Goal: Task Accomplishment & Management: Use online tool/utility

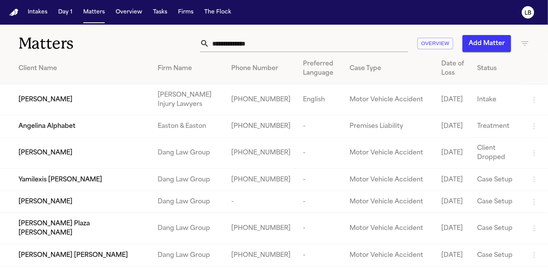
click at [256, 41] on input "text" at bounding box center [308, 43] width 199 height 17
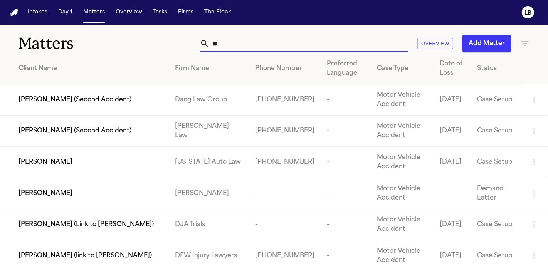
type input "*"
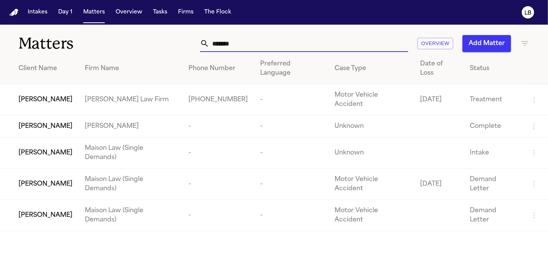
drag, startPoint x: 242, startPoint y: 44, endPoint x: 163, endPoint y: 43, distance: 79.0
click at [163, 43] on div "******* Overview Add Matter" at bounding box center [344, 43] width 370 height 17
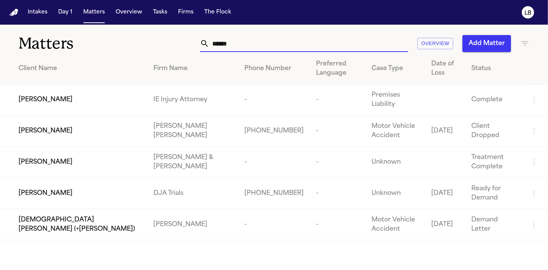
type input "******"
click at [65, 189] on div "[PERSON_NAME]" at bounding box center [79, 193] width 123 height 9
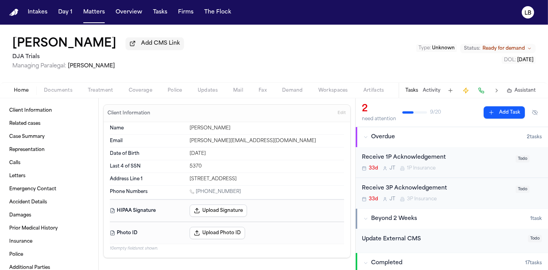
click at [62, 91] on span "Documents" at bounding box center [58, 90] width 29 height 6
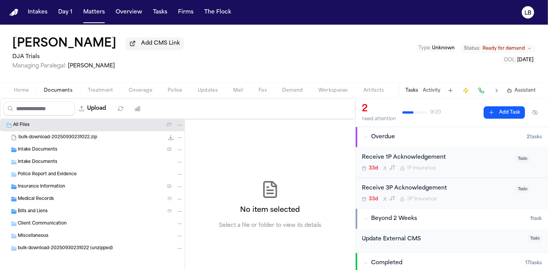
click at [58, 153] on div "Intake Documents ( 2 )" at bounding box center [92, 150] width 185 height 12
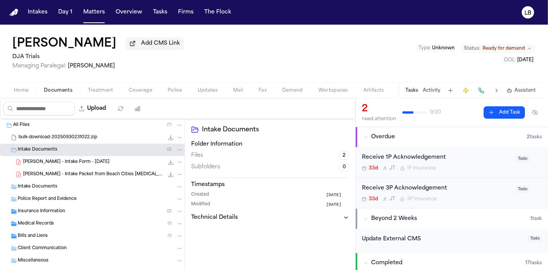
click at [52, 203] on div "Police Report and Evidence" at bounding box center [92, 199] width 185 height 12
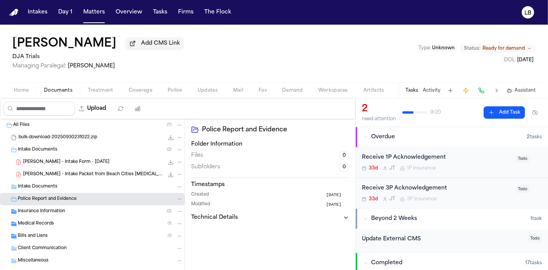
click at [69, 161] on span "S. Chavez - Intake Form - 7.3.25" at bounding box center [66, 162] width 86 height 7
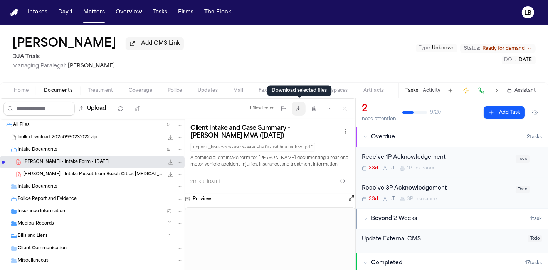
click at [305, 111] on button "Download files" at bounding box center [299, 109] width 14 height 14
drag, startPoint x: 538, startPoint y: 59, endPoint x: 505, endPoint y: 63, distance: 33.4
click at [505, 63] on div "Sonia Chavez Add CMS Link DJA Trials Managing Paralegal: Michelle Landazabal Ty…" at bounding box center [274, 54] width 548 height 58
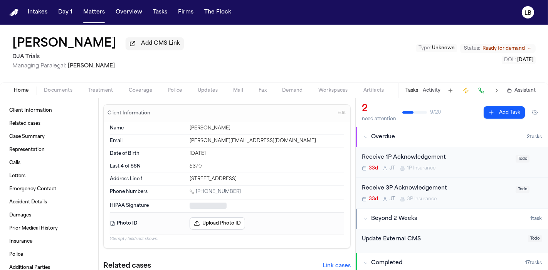
click at [27, 87] on button "Home" at bounding box center [21, 90] width 30 height 9
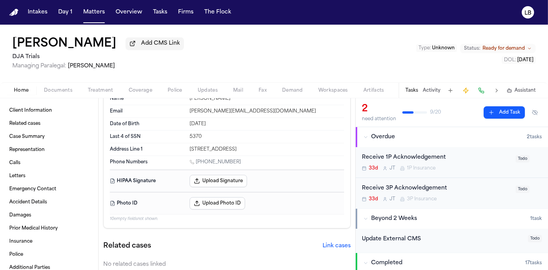
scroll to position [43, 0]
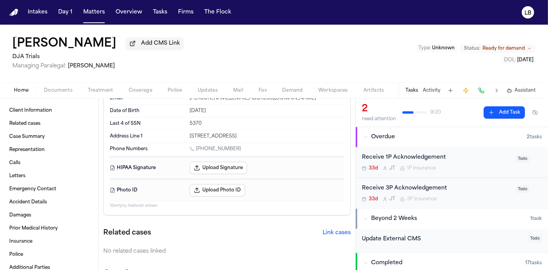
click at [425, 84] on div "Tasks Activity Assistant" at bounding box center [469, 90] width 143 height 15
click at [426, 90] on button "Activity" at bounding box center [432, 90] width 18 height 6
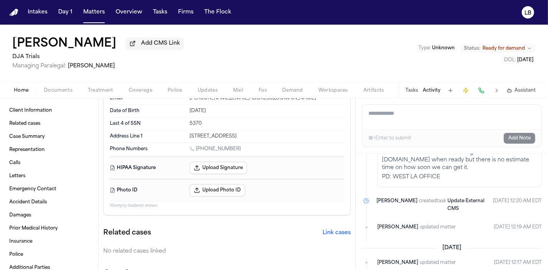
scroll to position [899, 0]
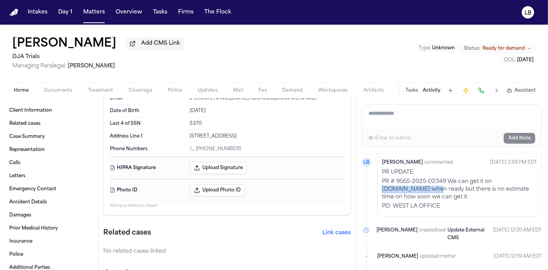
drag, startPoint x: 383, startPoint y: 189, endPoint x: 432, endPoint y: 188, distance: 48.9
click at [432, 188] on p "PR # 9565-2025-02349 We can get it on crashes.ehp.ca.gov when ready but there i…" at bounding box center [459, 189] width 155 height 23
copy p "crashes.ehp.ca.gov"
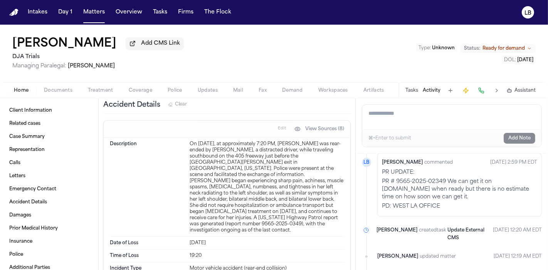
drag, startPoint x: 210, startPoint y: 138, endPoint x: 225, endPoint y: 127, distance: 18.8
click at [212, 141] on div "On June 28, 2025, at approximately 7:20 PM, Sonia Chavez was rear-ended by Yuxi…" at bounding box center [267, 187] width 154 height 92
drag, startPoint x: 395, startPoint y: 180, endPoint x: 444, endPoint y: 182, distance: 49.3
click at [444, 182] on p "PR # 9565-2025-02349 We can get it on crashes.ehp.ca.gov when ready but there i…" at bounding box center [459, 189] width 155 height 23
copy p "9565-2025-02349"
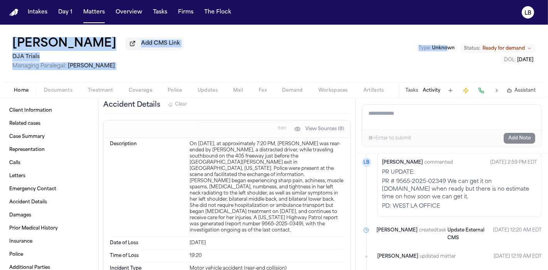
drag, startPoint x: 462, startPoint y: 22, endPoint x: 448, endPoint y: 2, distance: 24.0
click at [446, 30] on div "Intakes Day 1 Matters Overview Tasks Firms The Flock LB Sonia Chavez Add CMS Li…" at bounding box center [274, 135] width 548 height 270
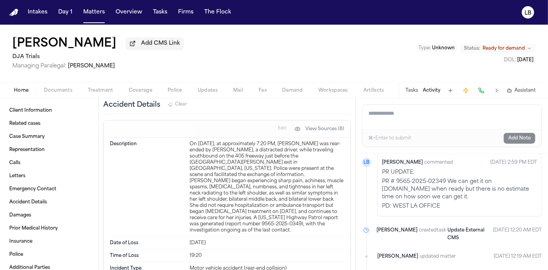
click at [238, 144] on div "On June 28, 2025, at approximately 7:20 PM, Sonia Chavez was rear-ended by Yuxi…" at bounding box center [267, 187] width 154 height 92
copy div "Zhang"
drag, startPoint x: 234, startPoint y: 149, endPoint x: 256, endPoint y: 151, distance: 22.0
click at [256, 151] on div "On June 28, 2025, at approximately 7:20 PM, Sonia Chavez was rear-ended by Yuxi…" at bounding box center [267, 187] width 154 height 92
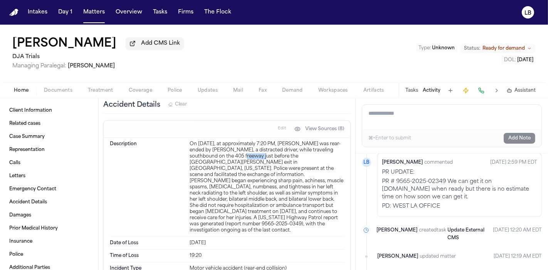
click at [256, 151] on div "On June 28, 2025, at approximately 7:20 PM, Sonia Chavez was rear-ended by Yuxi…" at bounding box center [267, 187] width 154 height 92
drag, startPoint x: 267, startPoint y: 152, endPoint x: 240, endPoint y: 154, distance: 27.0
click at [240, 154] on div "On June 28, 2025, at approximately 7:20 PM, Sonia Chavez was rear-ended by Yuxi…" at bounding box center [267, 187] width 154 height 92
drag, startPoint x: 232, startPoint y: 153, endPoint x: 261, endPoint y: 153, distance: 29.3
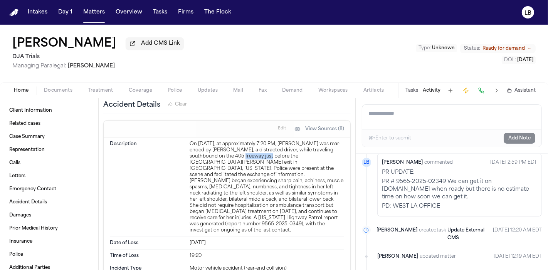
click at [261, 153] on div "On June 28, 2025, at approximately 7:20 PM, Sonia Chavez was rear-ended by Yuxi…" at bounding box center [267, 187] width 154 height 92
copy div "405 freeway"
click at [243, 143] on div "On June 28, 2025, at approximately 7:20 PM, Sonia Chavez was rear-ended by Yuxi…" at bounding box center [267, 187] width 154 height 92
copy div "Zhang"
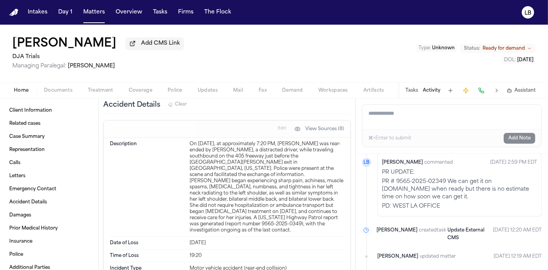
click at [227, 146] on div "On June 28, 2025, at approximately 7:20 PM, Sonia Chavez was rear-ended by Yuxi…" at bounding box center [267, 187] width 154 height 92
copy div "Yuxia"
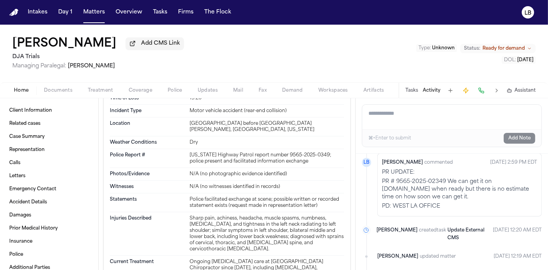
scroll to position [1070, 0]
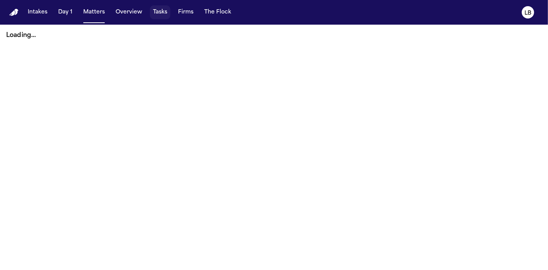
click at [153, 9] on button "Tasks" at bounding box center [160, 12] width 20 height 14
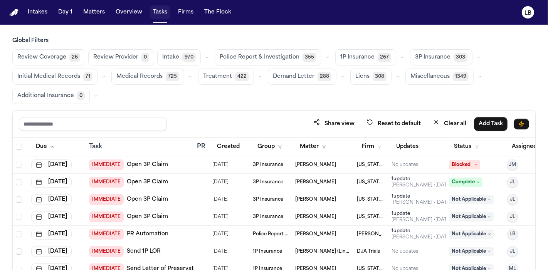
click at [164, 16] on button "Tasks" at bounding box center [160, 12] width 20 height 14
click at [514, 141] on button "Assignee" at bounding box center [528, 147] width 42 height 14
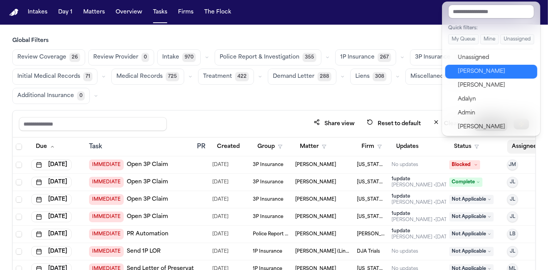
click at [495, 71] on div "[PERSON_NAME]" at bounding box center [495, 71] width 75 height 9
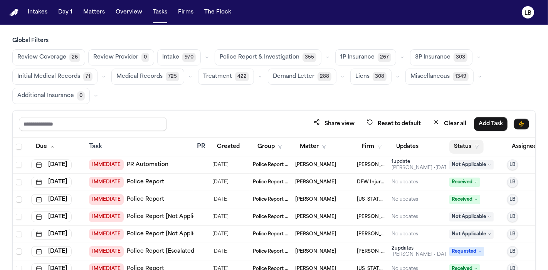
click at [468, 147] on button "Status" at bounding box center [466, 147] width 34 height 14
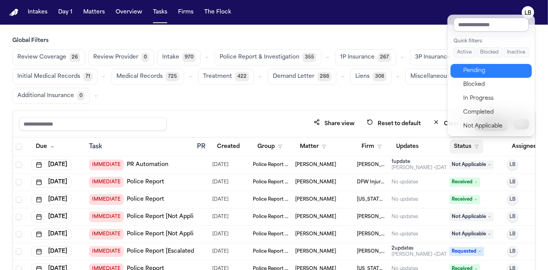
click at [480, 73] on div "Pending" at bounding box center [495, 70] width 64 height 9
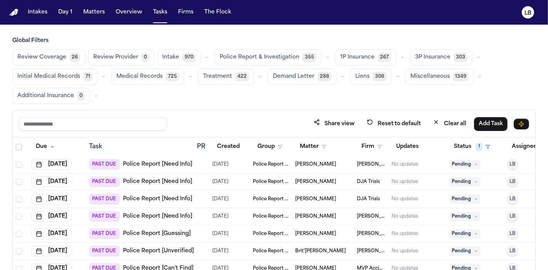
scroll to position [4623, 0]
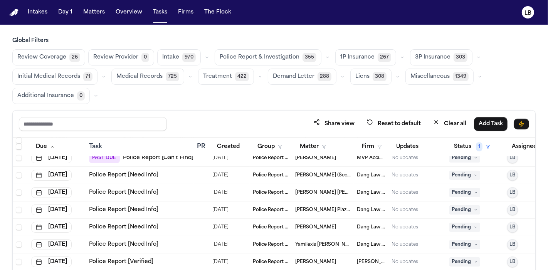
click at [104, 258] on link "Police Report [Verified]" at bounding box center [121, 262] width 64 height 8
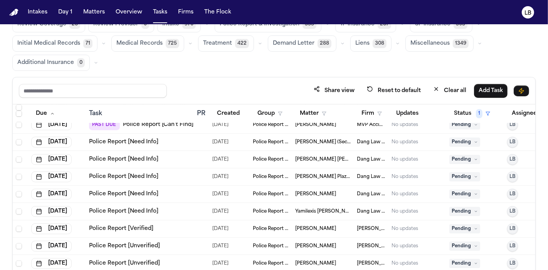
scroll to position [64, 0]
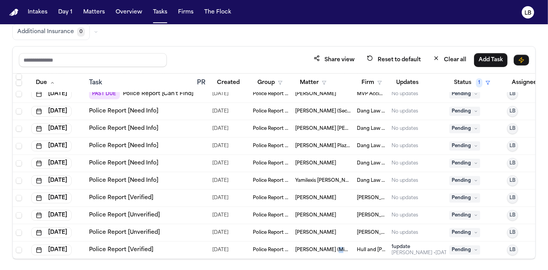
click at [336, 247] on span "[PERSON_NAME] (Minor)" at bounding box center [322, 250] width 55 height 6
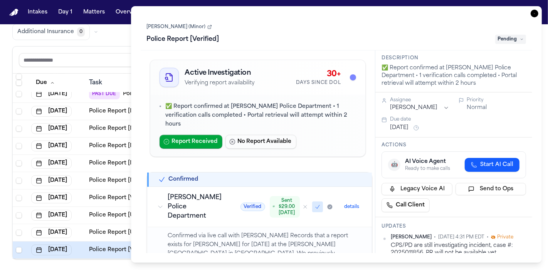
scroll to position [43, 0]
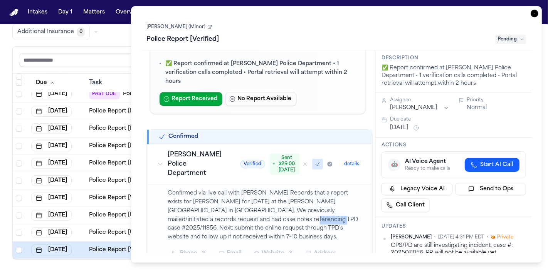
drag, startPoint x: 258, startPoint y: 211, endPoint x: 289, endPoint y: 208, distance: 30.9
click at [289, 208] on p "Confirmed via live call with Thornton PD Records that a report exists for Zoie …" at bounding box center [265, 215] width 195 height 53
click at [531, 14] on icon "button" at bounding box center [534, 14] width 8 height 8
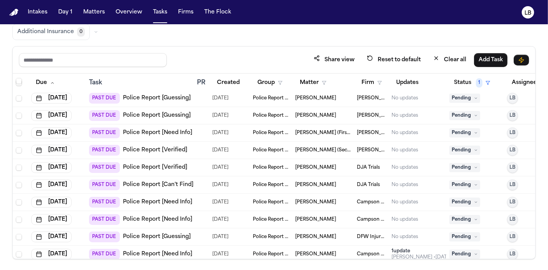
scroll to position [3767, 0]
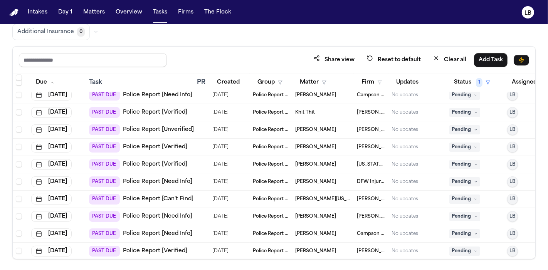
click at [304, 112] on span "Khit Thit" at bounding box center [305, 112] width 20 height 6
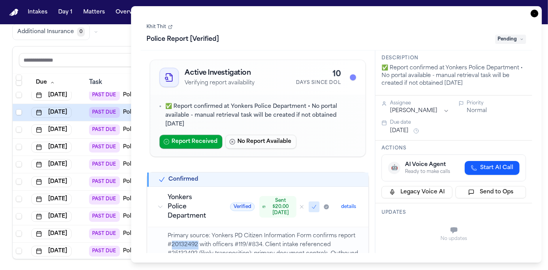
drag, startPoint x: 196, startPoint y: 234, endPoint x: 171, endPoint y: 236, distance: 25.1
click at [171, 236] on p "Primary source: Yonkers PD Citizen Information Form confirms report #20132492 w…" at bounding box center [263, 262] width 191 height 61
copy p "20132492"
click at [160, 27] on link "Khit Thit" at bounding box center [160, 27] width 26 height 6
click at [532, 15] on icon "button" at bounding box center [534, 14] width 8 height 8
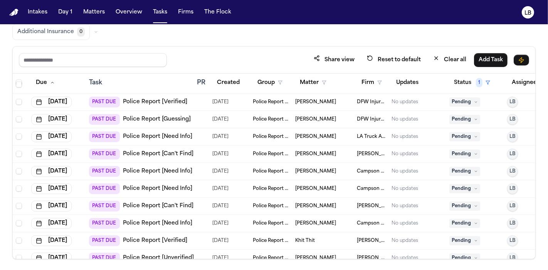
scroll to position [3554, 0]
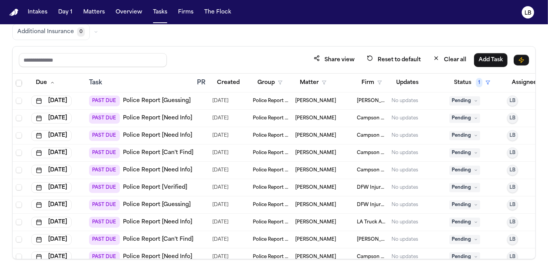
click at [170, 188] on link "Police Report [Verified]" at bounding box center [155, 188] width 64 height 8
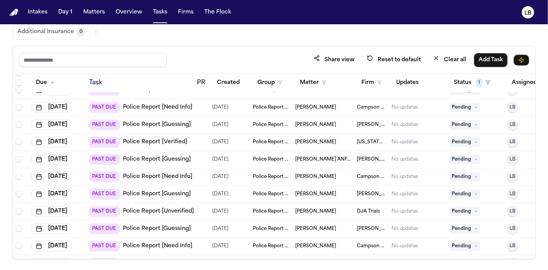
scroll to position [3425, 0]
click at [169, 143] on link "Police Report [Verified]" at bounding box center [155, 143] width 64 height 8
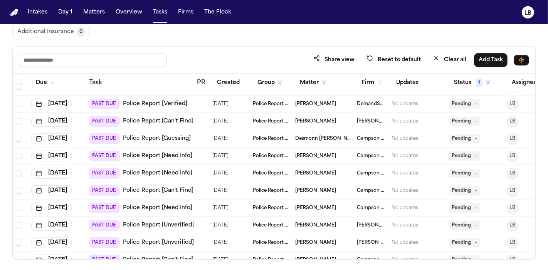
scroll to position [3040, 0]
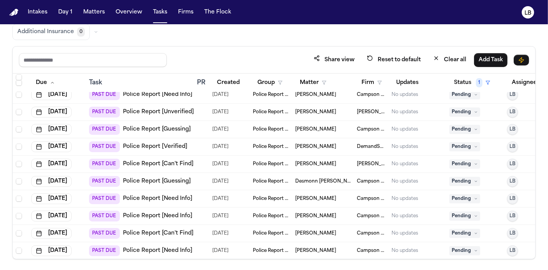
click at [183, 141] on div "PAST DUE Police Report [Verified]" at bounding box center [138, 146] width 98 height 11
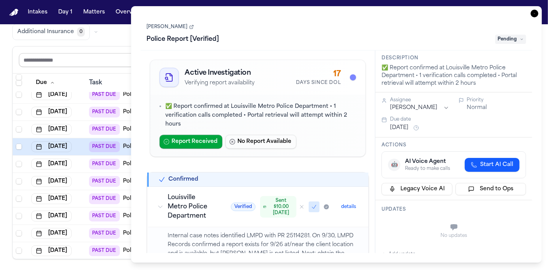
click at [91, 54] on input "text" at bounding box center [93, 60] width 148 height 14
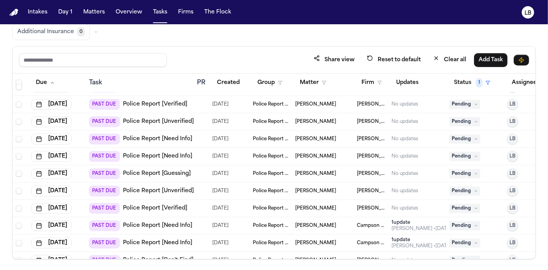
scroll to position [2355, 0]
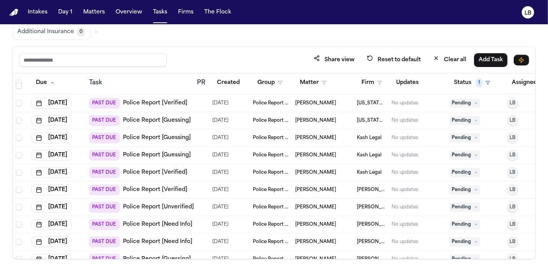
click at [176, 100] on link "Police Report [Verified]" at bounding box center [155, 103] width 64 height 8
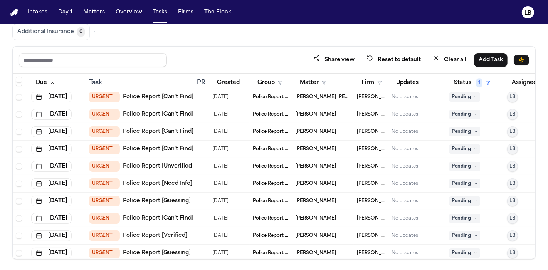
scroll to position [1755, 0]
click at [152, 232] on link "Police Report [Verified]" at bounding box center [155, 236] width 64 height 8
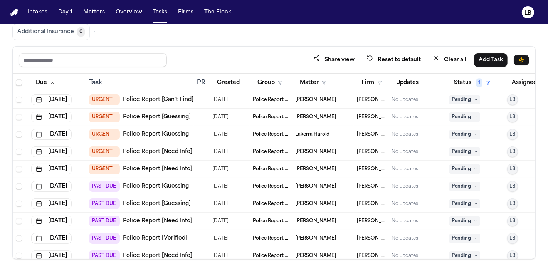
scroll to position [2098, 0]
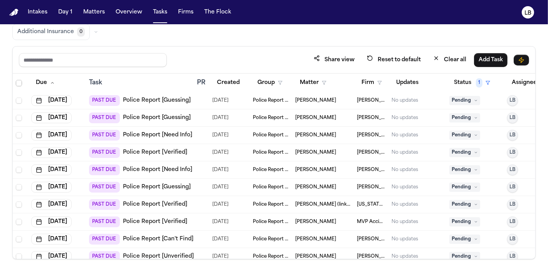
click at [152, 201] on link "Police Report [Verified]" at bounding box center [155, 205] width 64 height 8
click at [302, 198] on td "Gregory Mathis (link to Marlon Westbrook)" at bounding box center [323, 204] width 62 height 17
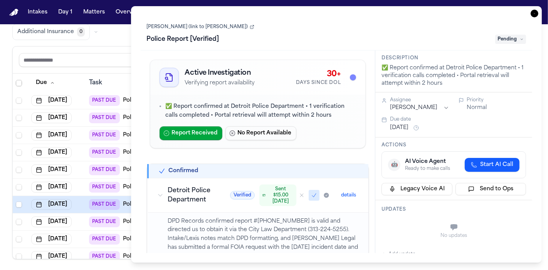
copy link "Westbrook)"
drag, startPoint x: 219, startPoint y: 31, endPoint x: 446, endPoint y: 8, distance: 228.0
click at [445, 10] on div "Task Details Gregory Mathis (link to Marlon Westbrook) Police Report [Verified]…" at bounding box center [336, 134] width 411 height 257
click at [535, 16] on icon "button" at bounding box center [534, 14] width 8 height 8
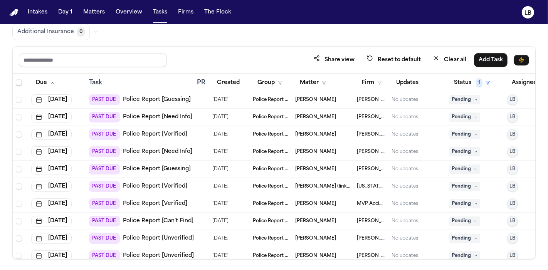
scroll to position [2141, 0]
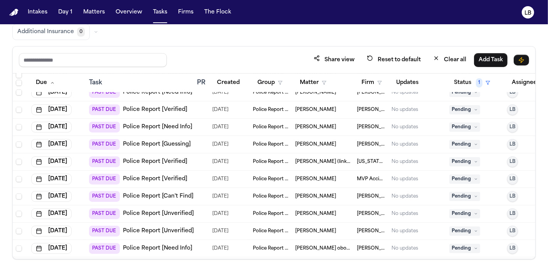
click at [163, 175] on link "Police Report [Verified]" at bounding box center [155, 179] width 64 height 8
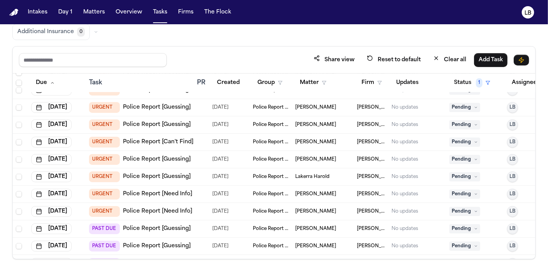
scroll to position [1884, 0]
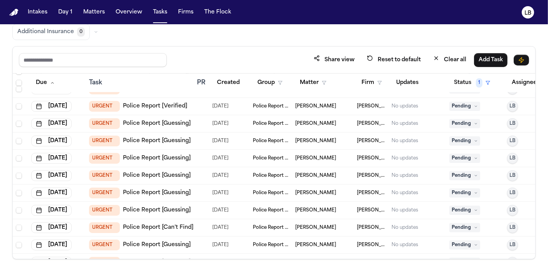
click at [173, 103] on link "Police Report [Verified]" at bounding box center [155, 106] width 64 height 8
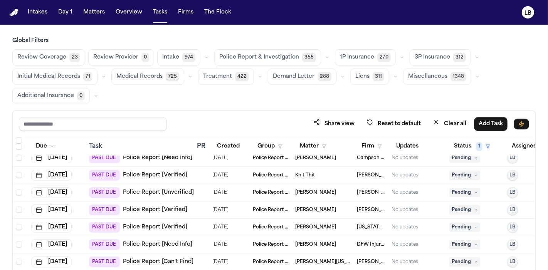
scroll to position [3798, 0]
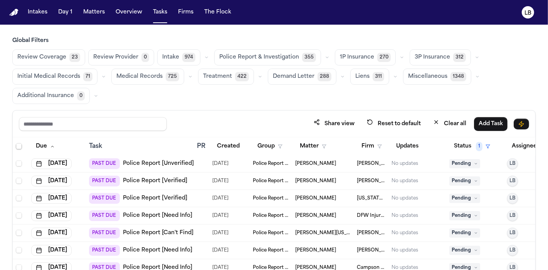
click at [172, 182] on link "Police Report [Verified]" at bounding box center [155, 181] width 64 height 8
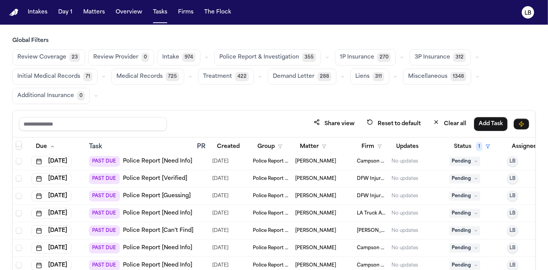
scroll to position [3583, 0]
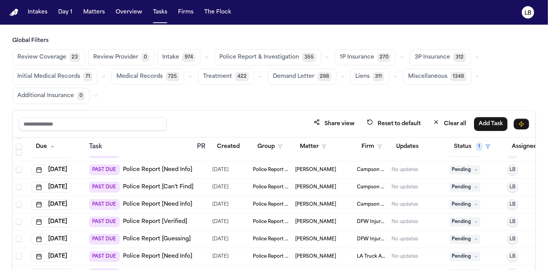
click at [175, 222] on link "Police Report [Verified]" at bounding box center [155, 222] width 64 height 8
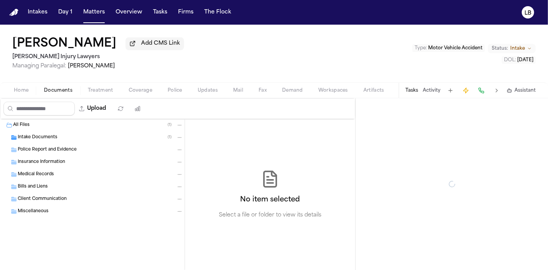
click at [59, 87] on span "Documents" at bounding box center [58, 90] width 29 height 6
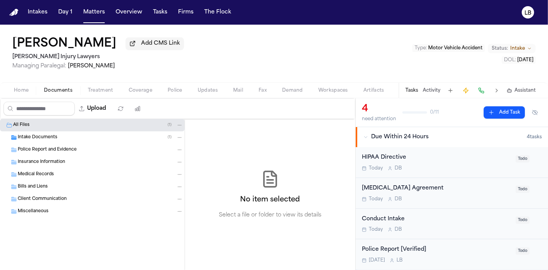
click at [62, 137] on div "Intake Documents ( 1 )" at bounding box center [100, 137] width 165 height 7
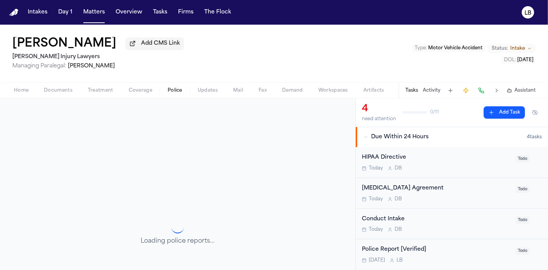
click at [183, 91] on button "Police" at bounding box center [175, 90] width 30 height 9
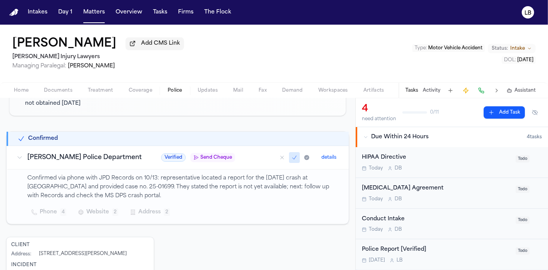
scroll to position [108, 0]
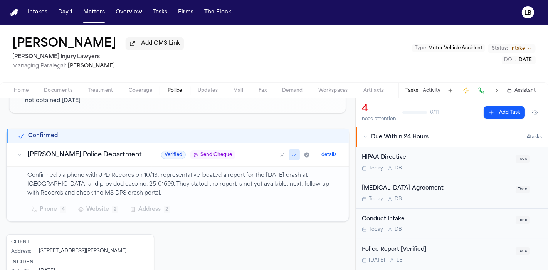
drag, startPoint x: 103, startPoint y: 194, endPoint x: 160, endPoint y: 194, distance: 57.4
click at [160, 194] on p "Confirmed via phone with JPD Records on 10/13: representative located a report …" at bounding box center [183, 184] width 312 height 26
copy p "MS DPS crash portal."
drag, startPoint x: 99, startPoint y: 48, endPoint x: 62, endPoint y: 40, distance: 38.2
click at [62, 40] on div "Derrick Botley Add CMS Link" at bounding box center [97, 44] width 171 height 14
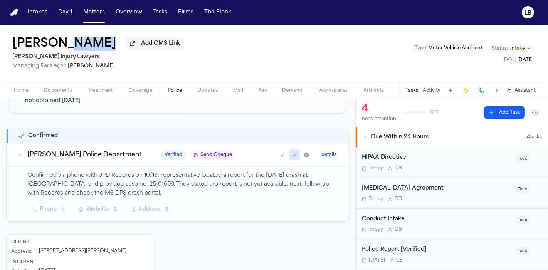
copy div "Botley"
drag, startPoint x: 151, startPoint y: 181, endPoint x: 178, endPoint y: 182, distance: 26.6
click at [178, 182] on p "Confirmed via phone with JPD Records on 10/13: representative located a report …" at bounding box center [183, 184] width 312 height 26
copy p "25-01699"
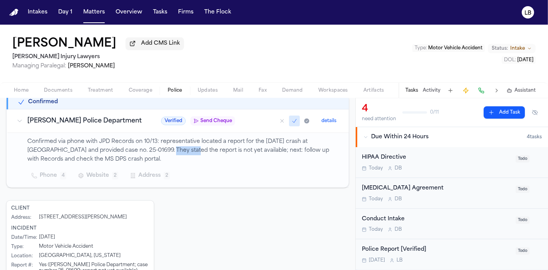
scroll to position [176, 0]
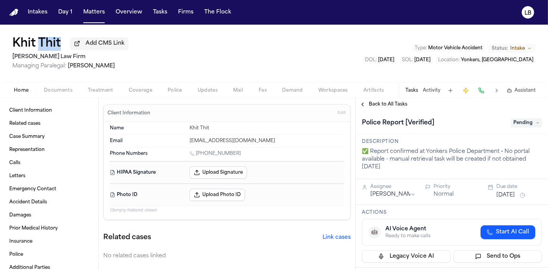
copy div "Thit"
copy div "hit"
drag, startPoint x: 66, startPoint y: 45, endPoint x: 397, endPoint y: 0, distance: 333.6
click at [383, 9] on div "Intakes Day 1 Matters Overview Tasks Firms The Flock LB Khit Thit Add CMS Link …" at bounding box center [274, 135] width 548 height 270
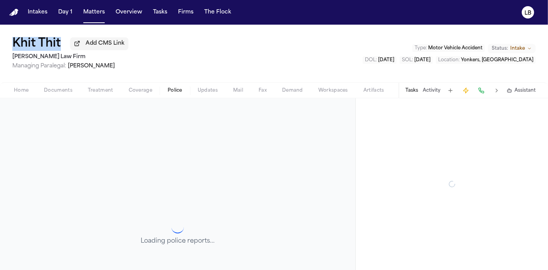
click at [181, 91] on span "Police" at bounding box center [175, 90] width 15 height 6
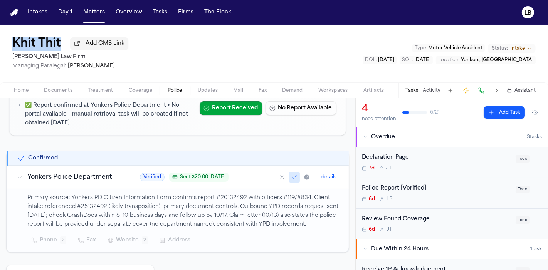
scroll to position [128, 0]
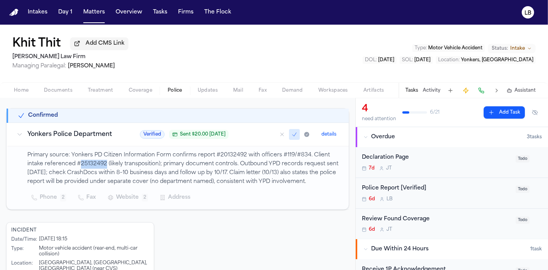
drag, startPoint x: 80, startPoint y: 161, endPoint x: 105, endPoint y: 162, distance: 25.4
click at [105, 162] on p "Primary source: Yonkers PD Citizen Information Form confirms report #20132492 w…" at bounding box center [183, 168] width 312 height 35
copy p "25132492"
click at [86, 7] on button "Matters" at bounding box center [94, 12] width 28 height 14
click at [88, 12] on button "Matters" at bounding box center [94, 12] width 28 height 14
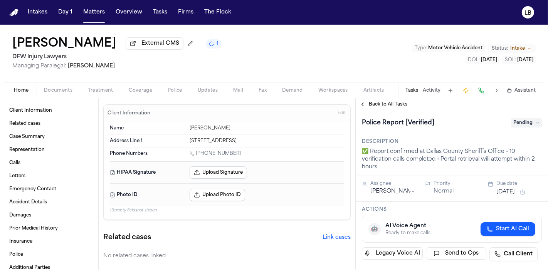
click at [64, 93] on span "Documents" at bounding box center [58, 90] width 29 height 6
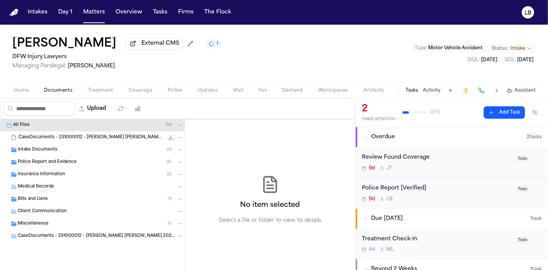
click at [65, 166] on div "Police Report and Evidence ( 6 )" at bounding box center [92, 162] width 185 height 12
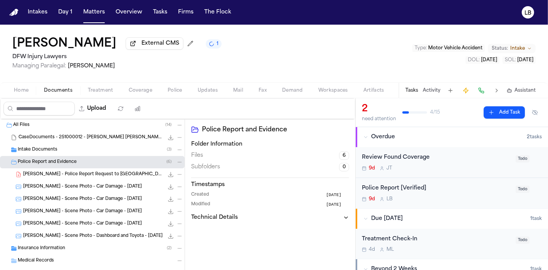
click at [114, 178] on div "A. Eagans - Police Report Request to Dallas County SO - 10.10.25 181.2 KB • PDF" at bounding box center [92, 174] width 185 height 12
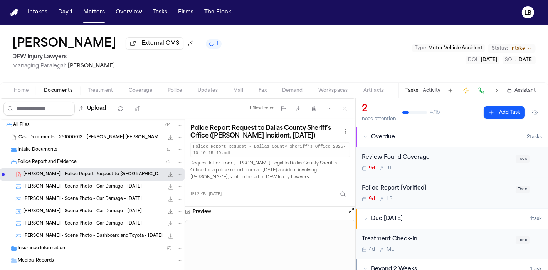
click at [242, 89] on span "Mail" at bounding box center [238, 90] width 10 height 6
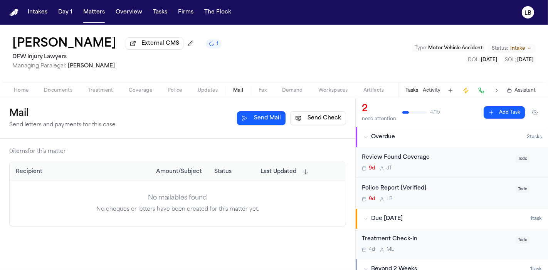
click at [216, 91] on span "Updates" at bounding box center [208, 90] width 20 height 6
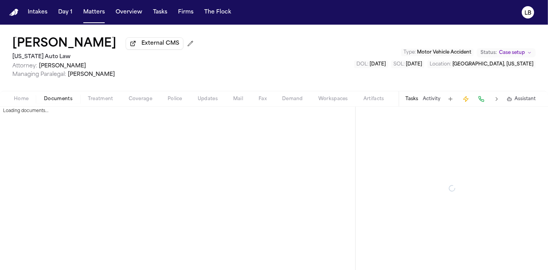
click at [42, 96] on button "Documents" at bounding box center [58, 98] width 44 height 9
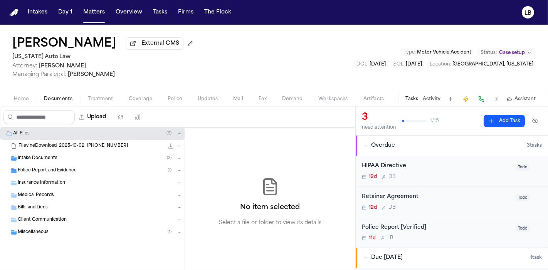
click at [79, 169] on div "Police Report and Evidence ( 1 )" at bounding box center [100, 170] width 165 height 7
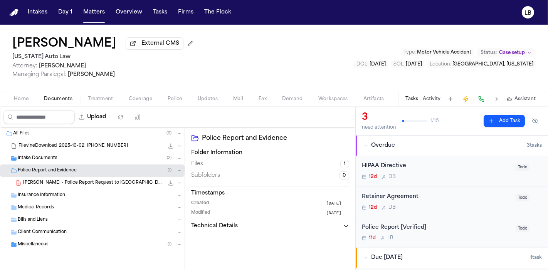
click at [83, 180] on span "[PERSON_NAME] - Police Report Request to [GEOGRAPHIC_DATA][PERSON_NAME] - [DATE]" at bounding box center [93, 183] width 141 height 7
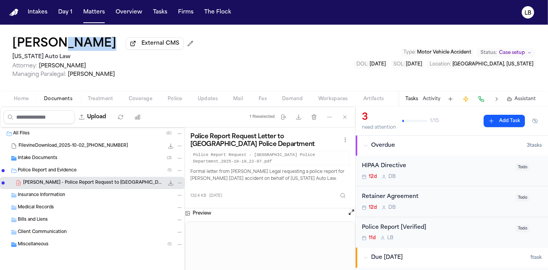
drag, startPoint x: 156, startPoint y: 45, endPoint x: 58, endPoint y: 42, distance: 97.9
click at [58, 42] on div "Edythe Fagenson-Rubin External CMS" at bounding box center [104, 44] width 184 height 14
copy div "Fagenson-Rubin"
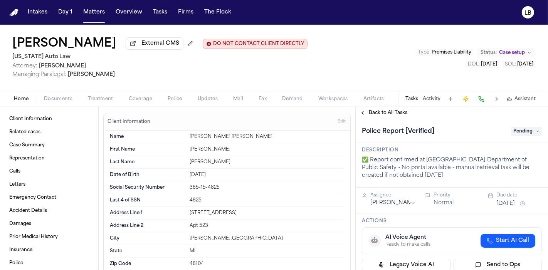
click at [59, 96] on span "Documents" at bounding box center [58, 99] width 29 height 6
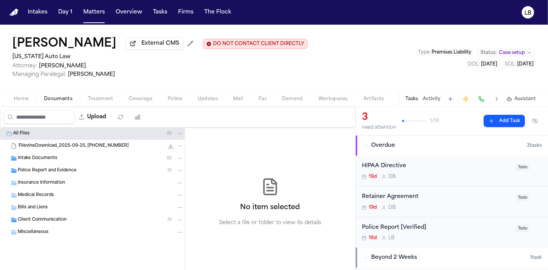
click at [48, 161] on div "Intake Documents ( 2 )" at bounding box center [100, 158] width 165 height 7
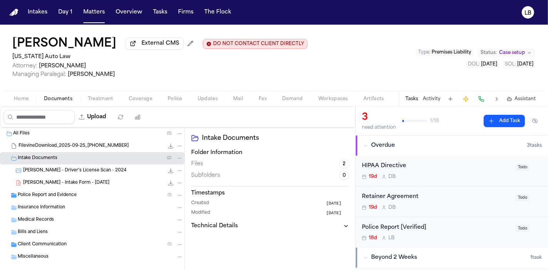
click at [46, 190] on div "Police Report and Evidence ( 1 )" at bounding box center [92, 195] width 185 height 12
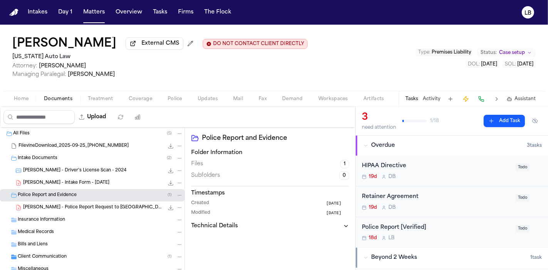
click at [64, 206] on span "M. Walker - Police Report Request to Pittsfield Charter Township - 10.10.25" at bounding box center [93, 208] width 141 height 7
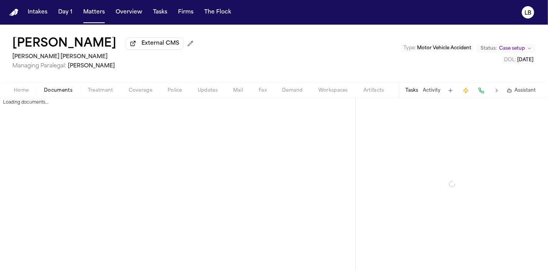
click at [44, 95] on span "button" at bounding box center [58, 94] width 38 height 1
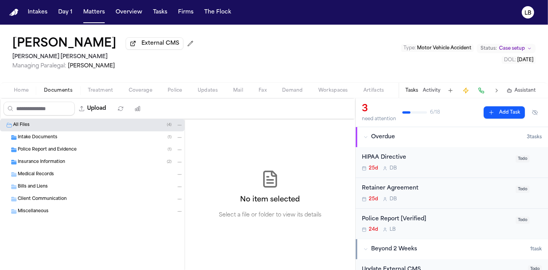
click at [47, 144] on div "Police Report and Evidence ( 1 )" at bounding box center [92, 150] width 185 height 12
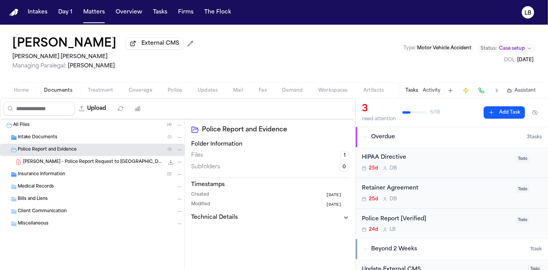
click at [119, 162] on span "[PERSON_NAME] - Police Report Request to [GEOGRAPHIC_DATA] PD - [DATE]" at bounding box center [93, 162] width 141 height 7
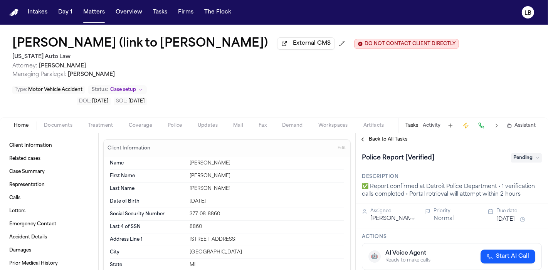
click at [177, 124] on span "Police" at bounding box center [175, 126] width 15 height 6
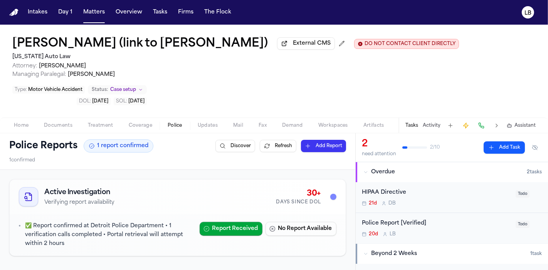
scroll to position [43, 0]
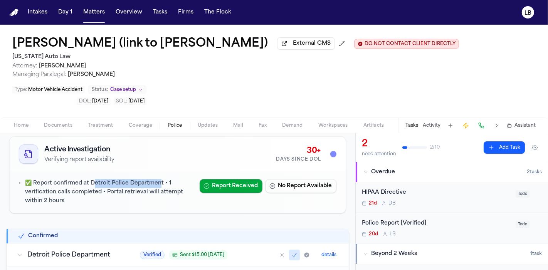
drag, startPoint x: 94, startPoint y: 181, endPoint x: 159, endPoint y: 182, distance: 65.9
click at [159, 182] on p "✅ Report confirmed at Detroit Police Department • 1 verification calls complete…" at bounding box center [109, 192] width 168 height 26
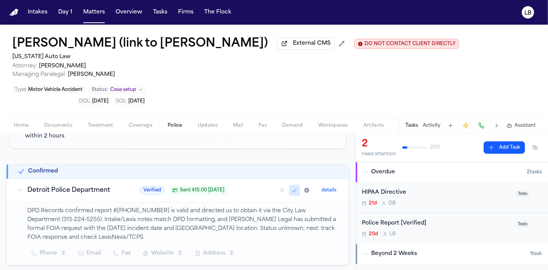
scroll to position [128, 0]
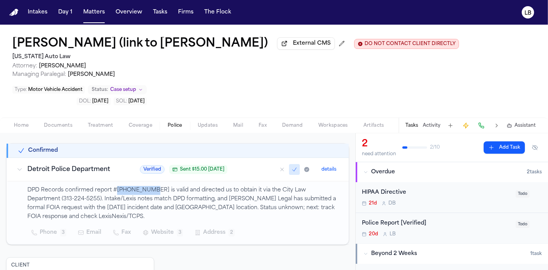
drag, startPoint x: 116, startPoint y: 189, endPoint x: 150, endPoint y: 188, distance: 34.7
click at [150, 188] on p "DPD Records confirmed report #250-624-0159 is valid and directed us to obtain i…" at bounding box center [183, 203] width 312 height 35
drag, startPoint x: 151, startPoint y: 190, endPoint x: 116, endPoint y: 189, distance: 34.7
click at [116, 189] on p "DPD Records confirmed report #250-624-0159 is valid and directed us to obtain i…" at bounding box center [183, 203] width 312 height 35
copy p "250-624-0159"
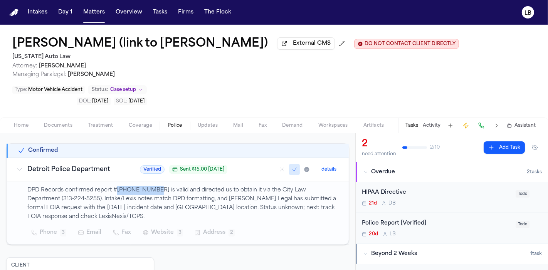
drag, startPoint x: 64, startPoint y: 45, endPoint x: 207, endPoint y: 95, distance: 151.9
click at [199, 96] on div "Gregory Mathis (link to Marlon Westbrook) External CMS DO NOT CONTACT CLIENT DI…" at bounding box center [274, 71] width 548 height 93
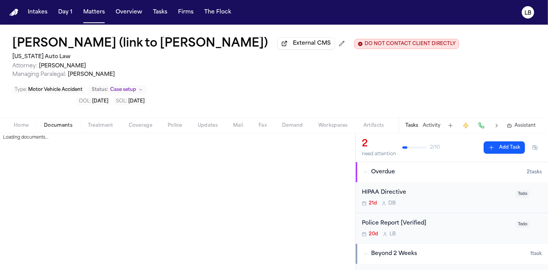
click at [44, 124] on span "Documents" at bounding box center [58, 126] width 29 height 6
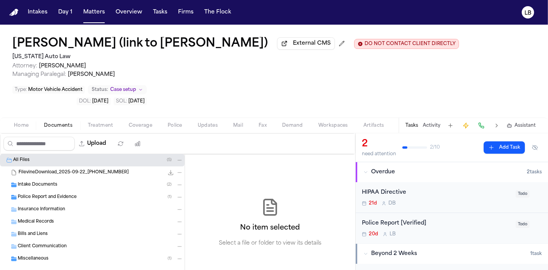
click at [52, 190] on div "Intake Documents ( 2 )" at bounding box center [92, 185] width 185 height 12
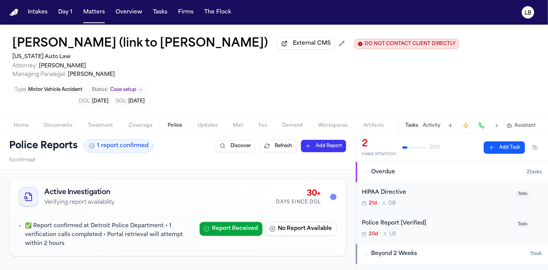
click at [173, 123] on span "Police" at bounding box center [175, 126] width 15 height 6
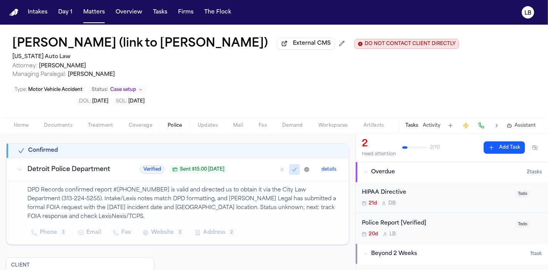
scroll to position [214, 0]
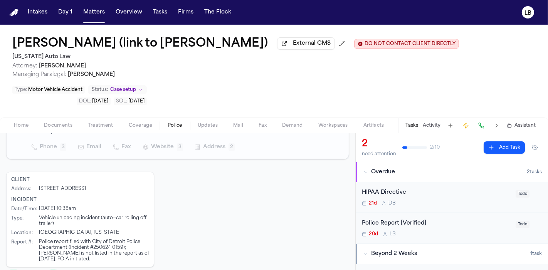
click at [231, 42] on h1 "Gregory Mathis (link to Marlon Westbrook)" at bounding box center [139, 44] width 255 height 14
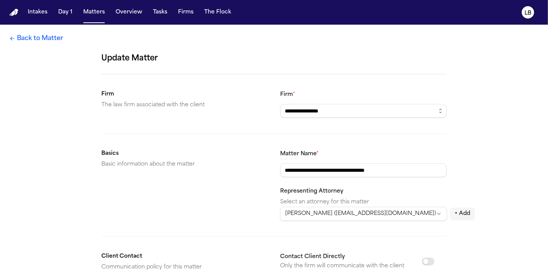
click at [23, 39] on link "Back to Matter" at bounding box center [36, 38] width 54 height 9
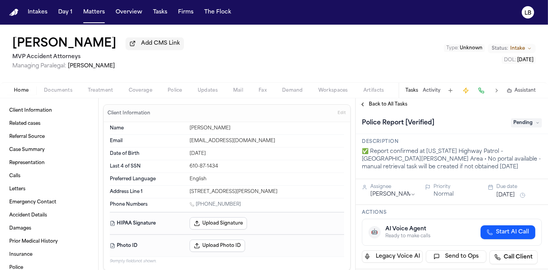
click at [58, 89] on span "Documents" at bounding box center [58, 90] width 29 height 6
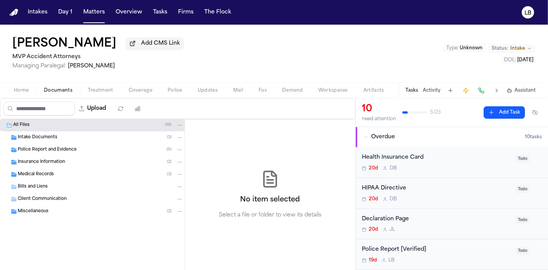
click at [69, 148] on span "Police Report and Evidence" at bounding box center [47, 150] width 59 height 7
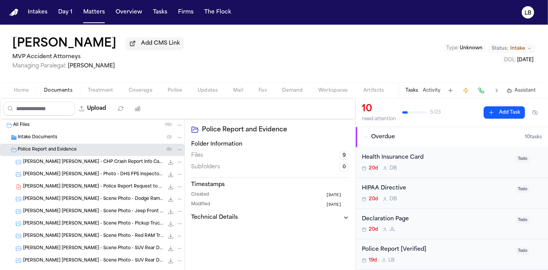
click at [100, 161] on span "[PERSON_NAME] [PERSON_NAME] - CHP Crash Report Info Card - [DATE]" at bounding box center [93, 162] width 141 height 7
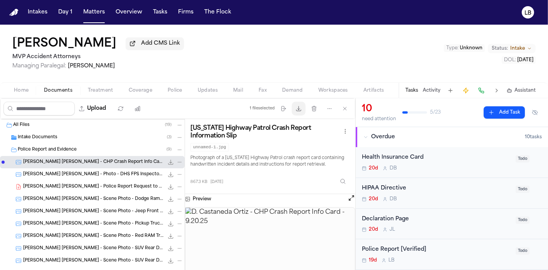
click at [302, 107] on icon "button" at bounding box center [298, 109] width 6 height 6
click at [79, 185] on span "D. Castaneda Ortiz - Police Report Request to CHP Santa Ana - 10.10.25" at bounding box center [93, 187] width 141 height 7
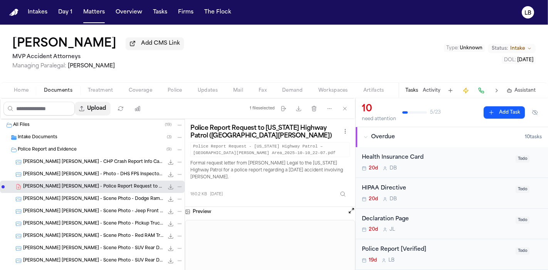
click at [104, 107] on button "Upload" at bounding box center [93, 109] width 36 height 14
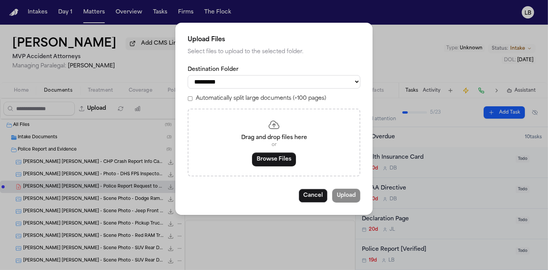
click at [279, 82] on select "**********" at bounding box center [274, 81] width 173 height 13
select select "**********"
click at [188, 75] on select "**********" at bounding box center [274, 81] width 173 height 13
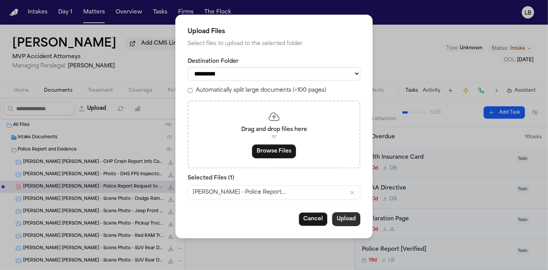
click at [347, 214] on button "Upload" at bounding box center [346, 219] width 28 height 14
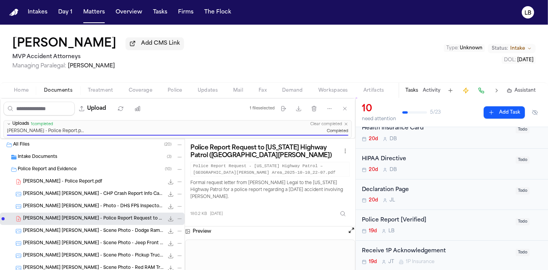
scroll to position [43, 0]
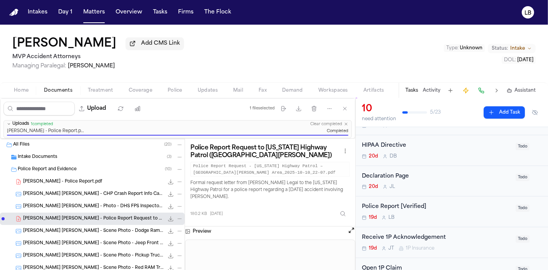
click at [460, 210] on div "Police Report [Verified]" at bounding box center [436, 207] width 149 height 9
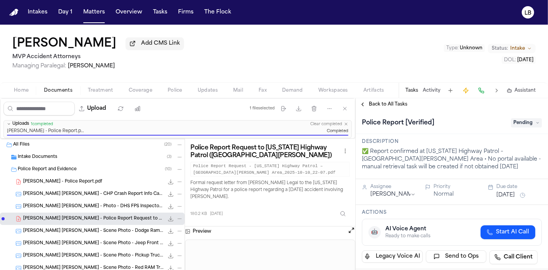
click at [522, 119] on span "Pending" at bounding box center [526, 122] width 31 height 9
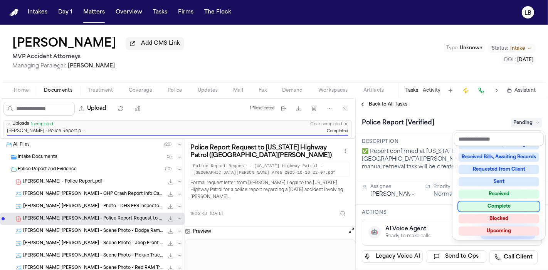
click at [508, 208] on div "Complete" at bounding box center [498, 206] width 81 height 9
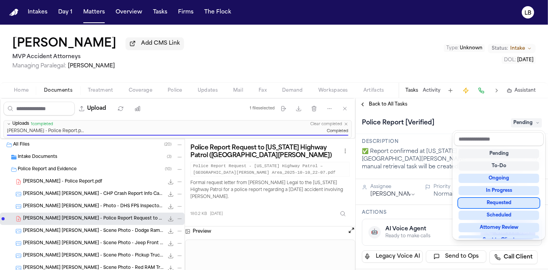
scroll to position [5, 0]
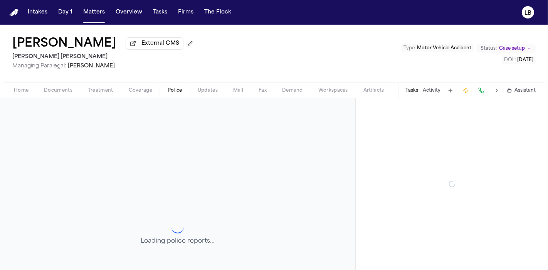
click at [174, 89] on span "Police" at bounding box center [175, 90] width 15 height 6
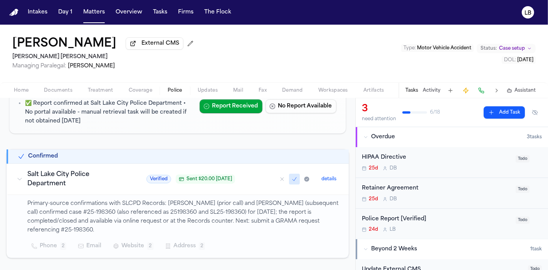
scroll to position [128, 0]
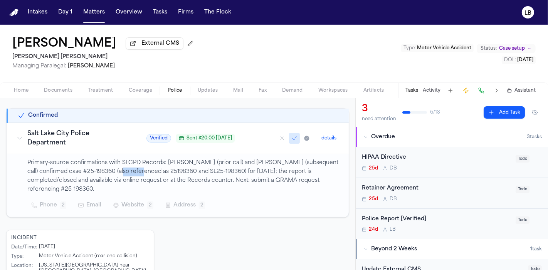
drag, startPoint x: 112, startPoint y: 168, endPoint x: 139, endPoint y: 167, distance: 26.6
click at [139, 167] on p "Primary-source confirmations with SLCPD Records: [PERSON_NAME] (prior call) and…" at bounding box center [183, 176] width 312 height 35
copy p "25198360"
drag, startPoint x: 152, startPoint y: 169, endPoint x: 187, endPoint y: 171, distance: 35.1
click at [187, 171] on p "Primary-source confirmations with SLCPD Records: [PERSON_NAME] (prior call) and…" at bounding box center [183, 176] width 312 height 35
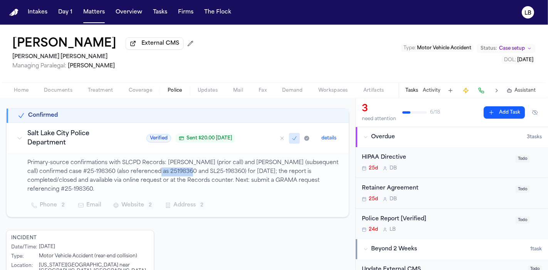
copy p "SL25-198360"
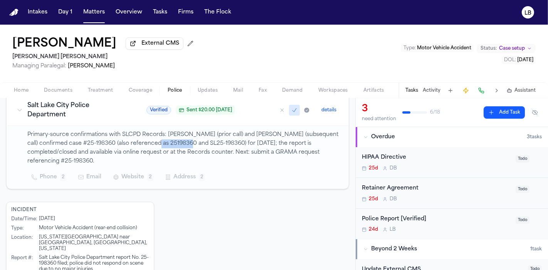
scroll to position [169, 0]
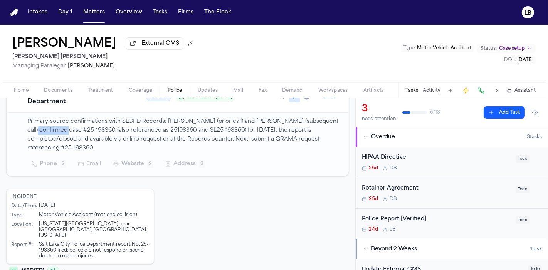
drag, startPoint x: 62, startPoint y: 127, endPoint x: 32, endPoint y: 129, distance: 30.5
click at [32, 129] on p "Primary-source confirmations with SLCPD Records: [PERSON_NAME] (prior call) and…" at bounding box center [183, 134] width 312 height 35
copy p "25-198360 ("
click at [60, 123] on p "Primary-source confirmations with SLCPD Records: [PERSON_NAME] (prior call) and…" at bounding box center [183, 134] width 312 height 35
drag, startPoint x: 59, startPoint y: 128, endPoint x: 31, endPoint y: 129, distance: 28.5
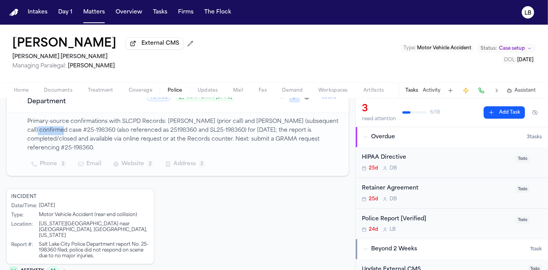
click at [31, 129] on p "Primary-source confirmations with SLCPD Records: [PERSON_NAME] (prior call) and…" at bounding box center [183, 134] width 312 height 35
copy p "25-198360"
click at [59, 95] on div "Home Documents Treatment Coverage Police Updates Mail Fax Demand Workspaces Art…" at bounding box center [274, 89] width 548 height 15
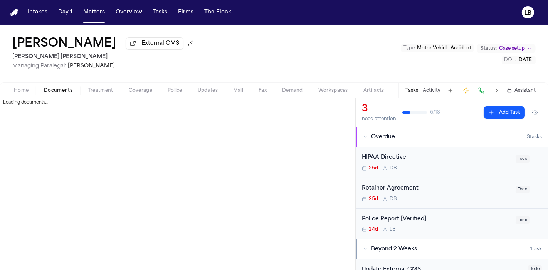
click at [59, 90] on span "Documents" at bounding box center [58, 90] width 29 height 6
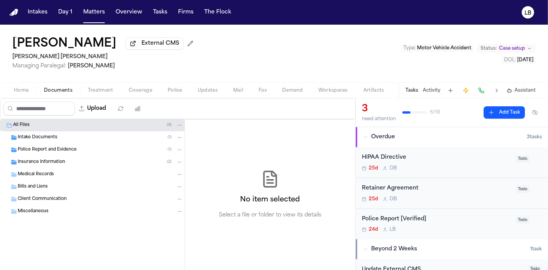
click at [63, 148] on span "Police Report and Evidence" at bounding box center [47, 150] width 59 height 7
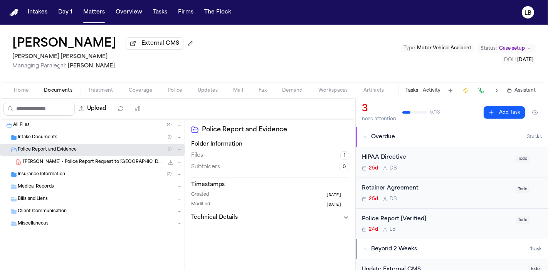
click at [69, 166] on div "[PERSON_NAME] - Police Report Request to [GEOGRAPHIC_DATA] PD - [DATE] 132.2 KB…" at bounding box center [92, 162] width 185 height 12
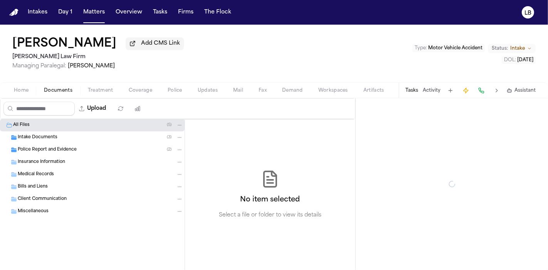
click at [60, 89] on span "Documents" at bounding box center [58, 90] width 29 height 6
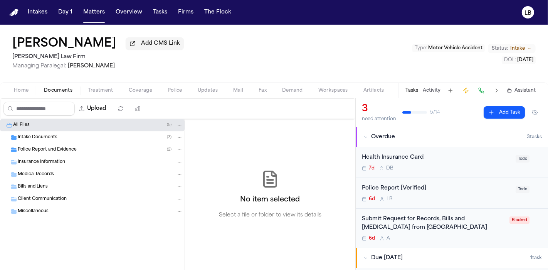
click at [87, 148] on div "Police Report and Evidence ( 2 )" at bounding box center [100, 149] width 165 height 7
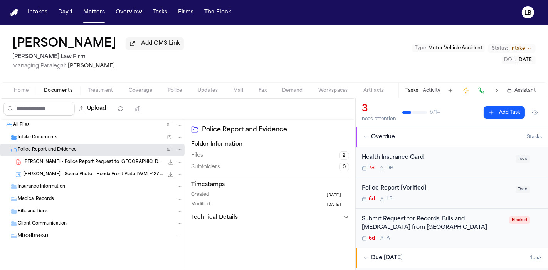
click at [133, 163] on span "[PERSON_NAME] - Police Report Request to [GEOGRAPHIC_DATA] PD - [DATE]" at bounding box center [93, 162] width 141 height 7
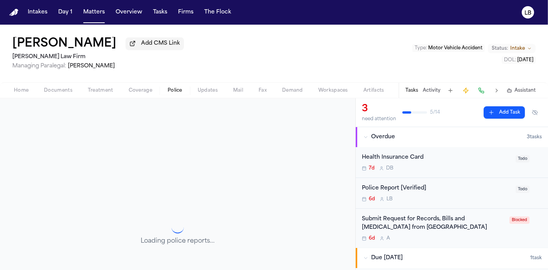
click at [181, 91] on button "Police" at bounding box center [175, 90] width 30 height 9
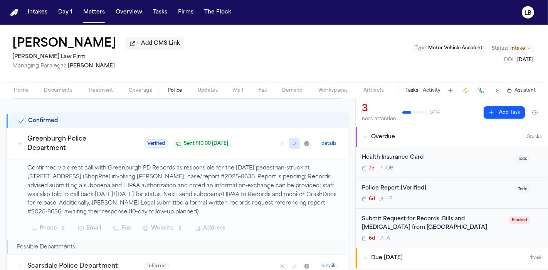
scroll to position [128, 0]
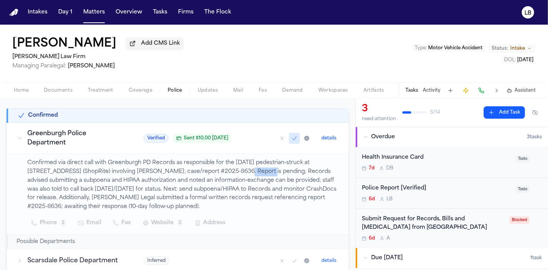
drag, startPoint x: 209, startPoint y: 171, endPoint x: 238, endPoint y: 169, distance: 28.9
click at [237, 170] on p "Confirmed via direct call with Greenburgh PD Records as responsible for the [DA…" at bounding box center [183, 185] width 312 height 53
copy p "2025-8636"
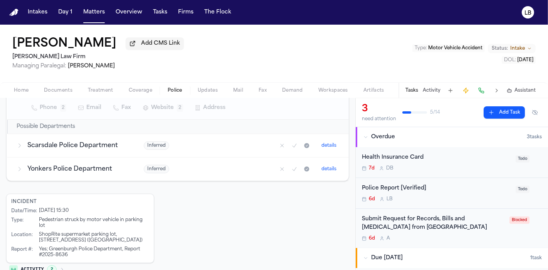
scroll to position [257, 0]
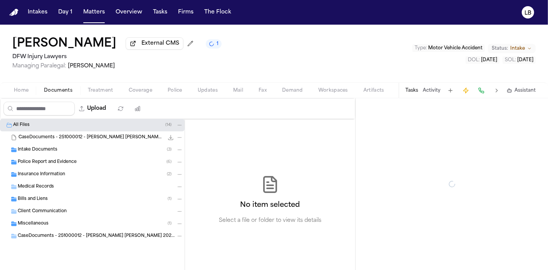
click at [46, 89] on span "Documents" at bounding box center [58, 90] width 29 height 6
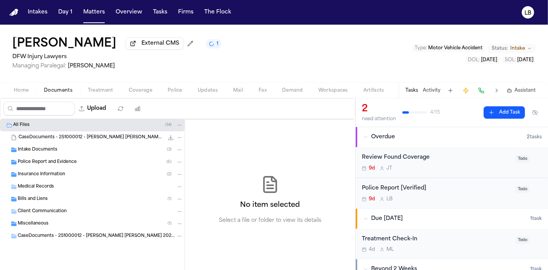
click at [50, 159] on span "Police Report and Evidence" at bounding box center [47, 162] width 59 height 7
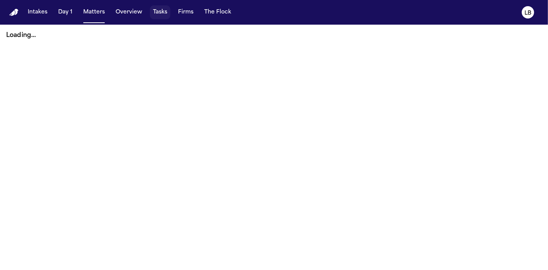
click at [156, 8] on button "Tasks" at bounding box center [160, 12] width 20 height 14
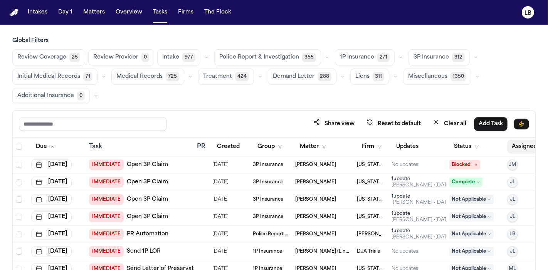
click at [513, 149] on button "Assignee" at bounding box center [528, 147] width 42 height 14
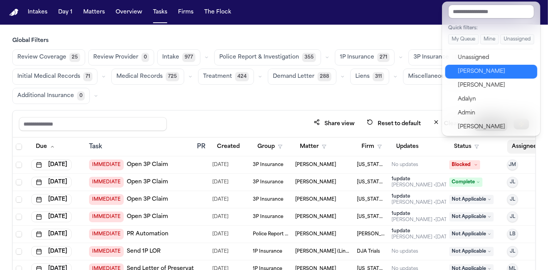
click at [479, 69] on div "Lina Becerra" at bounding box center [495, 71] width 75 height 9
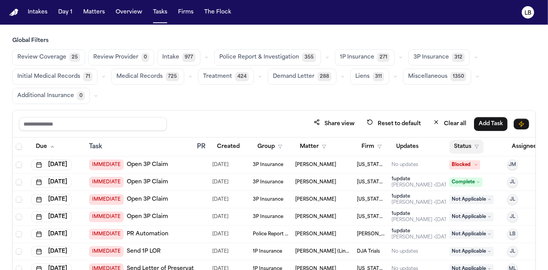
click at [462, 144] on button "Status" at bounding box center [466, 147] width 34 height 14
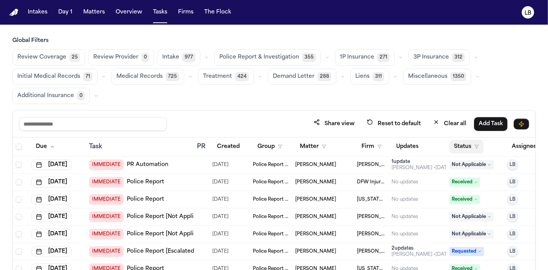
click at [463, 143] on button "Status" at bounding box center [466, 147] width 34 height 14
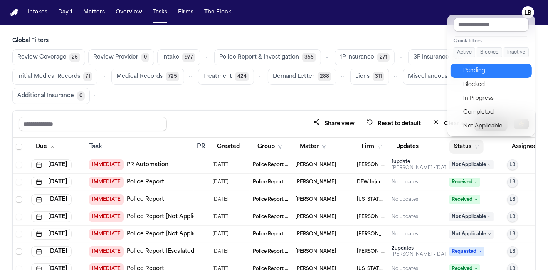
click at [497, 73] on div "Pending" at bounding box center [495, 70] width 64 height 9
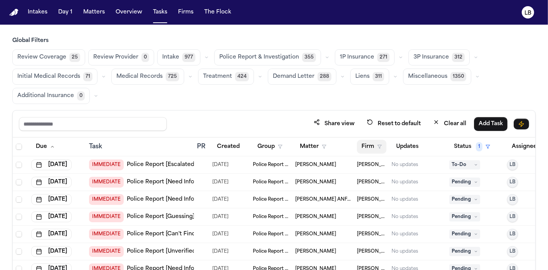
click at [364, 148] on button "Firm" at bounding box center [372, 147] width 30 height 14
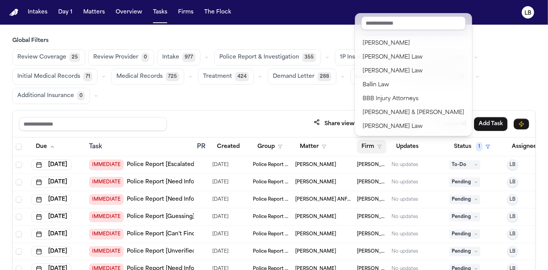
click at [312, 92] on div "Global Filters Review Coverage 25 Review Provider 0 Intake 977 Police Report & …" at bounding box center [273, 180] width 523 height 286
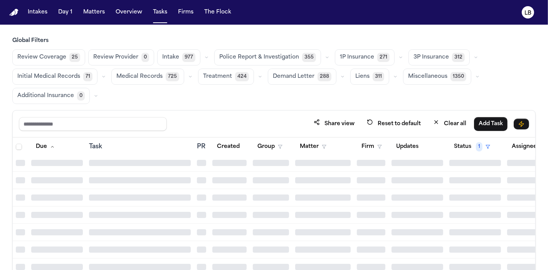
scroll to position [2098, 0]
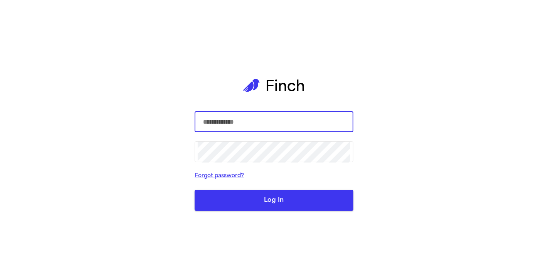
type input "**********"
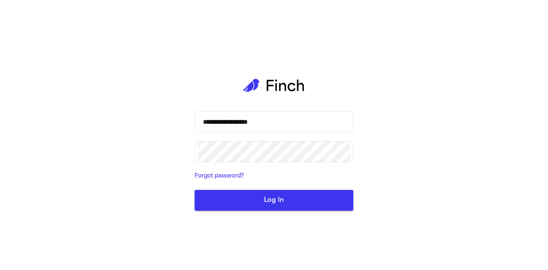
click at [324, 193] on button "Log In" at bounding box center [274, 200] width 159 height 21
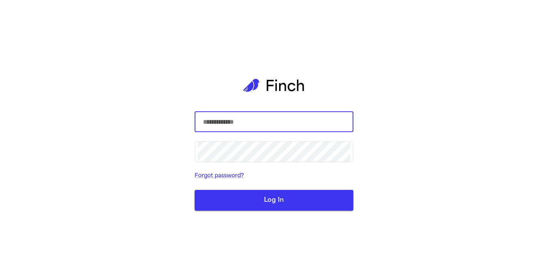
type input "**********"
click at [309, 202] on button "Log In" at bounding box center [274, 200] width 159 height 21
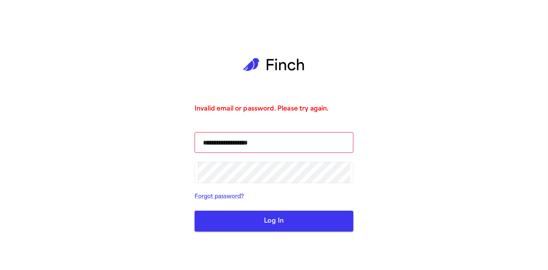
click at [254, 222] on button "Log In" at bounding box center [274, 221] width 159 height 21
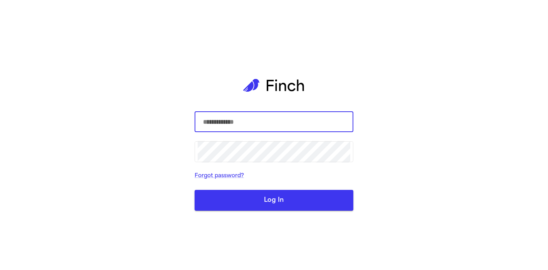
type input "**********"
drag, startPoint x: 273, startPoint y: 202, endPoint x: 277, endPoint y: 200, distance: 4.8
click at [273, 202] on button "Log In" at bounding box center [274, 200] width 159 height 21
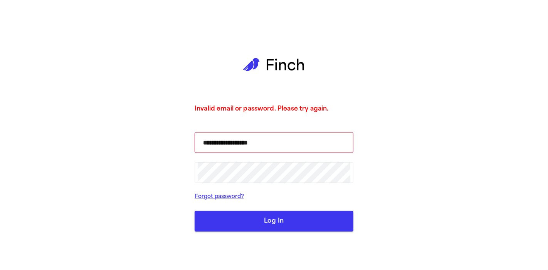
click at [525, 89] on div "**********" at bounding box center [274, 135] width 548 height 270
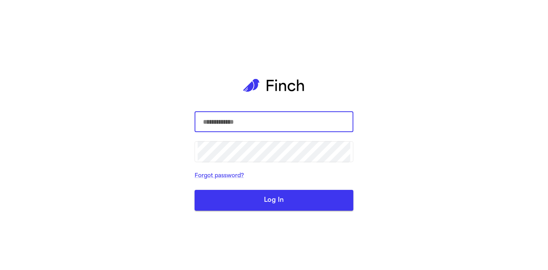
type input "**********"
click at [275, 200] on button "Log In" at bounding box center [274, 200] width 159 height 21
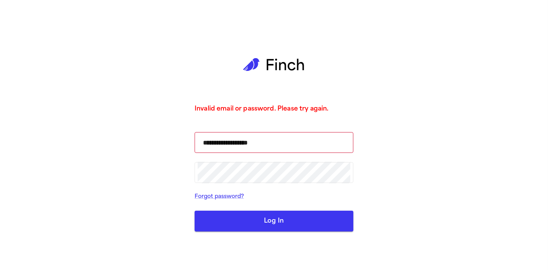
click at [280, 220] on button "Log In" at bounding box center [274, 221] width 159 height 21
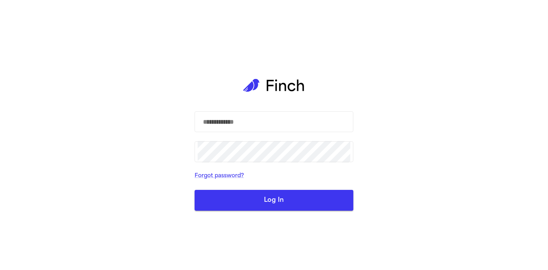
type input "**********"
click at [0, 132] on div "**********" at bounding box center [274, 135] width 548 height 270
click at [285, 201] on button "Log In" at bounding box center [274, 200] width 159 height 21
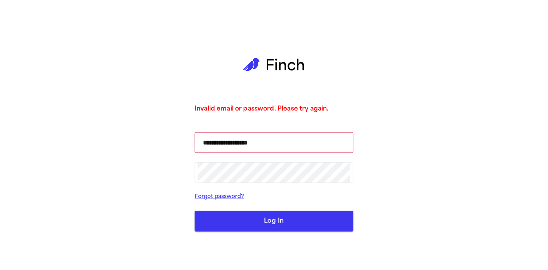
click at [287, 221] on button "Log In" at bounding box center [274, 221] width 159 height 21
click at [288, 222] on button "Log In" at bounding box center [274, 221] width 159 height 21
click at [285, 232] on div "**********" at bounding box center [274, 135] width 159 height 270
click at [288, 224] on button "Log In" at bounding box center [274, 221] width 159 height 21
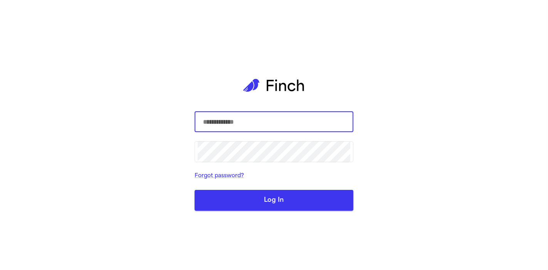
type input "**********"
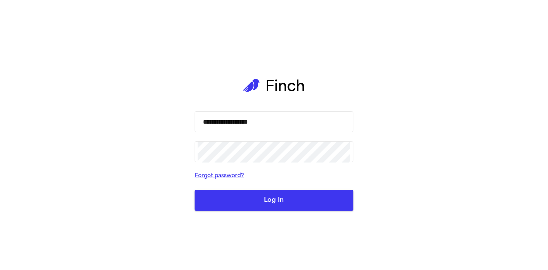
click at [428, 127] on div "**********" at bounding box center [274, 135] width 548 height 270
click at [273, 194] on button "Log In" at bounding box center [274, 200] width 159 height 21
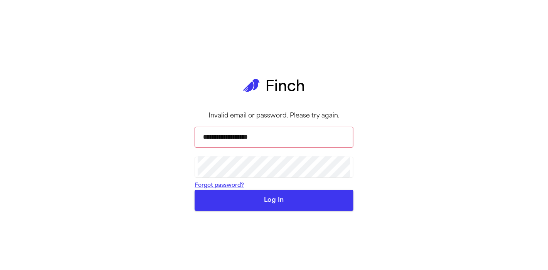
click at [274, 208] on form "**********" at bounding box center [274, 166] width 159 height 91
click at [279, 211] on button "Log In" at bounding box center [274, 200] width 159 height 21
click at [279, 211] on form "**********" at bounding box center [274, 166] width 159 height 91
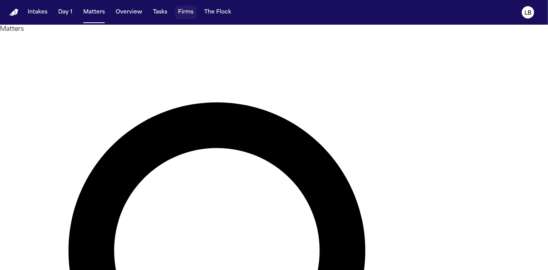
click at [190, 8] on button "Firms" at bounding box center [186, 12] width 22 height 14
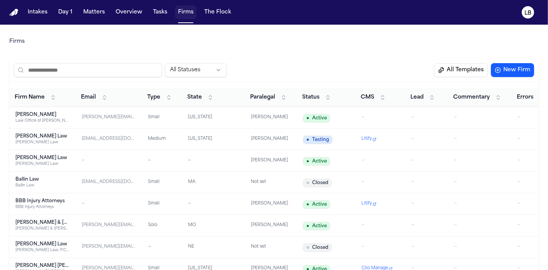
click at [176, 10] on button "Firms" at bounding box center [186, 12] width 22 height 14
click at [183, 14] on button "Firms" at bounding box center [186, 12] width 22 height 14
click at [160, 18] on button "Tasks" at bounding box center [160, 12] width 20 height 14
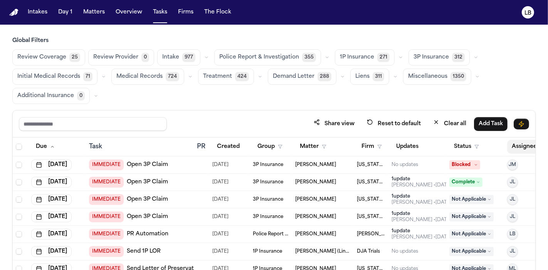
click at [523, 144] on button "Assignee" at bounding box center [528, 147] width 42 height 14
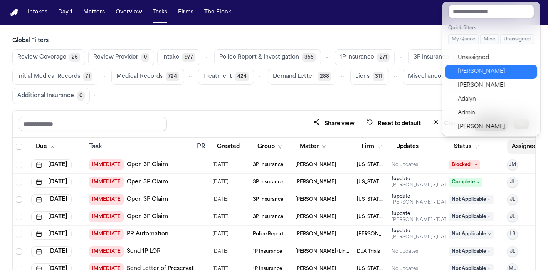
click at [517, 67] on div "[PERSON_NAME]" at bounding box center [495, 71] width 75 height 9
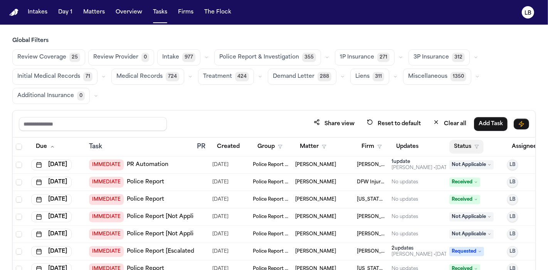
click at [468, 142] on button "Status" at bounding box center [466, 147] width 34 height 14
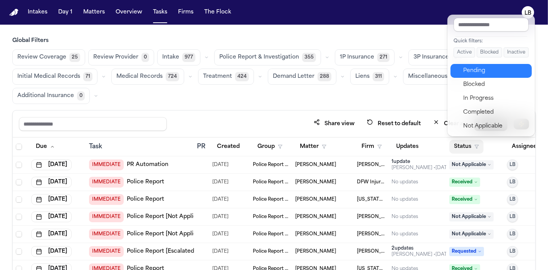
click at [491, 71] on div "Pending" at bounding box center [495, 70] width 64 height 9
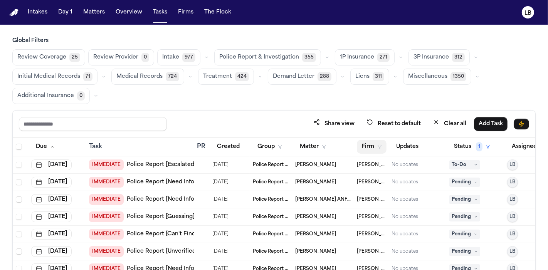
click at [366, 141] on button "Firm" at bounding box center [372, 147] width 30 height 14
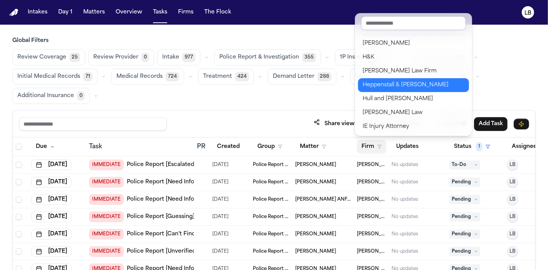
scroll to position [385, 0]
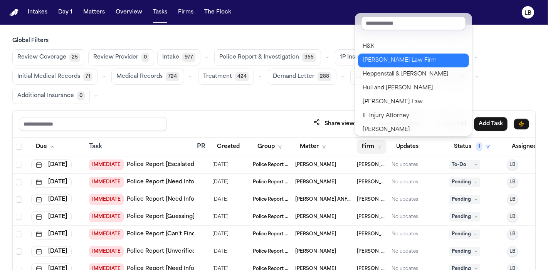
click at [411, 58] on div "Hecht Law Firm" at bounding box center [413, 60] width 102 height 9
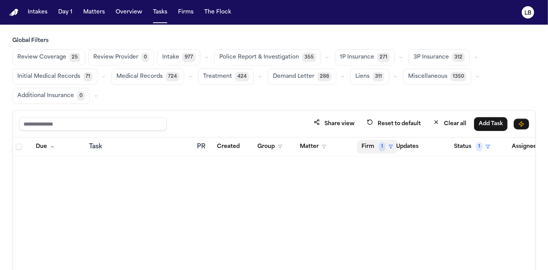
click at [371, 143] on button "Firm 1" at bounding box center [377, 147] width 41 height 14
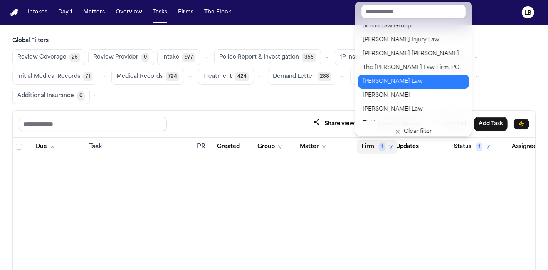
scroll to position [971, 0]
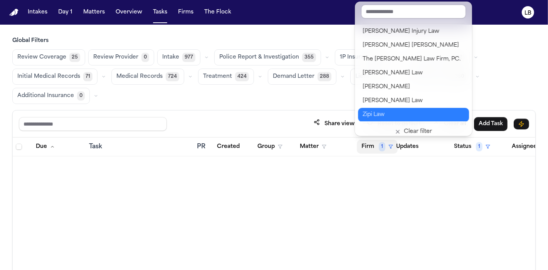
click at [401, 108] on button "Zipi Law" at bounding box center [413, 115] width 111 height 14
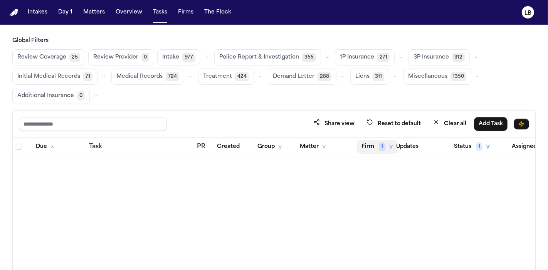
click at [374, 146] on button "Firm 1" at bounding box center [377, 147] width 41 height 14
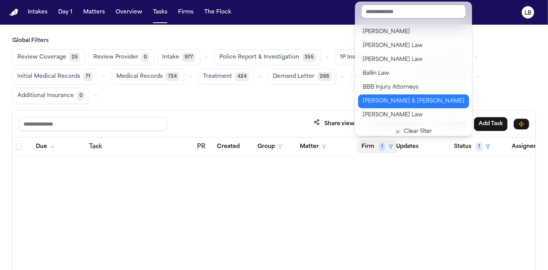
click at [378, 102] on div "Beck & Beck" at bounding box center [413, 101] width 102 height 9
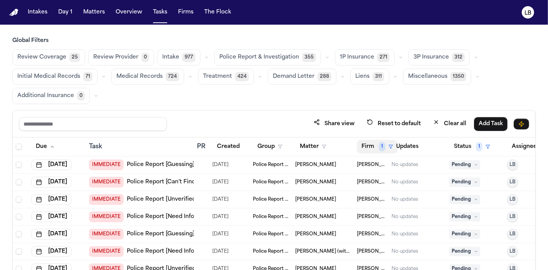
drag, startPoint x: 385, startPoint y: 133, endPoint x: 378, endPoint y: 141, distance: 11.7
click at [378, 141] on button "Firm 1" at bounding box center [377, 147] width 41 height 14
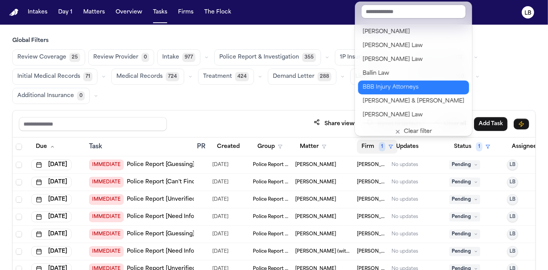
click at [392, 90] on div "BBB Injury Attorneys" at bounding box center [413, 87] width 102 height 9
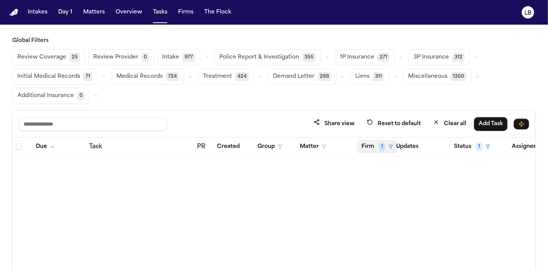
click at [374, 147] on button "Firm 1" at bounding box center [377, 147] width 41 height 14
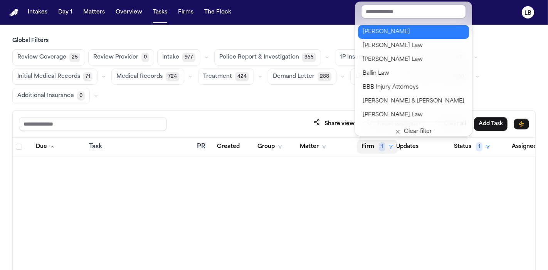
click at [429, 37] on button "Albert Le" at bounding box center [413, 32] width 111 height 14
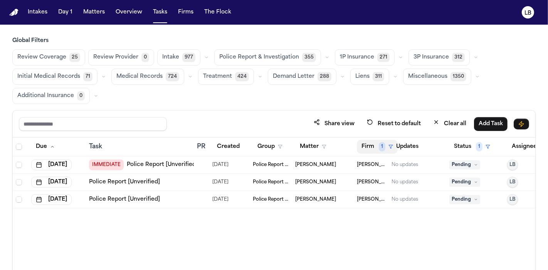
click at [379, 148] on span "1" at bounding box center [382, 146] width 7 height 9
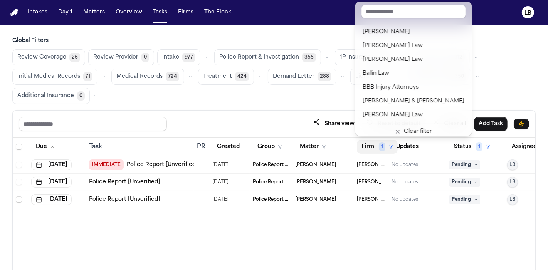
click at [253, 237] on div "Due Task PR Created Group Matter Firm 1 Updates Status 1 Assignee 1 Sep 2, 2025…" at bounding box center [274, 230] width 522 height 185
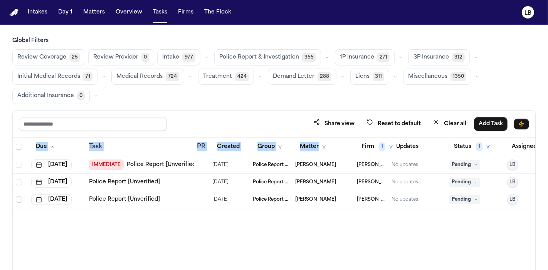
click at [149, 183] on link "Police Report [Unverified]" at bounding box center [124, 182] width 71 height 8
click at [162, 15] on button "Tasks" at bounding box center [160, 12] width 20 height 14
click at [365, 148] on button "Firm 1" at bounding box center [377, 147] width 41 height 14
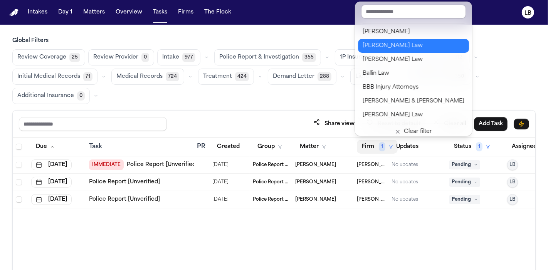
click at [381, 50] on button "Angell Law" at bounding box center [413, 46] width 111 height 14
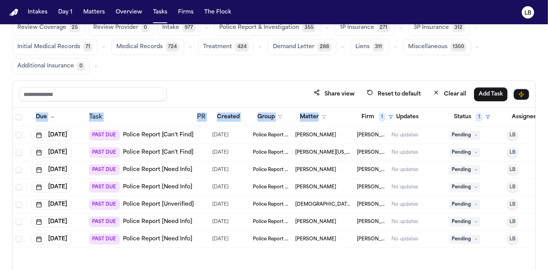
scroll to position [43, 0]
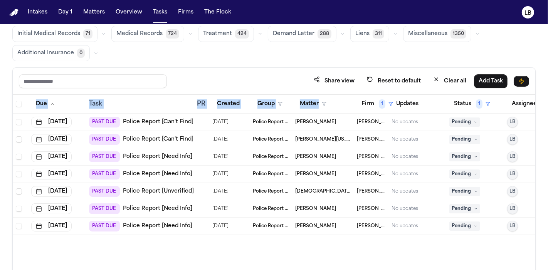
click at [158, 227] on link "Police Report [Need Info]" at bounding box center [157, 226] width 69 height 8
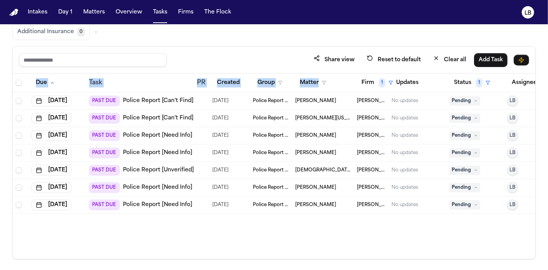
click at [159, 150] on link "Police Report [Need Info]" at bounding box center [157, 153] width 69 height 8
click at [165, 120] on link "Police Report [Can't Find]" at bounding box center [158, 118] width 70 height 8
click at [318, 83] on button "Matter" at bounding box center [313, 83] width 36 height 14
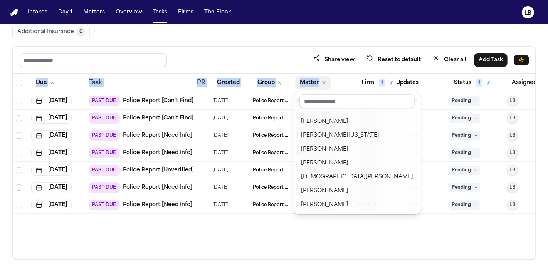
click at [383, 76] on table "Due Task PR Created Group Matter Firm 1 Updates Status 1 Assignee 1 Oct 1, 2025…" at bounding box center [285, 144] width 545 height 140
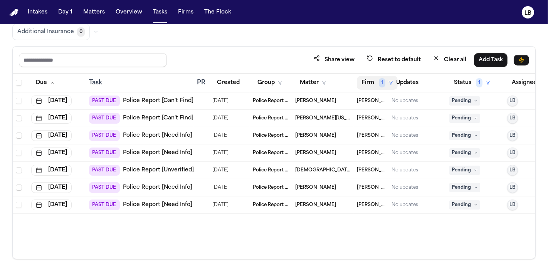
click at [379, 78] on span "1" at bounding box center [382, 82] width 7 height 9
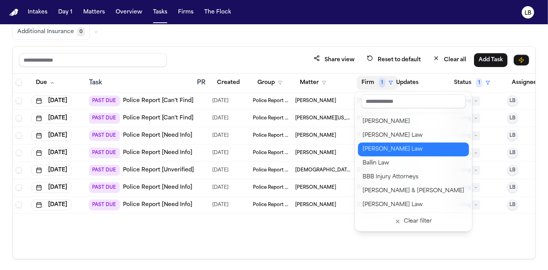
click at [400, 145] on div "Bader Law" at bounding box center [413, 149] width 102 height 9
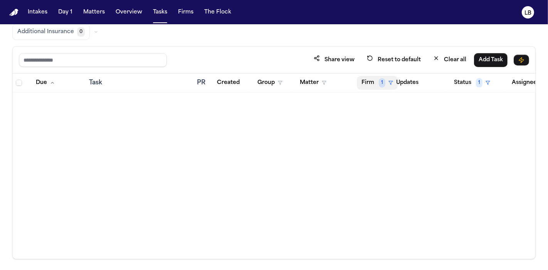
click at [379, 83] on span "1" at bounding box center [382, 82] width 7 height 9
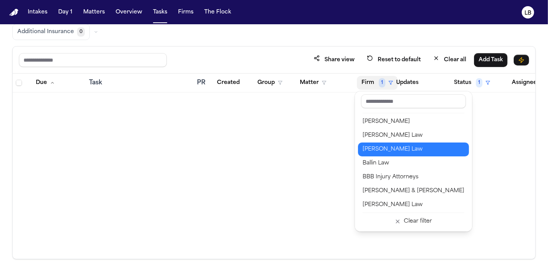
click at [401, 159] on div "Ballin Law" at bounding box center [413, 163] width 102 height 9
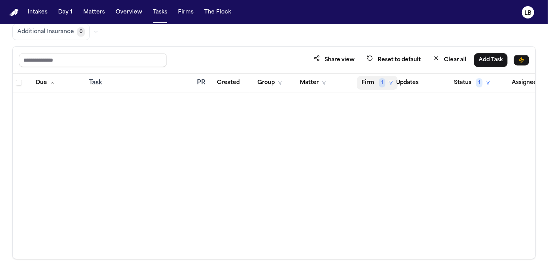
click at [377, 85] on button "Firm 1" at bounding box center [377, 83] width 41 height 14
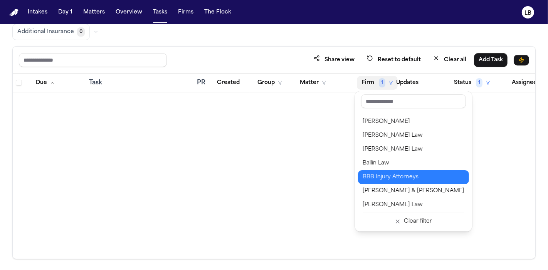
click at [389, 173] on div "BBB Injury Attorneys" at bounding box center [413, 177] width 102 height 9
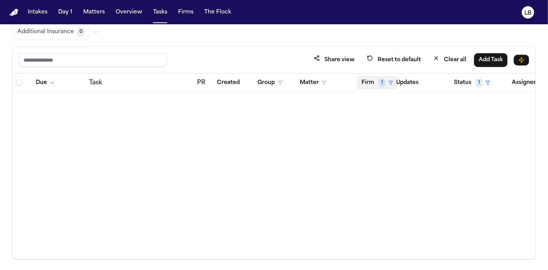
click at [378, 86] on button "Firm 1" at bounding box center [377, 83] width 41 height 14
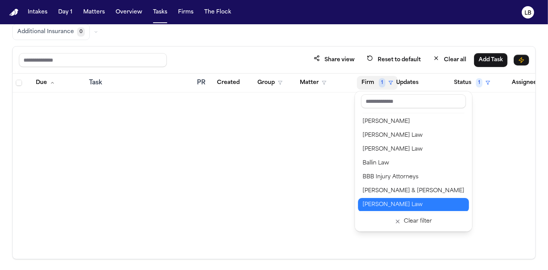
click at [393, 201] on div "Berry Law" at bounding box center [413, 204] width 102 height 9
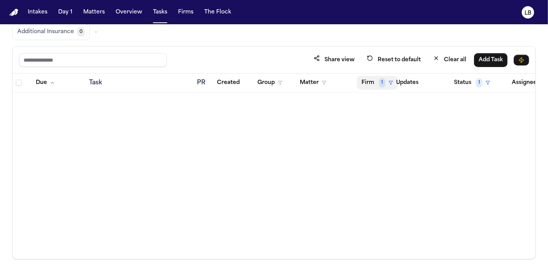
click at [372, 82] on button "Firm 1" at bounding box center [377, 83] width 41 height 14
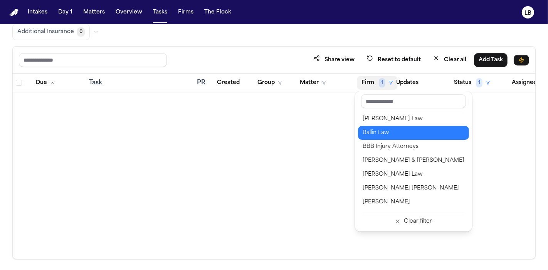
scroll to position [43, 0]
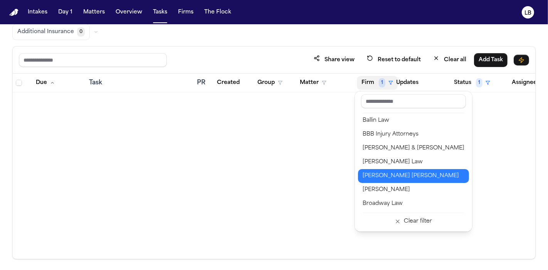
click at [390, 175] on div "Blaska Holm" at bounding box center [413, 175] width 102 height 9
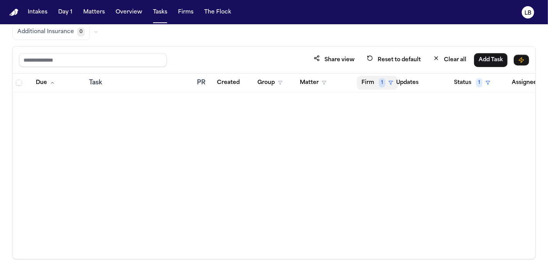
click at [374, 87] on button "Firm 1" at bounding box center [377, 83] width 41 height 14
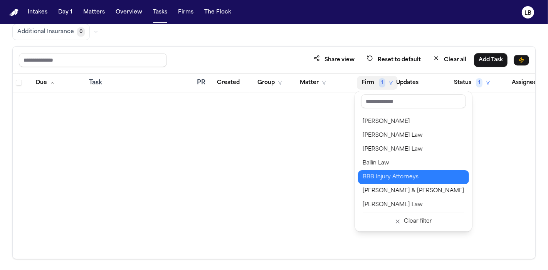
click at [398, 178] on div "BBB Injury Attorneys" at bounding box center [413, 177] width 102 height 9
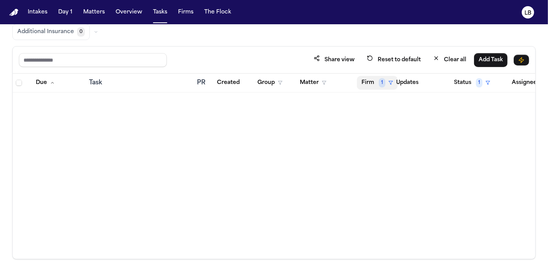
click at [375, 78] on button "Firm 1" at bounding box center [377, 83] width 41 height 14
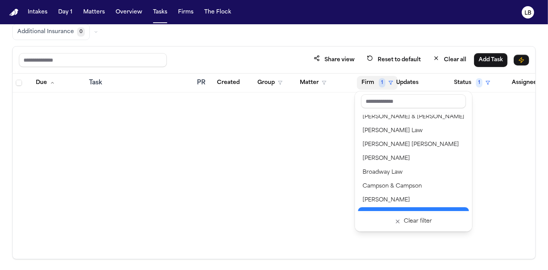
scroll to position [86, 0]
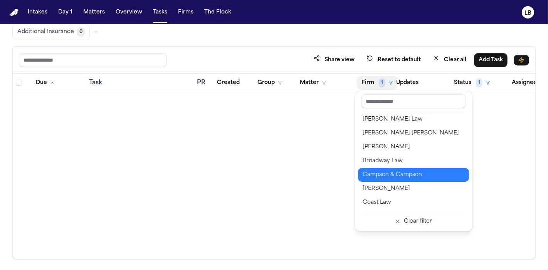
click at [391, 173] on div "Campson & Campson" at bounding box center [413, 174] width 102 height 9
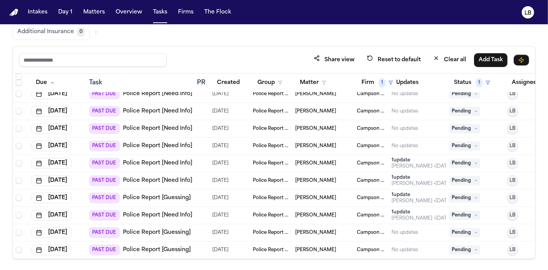
scroll to position [498, 0]
click at [364, 79] on button "Firm 1" at bounding box center [377, 83] width 41 height 14
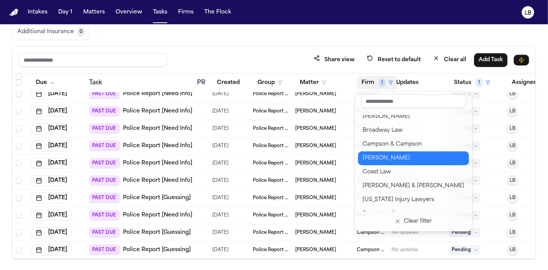
scroll to position [128, 0]
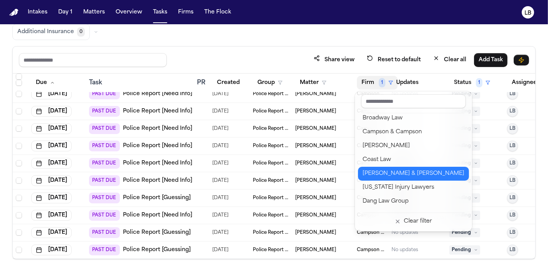
click at [401, 171] on div "Collins & Collins" at bounding box center [413, 173] width 102 height 9
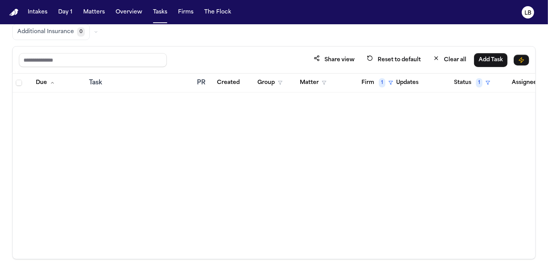
scroll to position [0, 0]
click at [365, 89] on th "Firm 1" at bounding box center [371, 83] width 35 height 19
click at [368, 83] on button "Firm 1" at bounding box center [377, 83] width 41 height 14
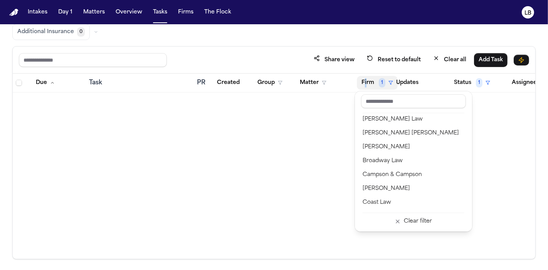
scroll to position [128, 0]
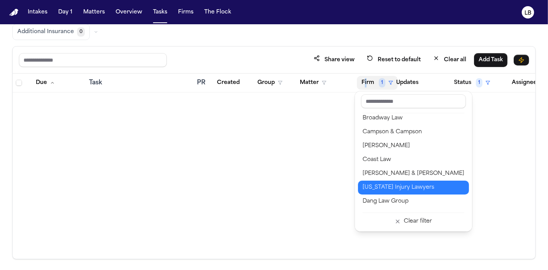
click at [404, 185] on div "Colorado Injury Lawyers" at bounding box center [413, 187] width 102 height 9
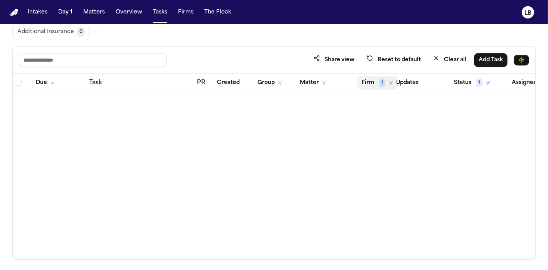
click at [372, 79] on button "Firm 1" at bounding box center [377, 83] width 41 height 14
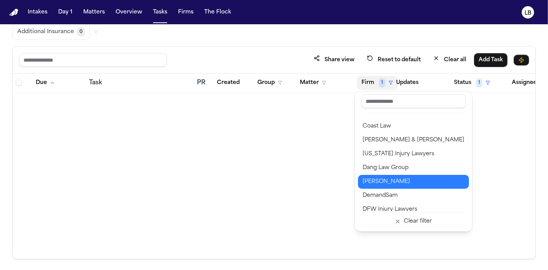
scroll to position [171, 0]
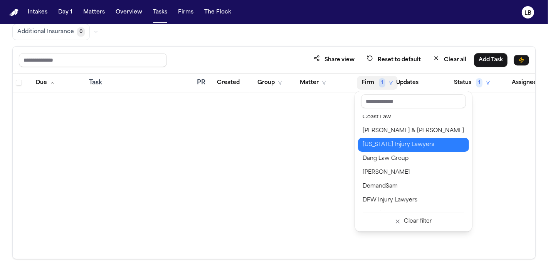
click at [396, 143] on div "[US_STATE] Injury Lawyers" at bounding box center [413, 144] width 102 height 9
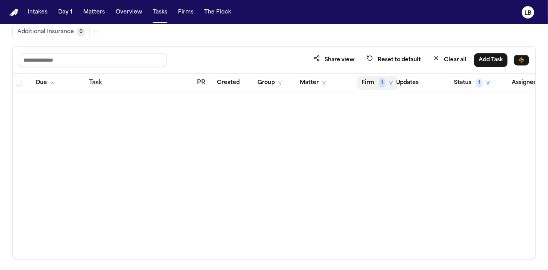
click at [369, 76] on button "Firm 1" at bounding box center [377, 83] width 41 height 14
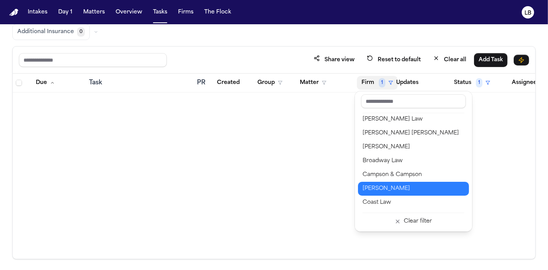
scroll to position [128, 0]
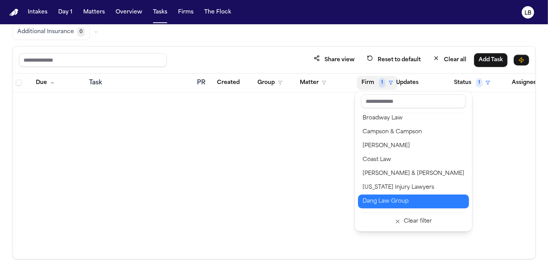
click at [406, 202] on div "Dang Law Group" at bounding box center [413, 201] width 102 height 9
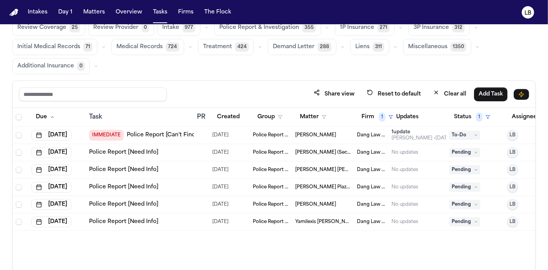
scroll to position [43, 0]
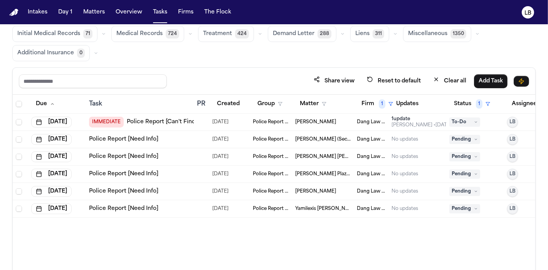
click at [124, 138] on link "Police Report [Need Info]" at bounding box center [123, 140] width 69 height 8
click at [247, 158] on td "10/12/2025" at bounding box center [229, 156] width 40 height 17
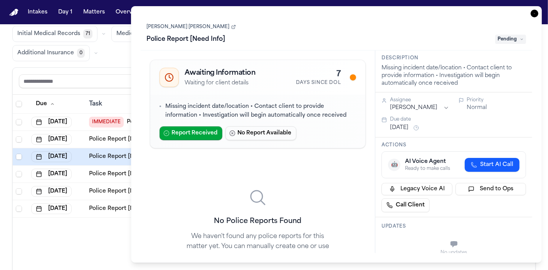
click at [207, 25] on link "Rigoberto Gonzalez Morales" at bounding box center [191, 27] width 89 height 6
click at [536, 12] on icon "button" at bounding box center [534, 14] width 8 height 8
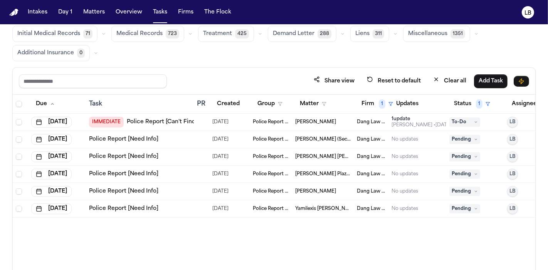
click at [194, 172] on td at bounding box center [201, 174] width 15 height 17
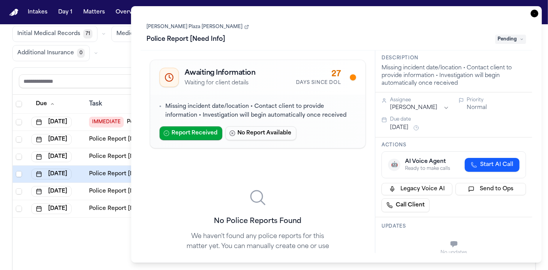
click at [191, 24] on link "Carlos Plaza Martinez" at bounding box center [198, 27] width 102 height 6
click at [532, 14] on icon "button" at bounding box center [534, 14] width 8 height 8
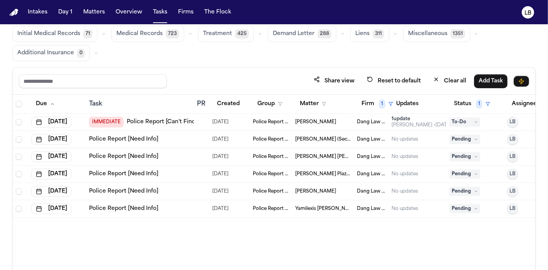
click at [253, 173] on span "Police Report & Investigation" at bounding box center [271, 174] width 36 height 6
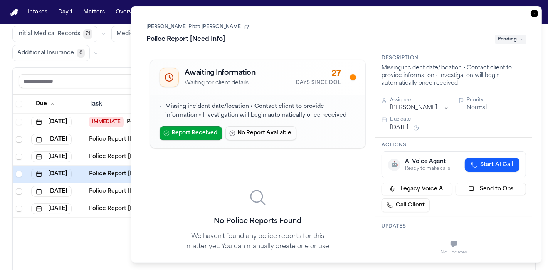
click at [532, 12] on icon "button" at bounding box center [534, 14] width 8 height 8
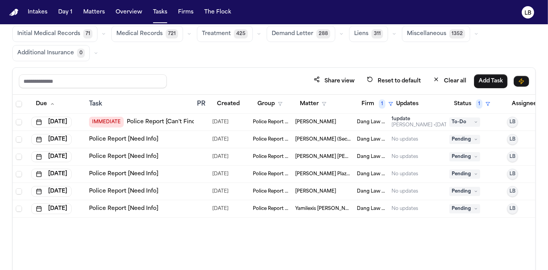
scroll to position [64, 0]
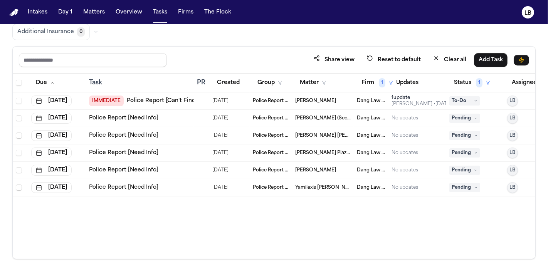
click at [210, 166] on td "[DATE]" at bounding box center [229, 170] width 40 height 17
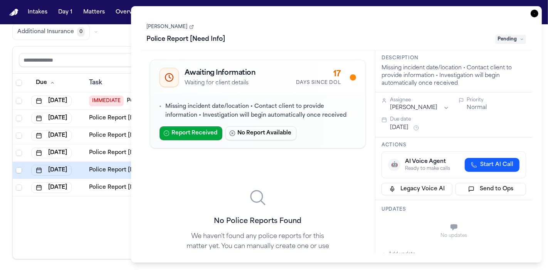
click at [168, 24] on link "[PERSON_NAME]" at bounding box center [170, 27] width 47 height 6
click at [166, 28] on link "Sailyn Rangel" at bounding box center [170, 27] width 47 height 6
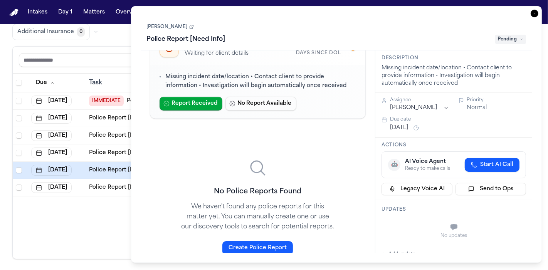
scroll to position [43, 0]
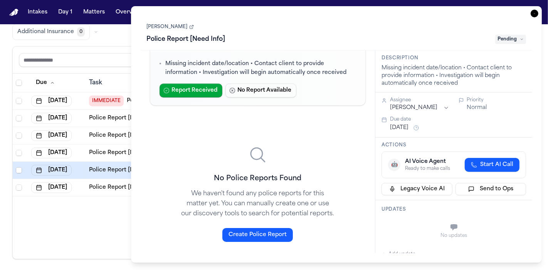
click at [534, 12] on icon "button" at bounding box center [534, 14] width 8 height 8
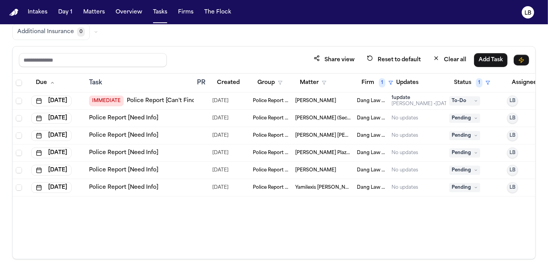
click at [128, 184] on link "Police Report [Need Info]" at bounding box center [123, 188] width 69 height 8
click at [313, 172] on td "Sailyn Rangel" at bounding box center [323, 170] width 62 height 17
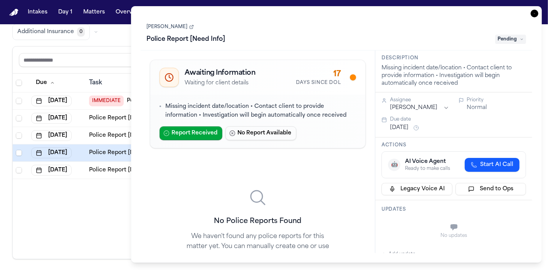
click at [163, 29] on link "Sailyn Rangel" at bounding box center [170, 27] width 47 height 6
click at [532, 15] on icon "button" at bounding box center [534, 14] width 8 height 8
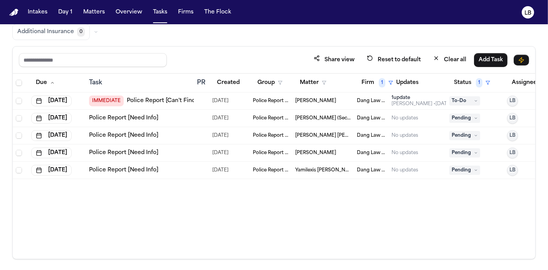
click at [341, 136] on span "Rigoberto Gonzalez Morales" at bounding box center [322, 136] width 55 height 6
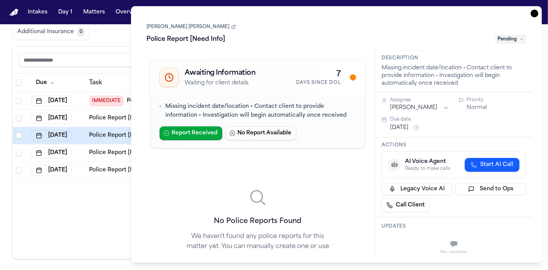
click at [532, 15] on icon "button" at bounding box center [534, 14] width 8 height 8
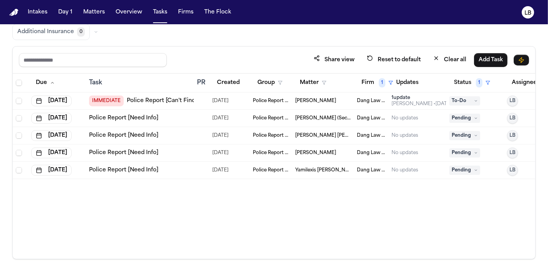
click at [124, 134] on link "Police Report [Need Info]" at bounding box center [123, 136] width 69 height 8
click at [383, 83] on span "1" at bounding box center [382, 82] width 7 height 9
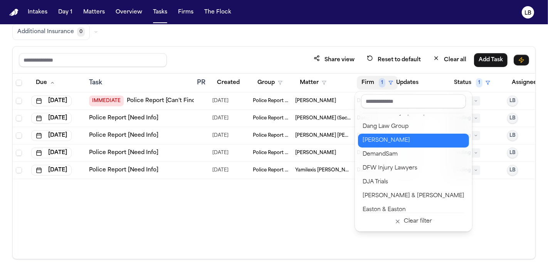
scroll to position [214, 0]
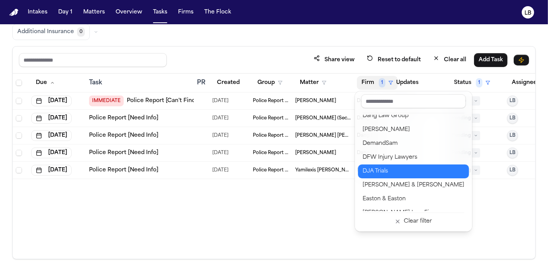
click at [421, 169] on div "DJA Trials" at bounding box center [413, 171] width 102 height 9
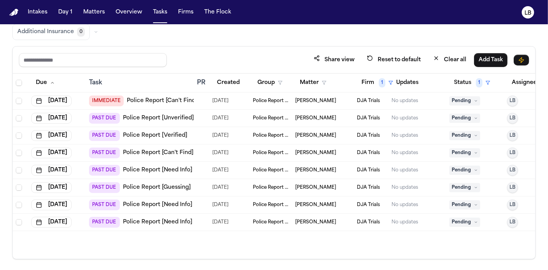
click at [156, 132] on link "Police Report [Verified]" at bounding box center [155, 136] width 64 height 8
click at [179, 222] on link "Police Report [Need Info]" at bounding box center [157, 222] width 69 height 8
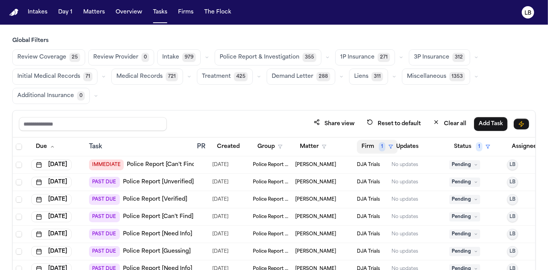
click at [372, 144] on button "Firm 1" at bounding box center [377, 147] width 41 height 14
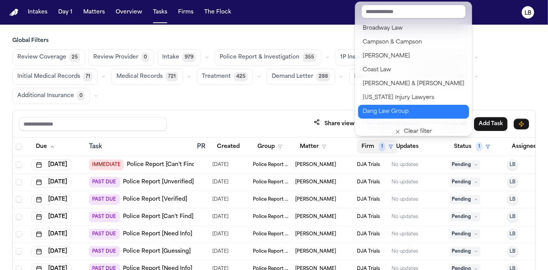
scroll to position [171, 0]
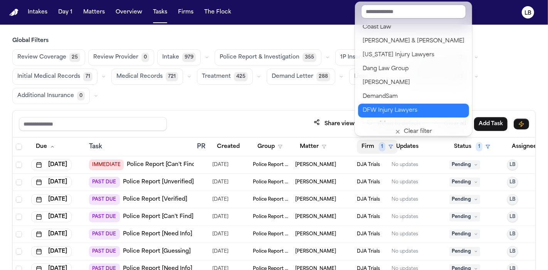
click at [406, 111] on div "DFW Injury Lawyers" at bounding box center [413, 110] width 102 height 9
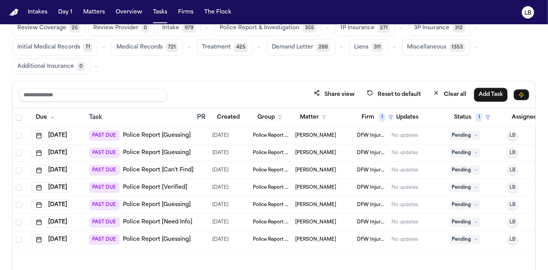
scroll to position [64, 0]
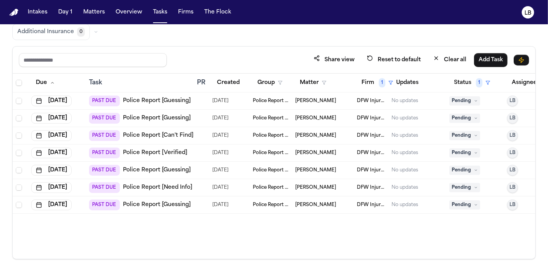
click at [173, 187] on link "Police Report [Need Info]" at bounding box center [157, 188] width 69 height 8
click at [343, 196] on tbody "Oct 2, 2025 PAST DUE Police Report [Guessing] 10/01/2025 Police Report & Invest…" at bounding box center [285, 152] width 545 height 121
click at [324, 225] on div "Due Task PR Created Group Matter Firm 1 Updates Status 1 Assignee 1 Oct 2, 2025…" at bounding box center [274, 166] width 522 height 185
click at [307, 203] on span "Robert Montes" at bounding box center [315, 205] width 41 height 6
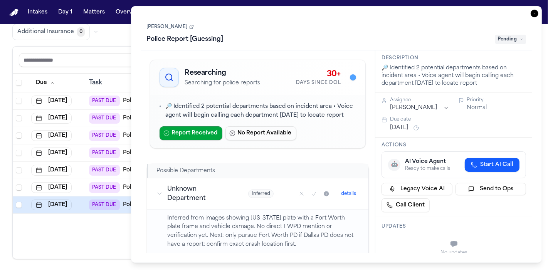
click at [166, 22] on div "Robert Montes Police Report [Guessing] Pending" at bounding box center [336, 33] width 379 height 23
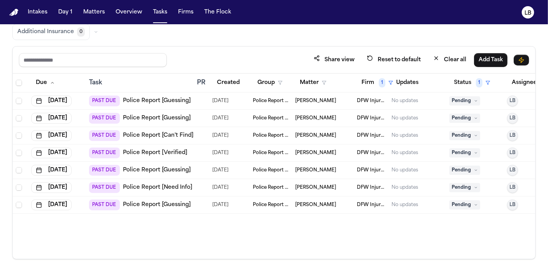
click at [89, 230] on div "Due Task PR Created Group Matter Firm 1 Updates Status 1 Assignee 1 Oct 2, 2025…" at bounding box center [274, 166] width 522 height 185
drag, startPoint x: 332, startPoint y: 204, endPoint x: 297, endPoint y: 208, distance: 35.3
click at [294, 208] on td "Robert Montes" at bounding box center [323, 204] width 62 height 17
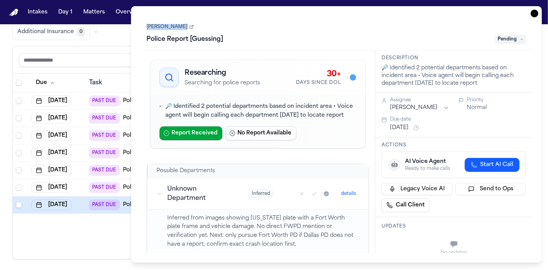
drag, startPoint x: 144, startPoint y: 28, endPoint x: 181, endPoint y: 30, distance: 37.0
click at [181, 30] on div "Robert Montes Police Report [Guessing] Pending" at bounding box center [337, 33] width 392 height 35
drag, startPoint x: 139, startPoint y: 25, endPoint x: 183, endPoint y: 27, distance: 43.9
click at [183, 27] on div "Task Details Robert Montes Police Report [Guessing] Pending Researching Searchi…" at bounding box center [336, 134] width 411 height 257
copy link "Robert Montes"
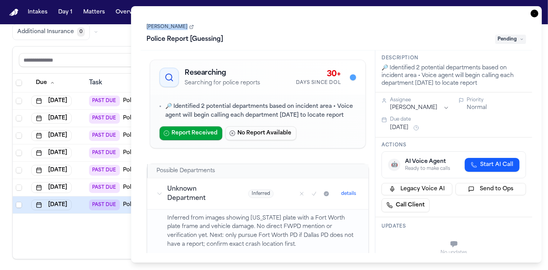
click at [166, 24] on link "Robert Montes" at bounding box center [170, 27] width 47 height 6
click at [535, 10] on icon "button" at bounding box center [534, 14] width 8 height 8
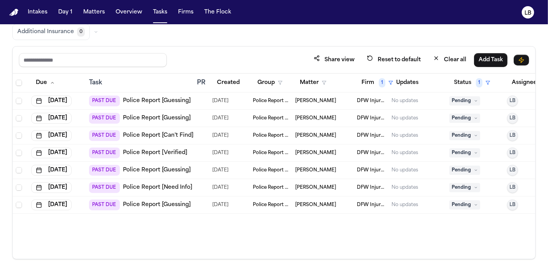
click at [293, 127] on td "Jason Shackelford" at bounding box center [323, 135] width 62 height 17
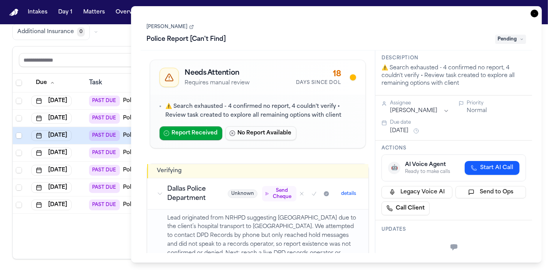
drag, startPoint x: 143, startPoint y: 27, endPoint x: 191, endPoint y: 26, distance: 48.6
click at [191, 26] on div "Jason Shackelford Police Report [Can't Find] Pending" at bounding box center [337, 33] width 392 height 35
copy link "Jason Shackelford"
click at [536, 12] on icon "button" at bounding box center [534, 14] width 8 height 8
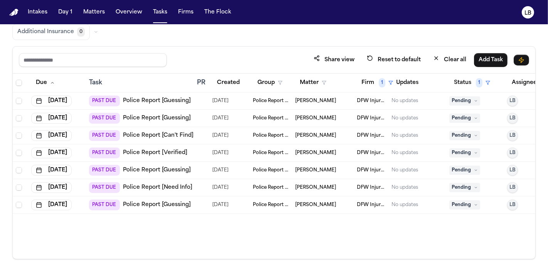
click at [301, 121] on td "Tawny Hank" at bounding box center [323, 118] width 62 height 17
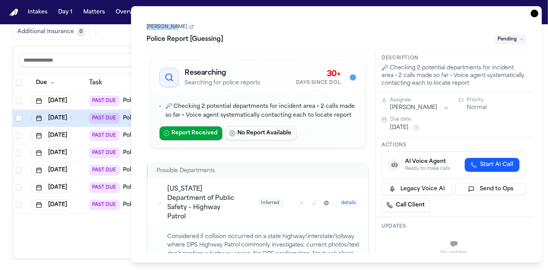
copy link "Tawny Hank"
drag, startPoint x: 139, startPoint y: 28, endPoint x: 173, endPoint y: 32, distance: 34.2
click at [173, 32] on div "Task Details Tawny Hank Police Report [Guessing] Pending Researching Searching …" at bounding box center [336, 134] width 411 height 257
click at [168, 27] on link "Tawny Hank" at bounding box center [170, 27] width 47 height 6
click at [530, 6] on div "Task Details Tawny Hank Police Report [Guessing] Pending Researching Searching …" at bounding box center [336, 134] width 411 height 257
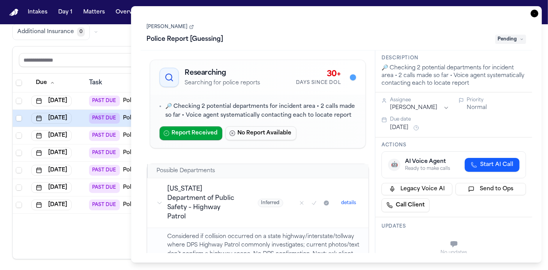
click at [532, 12] on icon "button" at bounding box center [534, 14] width 8 height 8
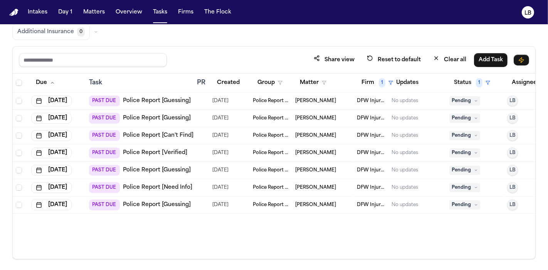
drag, startPoint x: 360, startPoint y: 73, endPoint x: 364, endPoint y: 81, distance: 8.4
click at [362, 79] on th "Firm 1" at bounding box center [371, 83] width 35 height 19
click at [364, 81] on button "Firm 1" at bounding box center [377, 83] width 41 height 14
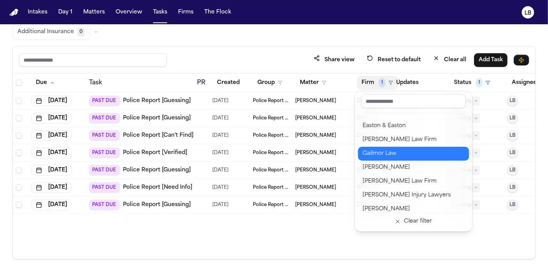
scroll to position [299, 0]
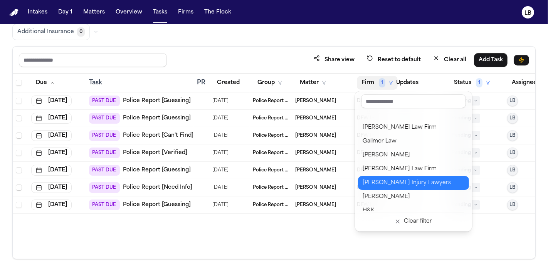
click at [422, 182] on div "George Sink Injury Lawyers" at bounding box center [413, 182] width 102 height 9
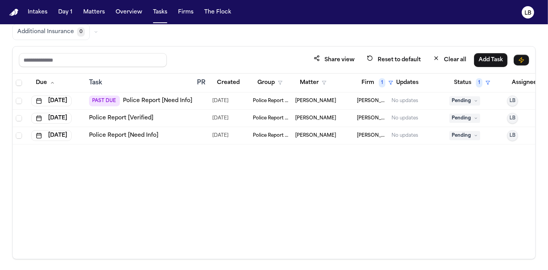
click at [320, 133] on span "Brandy Townsend" at bounding box center [315, 136] width 41 height 6
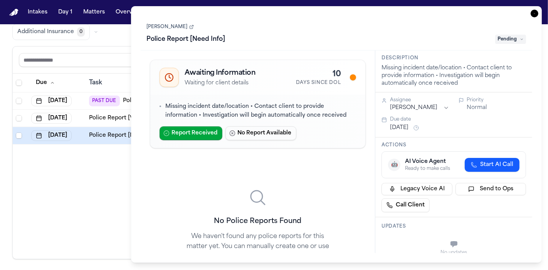
scroll to position [86, 0]
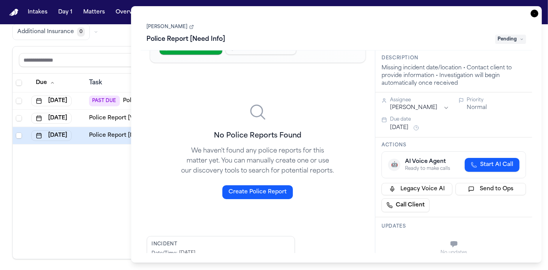
click at [534, 10] on icon "button" at bounding box center [534, 14] width 8 height 8
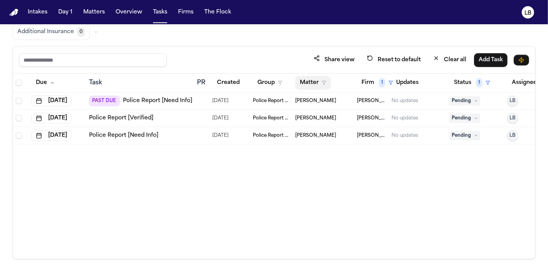
click at [325, 81] on polygon "button" at bounding box center [324, 82] width 4 height 3
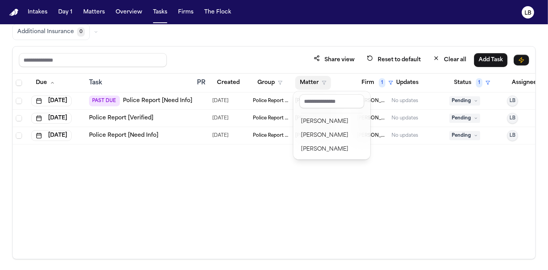
click at [376, 80] on table "Due Task PR Created Group Matter Firm 1 Updates Status 1 Assignee 1 Oct 11, 202…" at bounding box center [285, 109] width 545 height 71
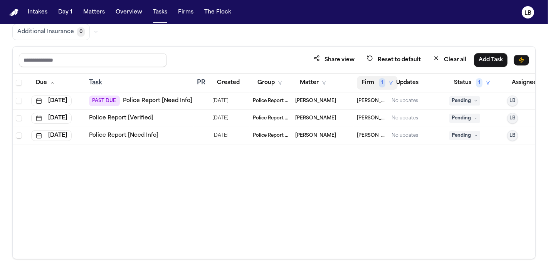
click at [376, 80] on button "Firm 1" at bounding box center [377, 83] width 41 height 14
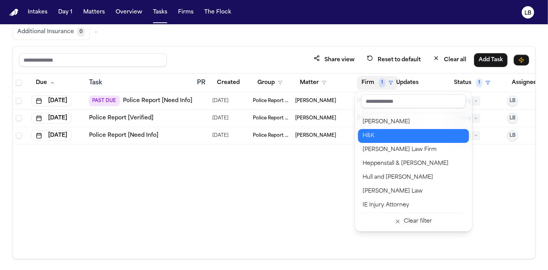
scroll to position [385, 0]
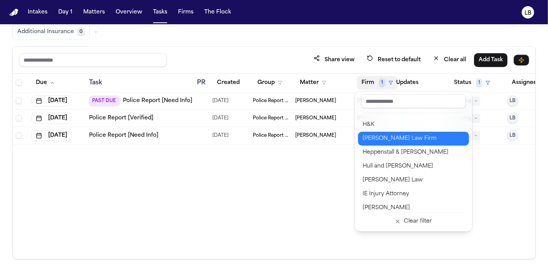
click at [415, 139] on div "Hecht Law Firm" at bounding box center [413, 138] width 102 height 9
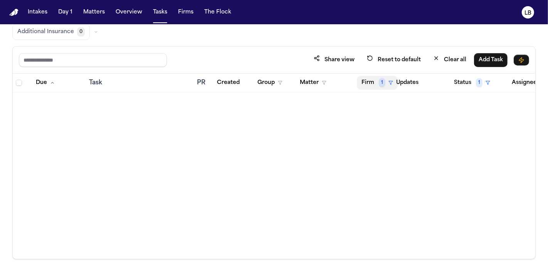
click at [374, 84] on button "Firm 1" at bounding box center [377, 83] width 41 height 14
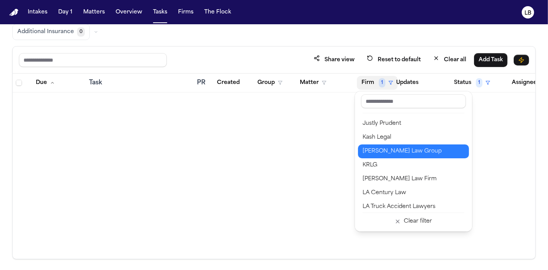
scroll to position [514, 0]
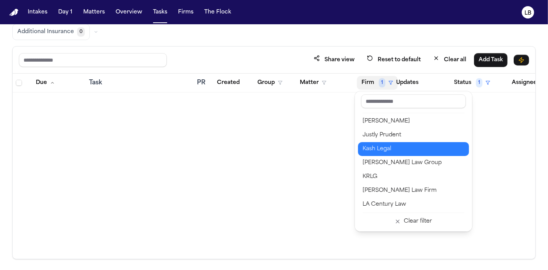
click at [426, 147] on div "Kash Legal" at bounding box center [413, 148] width 102 height 9
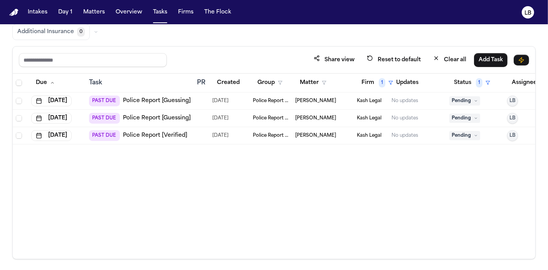
click at [291, 129] on td "Police Report & Investigation" at bounding box center [271, 135] width 42 height 17
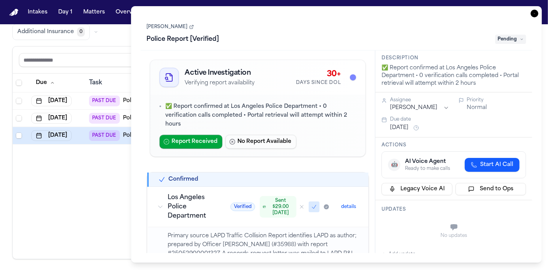
scroll to position [43, 0]
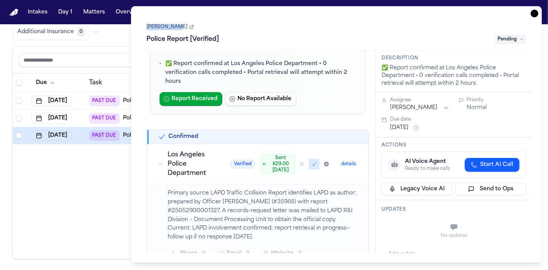
copy link "[PERSON_NAME]"
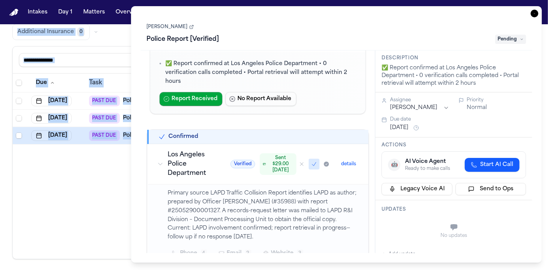
drag, startPoint x: 140, startPoint y: 27, endPoint x: 346, endPoint y: 3, distance: 207.2
click at [346, 3] on body "Intakes Day 1 Matters Overview Tasks Firms The Flock LB Global Filters Review C…" at bounding box center [274, 135] width 548 height 270
click at [155, 26] on link "[PERSON_NAME]" at bounding box center [170, 27] width 47 height 6
click at [152, 27] on link "[PERSON_NAME]" at bounding box center [170, 27] width 47 height 6
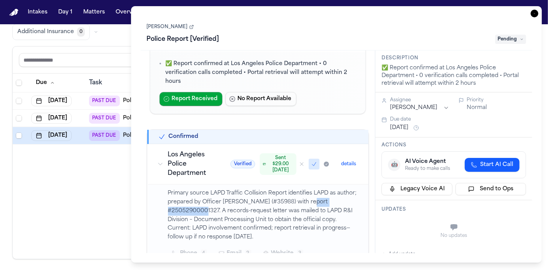
drag, startPoint x: 221, startPoint y: 210, endPoint x: 171, endPoint y: 207, distance: 49.8
click at [171, 207] on p "Primary source LAPD Traffic Collision Report identifies LAPD as author; prepare…" at bounding box center [263, 215] width 191 height 53
copy p "25052900001327."
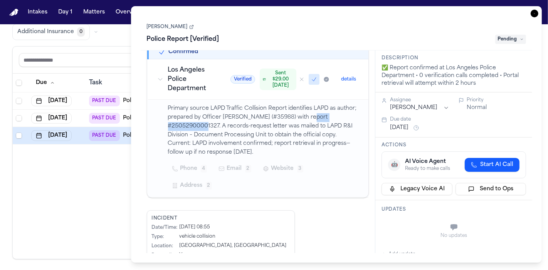
scroll to position [128, 0]
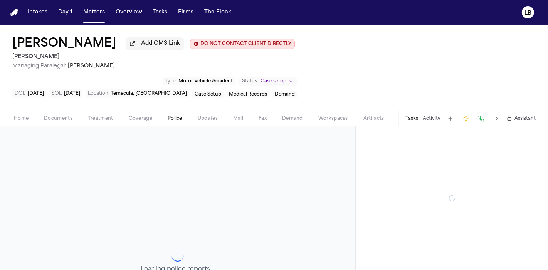
click at [179, 119] on span "Police" at bounding box center [175, 119] width 15 height 6
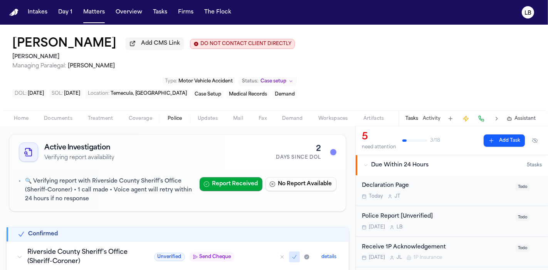
scroll to position [86, 0]
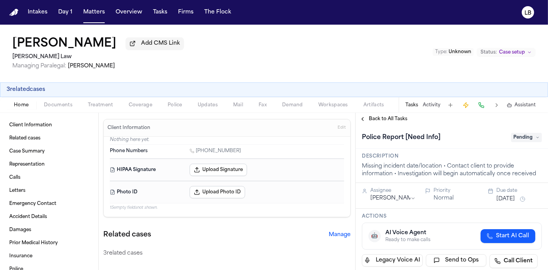
click at [171, 102] on span "Police" at bounding box center [175, 105] width 15 height 6
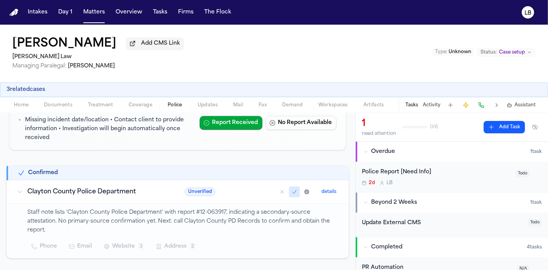
scroll to position [116, 0]
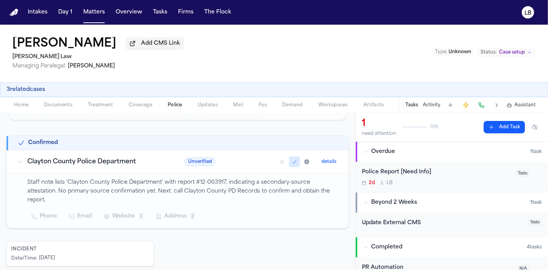
click at [203, 181] on p "Staff note lists 'Clayton County Police Department' with report #12-063917, ind…" at bounding box center [183, 191] width 312 height 26
drag, startPoint x: 199, startPoint y: 181, endPoint x: 225, endPoint y: 181, distance: 26.6
click at [225, 181] on p "Staff note lists 'Clayton County Police Department' with report #12-063917, ind…" at bounding box center [183, 191] width 312 height 26
click at [29, 99] on div "Home Documents Treatment Coverage Police Updates Mail Fax Demand Workspaces Art…" at bounding box center [274, 104] width 548 height 15
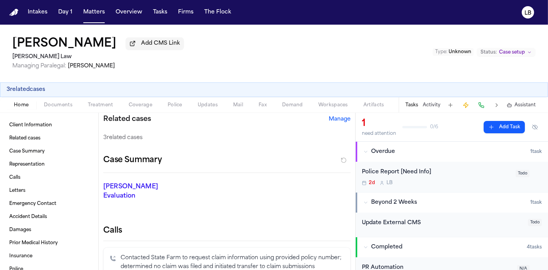
click at [28, 103] on span "Home" at bounding box center [21, 105] width 15 height 6
click at [66, 109] on div "Home Documents Treatment Coverage Police Updates Mail Fax Demand Workspaces Art…" at bounding box center [274, 104] width 548 height 15
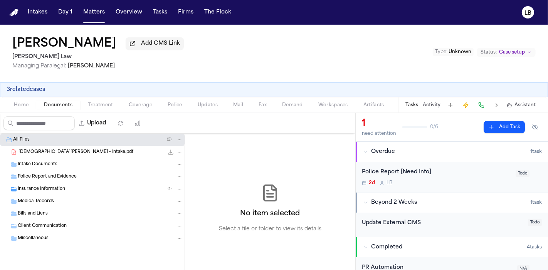
click at [65, 105] on span "Documents" at bounding box center [58, 105] width 29 height 6
click at [64, 155] on div "Christian Simon - Intake.pdf 739.3 KB • PDF" at bounding box center [100, 152] width 164 height 8
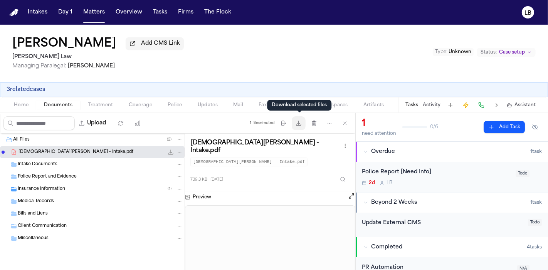
click at [300, 122] on icon "button" at bounding box center [298, 123] width 6 height 6
click at [27, 92] on button "3 related cases" at bounding box center [26, 90] width 39 height 8
click at [38, 87] on button "3 related cases" at bounding box center [26, 90] width 39 height 8
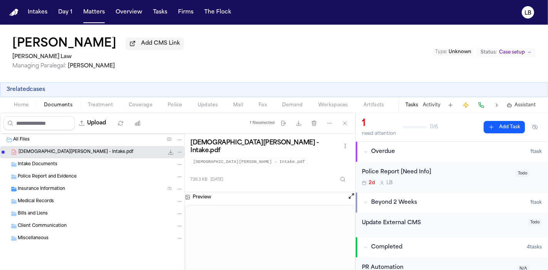
click at [27, 89] on button "3 related cases" at bounding box center [26, 90] width 39 height 8
click at [46, 48] on h1 "Christian Simon" at bounding box center [64, 44] width 104 height 14
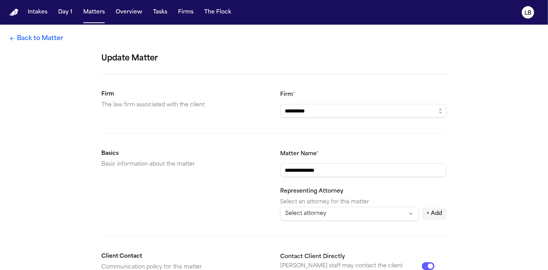
click at [10, 41] on icon at bounding box center [12, 38] width 6 height 6
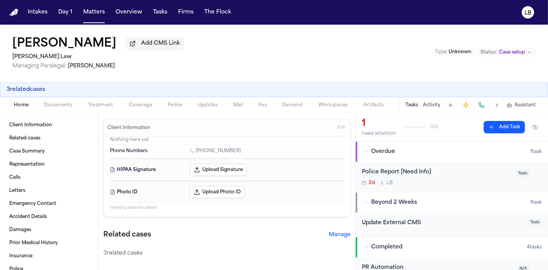
click at [35, 91] on button "3 related cases" at bounding box center [26, 90] width 39 height 8
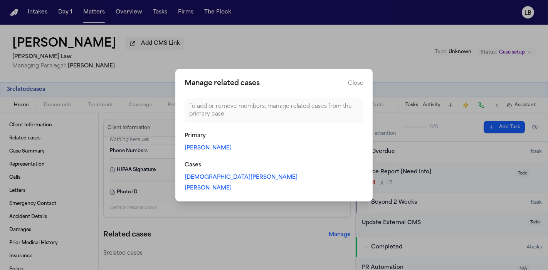
click at [216, 150] on link "Clifton Simon" at bounding box center [208, 148] width 47 height 8
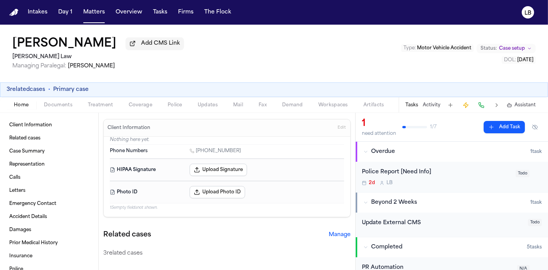
click at [62, 103] on span "Documents" at bounding box center [58, 105] width 29 height 6
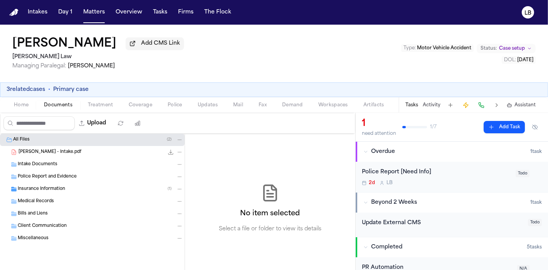
click at [49, 152] on span "[PERSON_NAME] - Intake.pdf" at bounding box center [49, 152] width 63 height 7
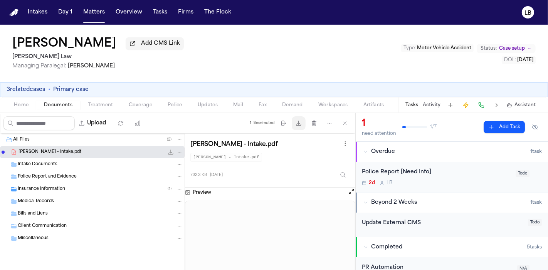
click at [301, 127] on button "Download files" at bounding box center [299, 123] width 14 height 14
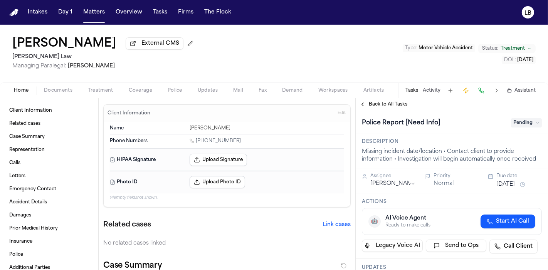
click at [539, 194] on div "Actions 🤖 AI Voice Agent Ready to make calls Start AI Call Legacy Voice AI Send…" at bounding box center [452, 226] width 192 height 64
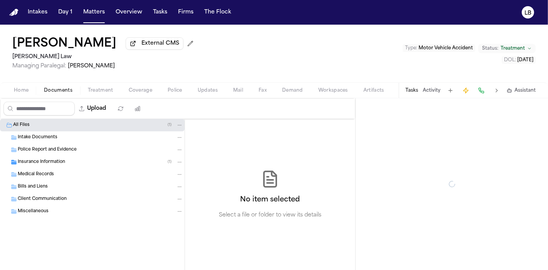
click at [65, 87] on span "Documents" at bounding box center [58, 90] width 29 height 6
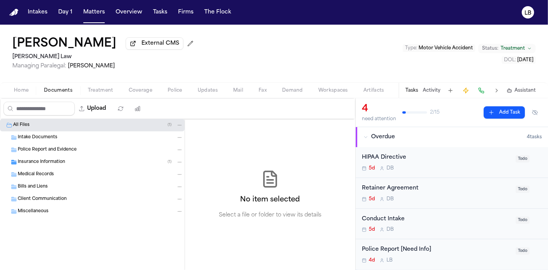
click at [99, 93] on span "Treatment" at bounding box center [100, 90] width 25 height 6
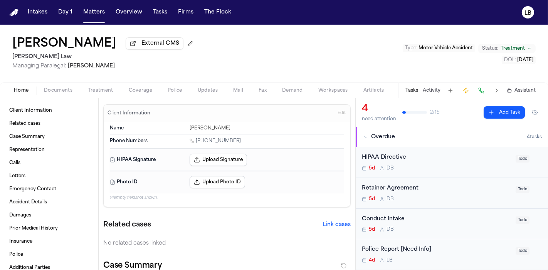
click at [23, 90] on span "Home" at bounding box center [21, 90] width 15 height 6
click at [39, 109] on span "Client Information" at bounding box center [30, 110] width 43 height 6
click at [42, 127] on link "Related cases" at bounding box center [49, 123] width 86 height 12
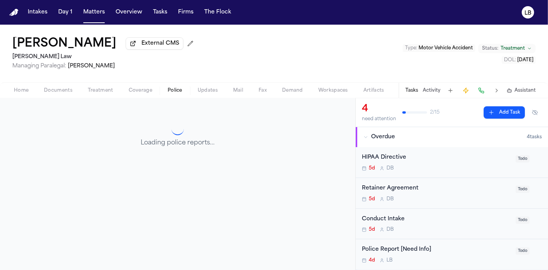
click at [176, 91] on span "Police" at bounding box center [175, 90] width 15 height 6
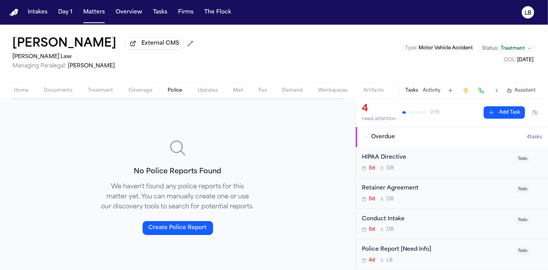
scroll to position [144, 0]
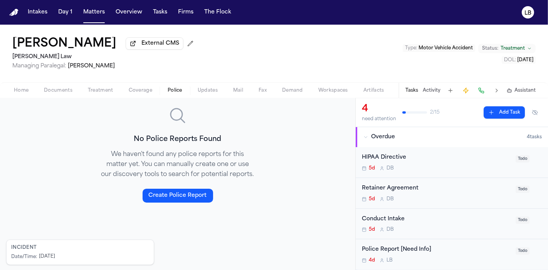
click at [27, 86] on button "Home" at bounding box center [21, 90] width 30 height 9
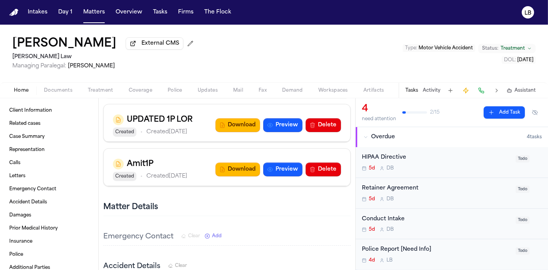
scroll to position [529, 0]
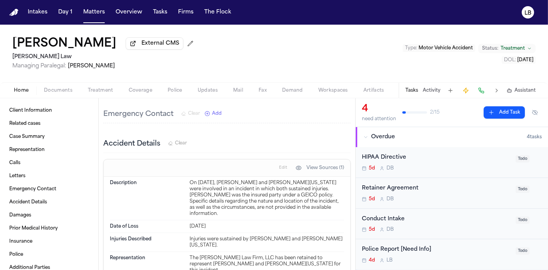
drag, startPoint x: 247, startPoint y: 171, endPoint x: 328, endPoint y: 202, distance: 86.7
click at [328, 202] on dl "Description On October 4, 2025, Ronald Quarles and Todd Washington were involve…" at bounding box center [227, 227] width 234 height 100
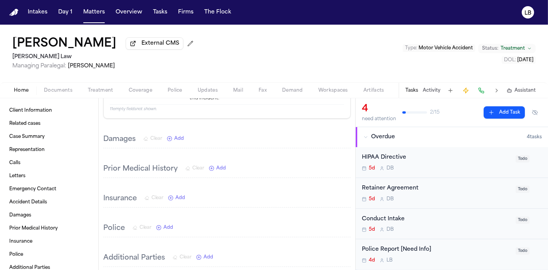
scroll to position [743, 0]
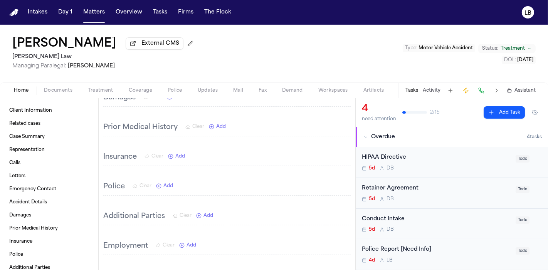
click at [65, 86] on div "Home Documents Treatment Coverage Police Updates Mail Fax Demand Workspaces Art…" at bounding box center [274, 89] width 548 height 15
click at [68, 88] on span "Documents" at bounding box center [58, 90] width 29 height 6
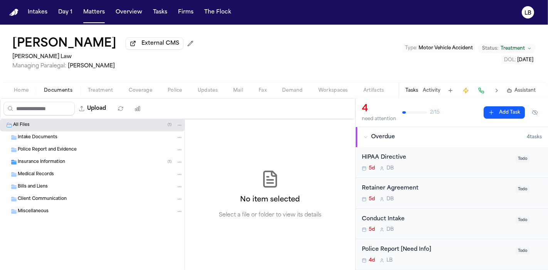
click at [61, 134] on div "Intake Documents" at bounding box center [100, 137] width 165 height 7
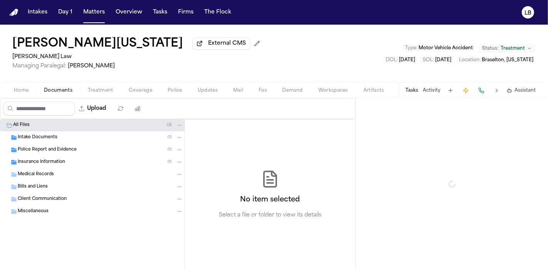
click at [54, 90] on span "Documents" at bounding box center [58, 90] width 29 height 6
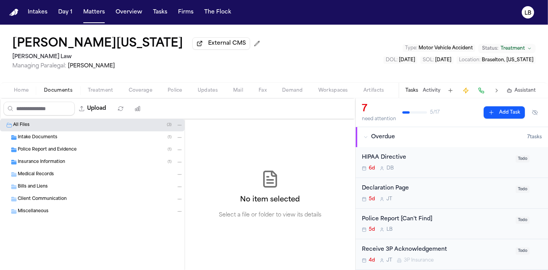
click at [57, 146] on div "Police Report and Evidence ( 1 )" at bounding box center [100, 149] width 165 height 7
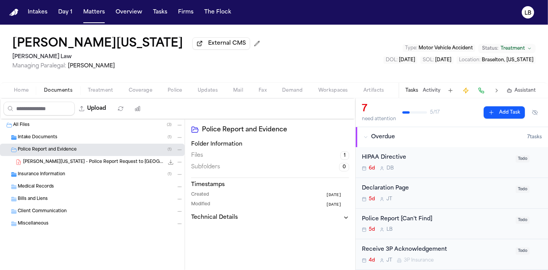
click at [65, 159] on span "[PERSON_NAME][US_STATE] - Police Report Request to [GEOGRAPHIC_DATA][PERSON_NAM…" at bounding box center [93, 162] width 141 height 7
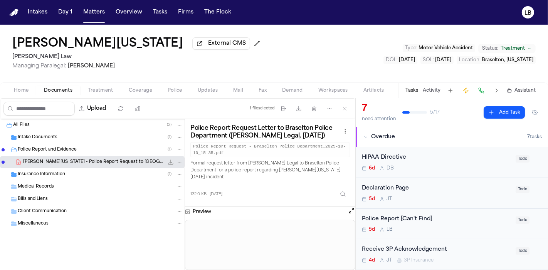
click at [85, 137] on div "Intake Documents ( 1 )" at bounding box center [100, 137] width 165 height 7
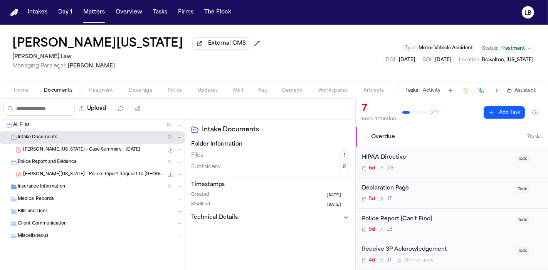
click at [92, 150] on span "[PERSON_NAME][US_STATE] - Case Summary - [DATE]" at bounding box center [81, 150] width 117 height 7
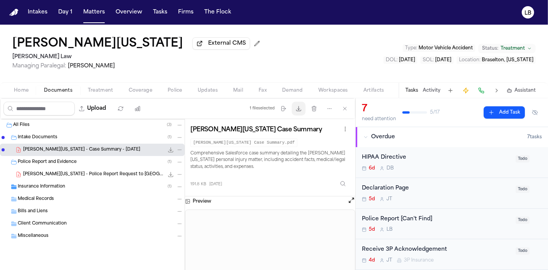
click at [295, 107] on button "Download files" at bounding box center [299, 109] width 14 height 14
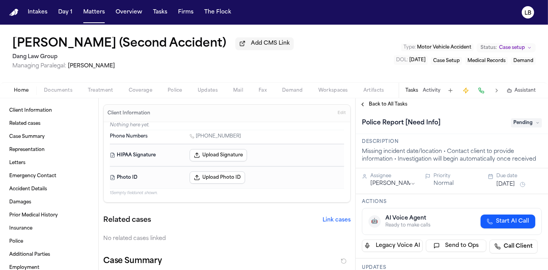
click at [58, 89] on span "Documents" at bounding box center [58, 90] width 29 height 6
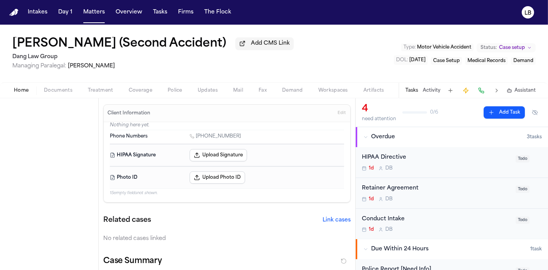
click at [21, 91] on span "Home" at bounding box center [21, 90] width 15 height 6
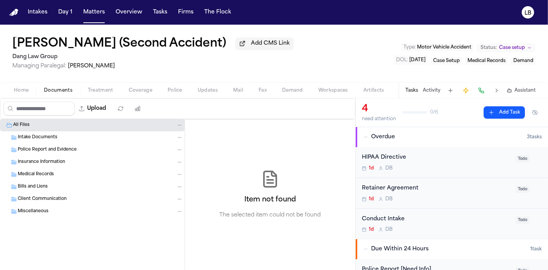
click at [56, 94] on button "Documents" at bounding box center [58, 90] width 44 height 9
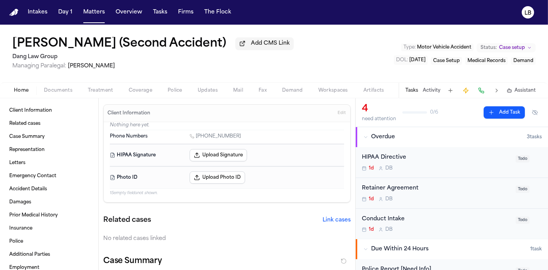
click at [29, 90] on button "Home" at bounding box center [21, 90] width 30 height 9
click at [67, 95] on div "Home Documents Treatment Coverage Police Updates Mail Fax Demand Workspaces Art…" at bounding box center [274, 89] width 548 height 15
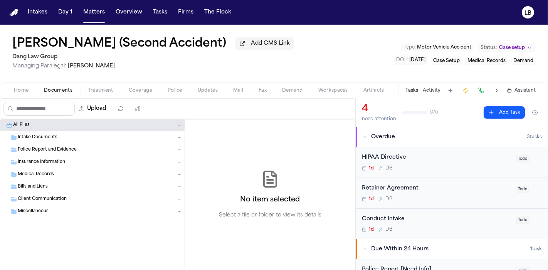
click at [68, 88] on span "Documents" at bounding box center [58, 90] width 29 height 6
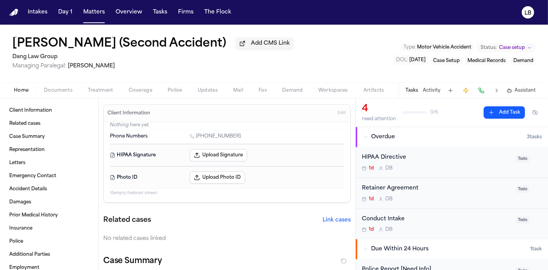
click at [15, 92] on span "Home" at bounding box center [21, 90] width 15 height 6
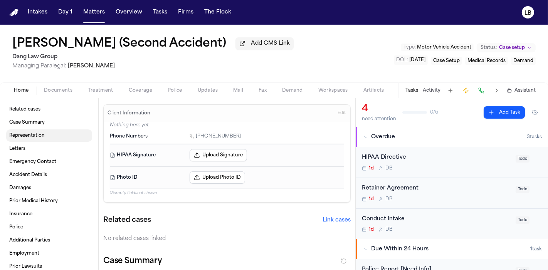
scroll to position [23, 0]
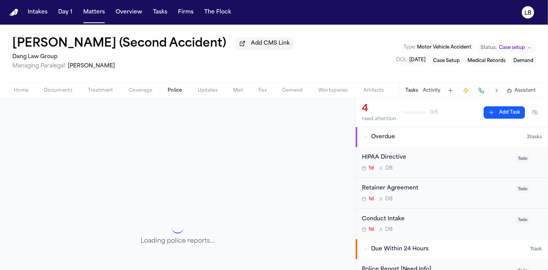
click at [178, 92] on span "Police" at bounding box center [175, 90] width 15 height 6
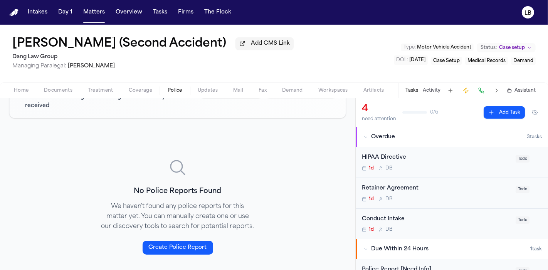
scroll to position [119, 0]
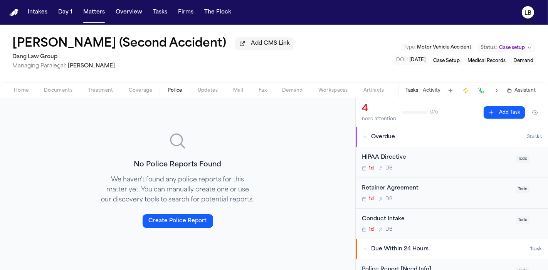
click at [17, 94] on span "button" at bounding box center [21, 94] width 24 height 1
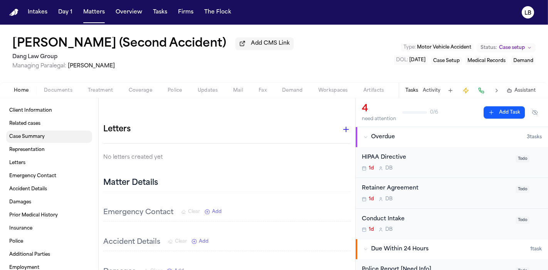
click at [45, 137] on link "Case Summary" at bounding box center [49, 137] width 86 height 12
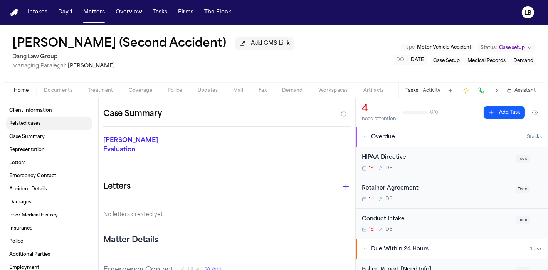
click at [43, 123] on link "Related cases" at bounding box center [49, 123] width 86 height 12
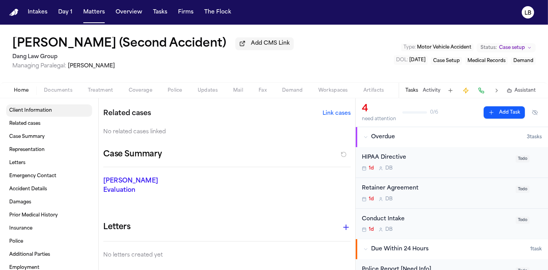
click at [45, 109] on span "Client Information" at bounding box center [30, 110] width 43 height 6
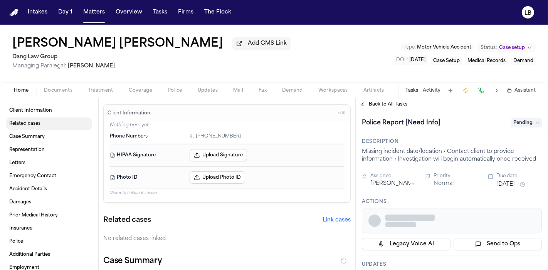
click at [64, 93] on button "Documents" at bounding box center [58, 90] width 44 height 9
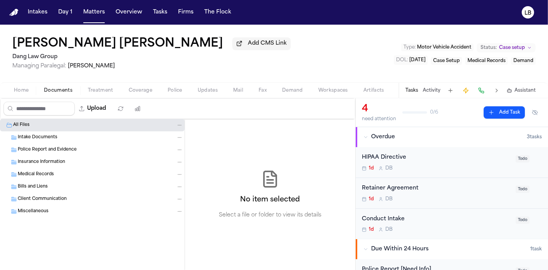
click at [20, 97] on div "Home Documents Treatment Coverage Police Updates Mail Fax Demand Workspaces Art…" at bounding box center [274, 89] width 548 height 15
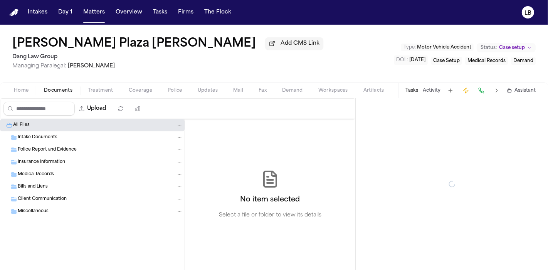
click at [45, 90] on span "Documents" at bounding box center [58, 90] width 29 height 6
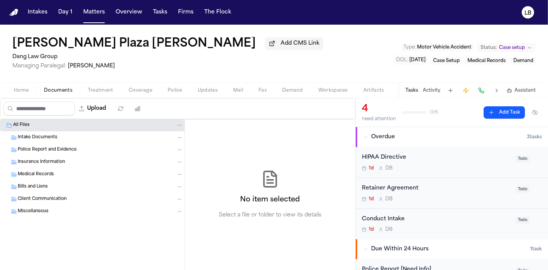
click at [26, 86] on button "Home" at bounding box center [21, 90] width 30 height 9
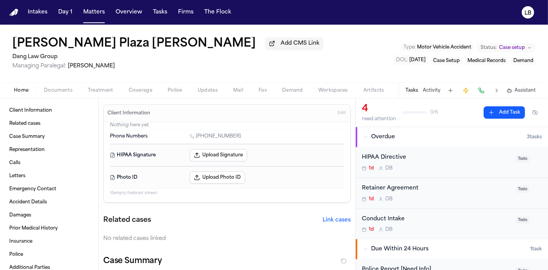
click at [47, 93] on button "Documents" at bounding box center [58, 90] width 44 height 9
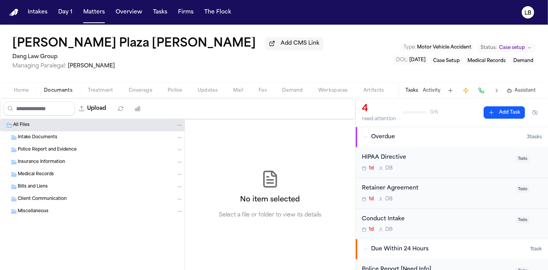
click at [49, 144] on div "Police Report and Evidence" at bounding box center [92, 150] width 185 height 12
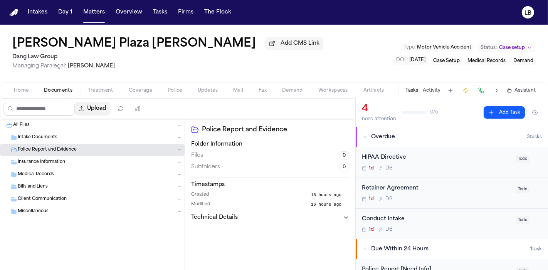
click at [108, 109] on button "Upload" at bounding box center [93, 109] width 36 height 14
select select "**********"
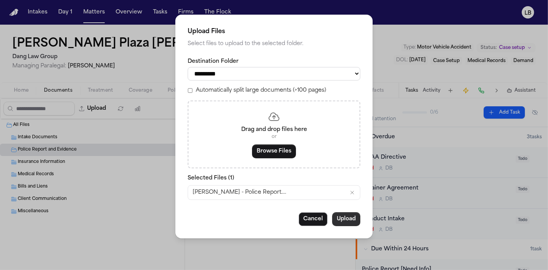
click at [342, 215] on button "Upload" at bounding box center [346, 219] width 28 height 14
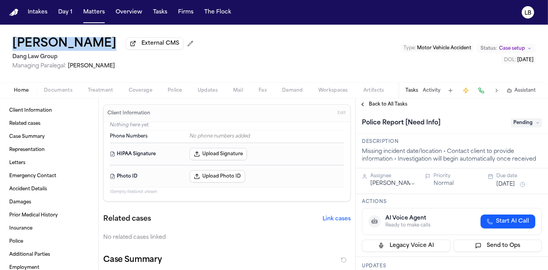
drag, startPoint x: 7, startPoint y: 35, endPoint x: 90, endPoint y: 34, distance: 83.2
click at [90, 34] on div "Sailyn Rangel External CMS Dang Law Group Managing Paralegal: Jacqueline Maldon…" at bounding box center [274, 54] width 548 height 58
copy h1 "[PERSON_NAME]"
drag, startPoint x: 0, startPoint y: 43, endPoint x: 88, endPoint y: 41, distance: 88.2
click at [88, 41] on div "[PERSON_NAME] External CMS Dang Law Group Managing Paralegal: [PERSON_NAME] Typ…" at bounding box center [274, 54] width 548 height 58
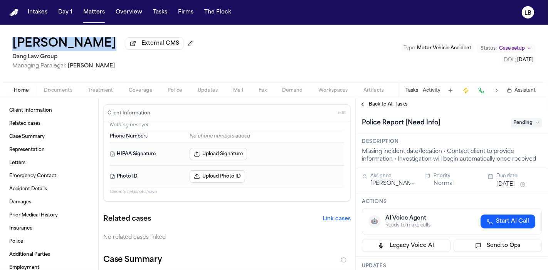
copy h1 "Sailyn Rangel"
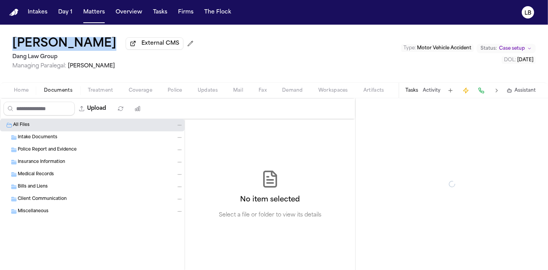
click at [66, 88] on span "Documents" at bounding box center [58, 90] width 29 height 6
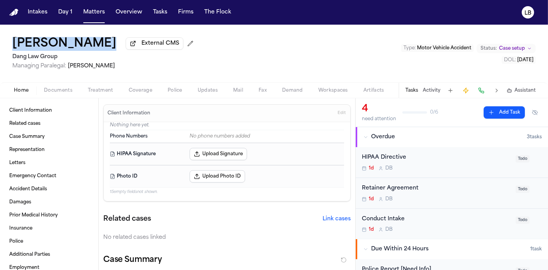
click at [27, 90] on span "Home" at bounding box center [21, 90] width 15 height 6
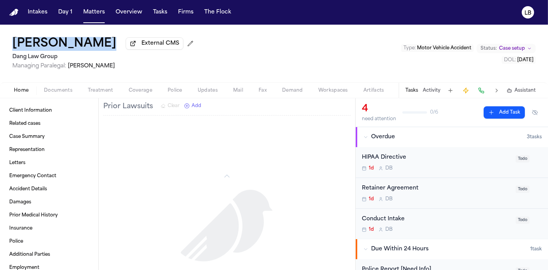
scroll to position [588, 0]
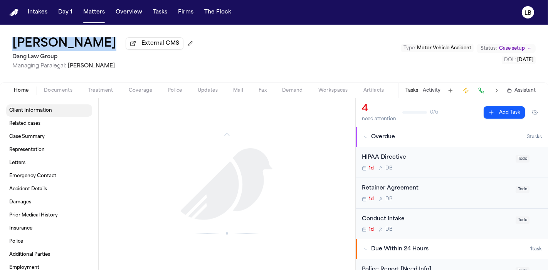
click at [60, 112] on link "Client Information" at bounding box center [49, 110] width 86 height 12
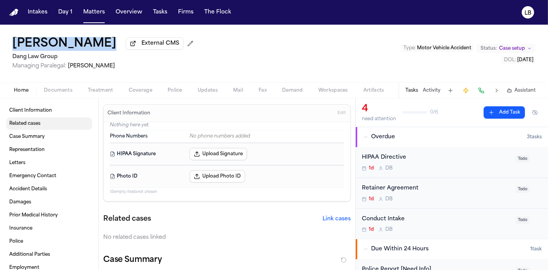
click at [56, 120] on link "Related cases" at bounding box center [49, 123] width 86 height 12
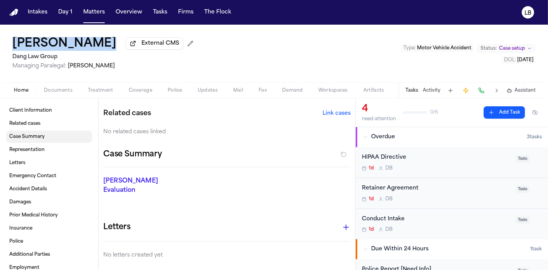
click at [50, 141] on link "Case Summary" at bounding box center [49, 137] width 86 height 12
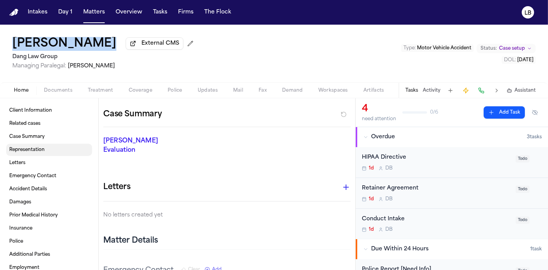
click at [49, 151] on link "Representation" at bounding box center [49, 150] width 86 height 12
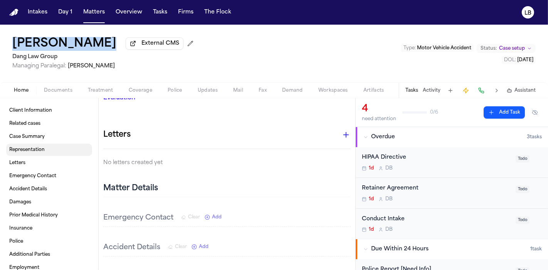
scroll to position [208, 0]
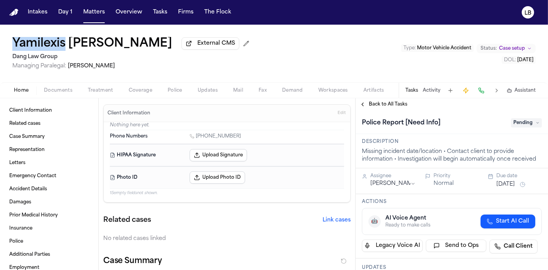
drag, startPoint x: 0, startPoint y: 43, endPoint x: 66, endPoint y: 45, distance: 65.9
click at [66, 45] on div "Yamilexis Rangel External CMS Dang Law Group Managing Paralegal: Jacqueline Mal…" at bounding box center [274, 54] width 548 height 58
copy h1 "Yamilexis"
drag, startPoint x: 114, startPoint y: 43, endPoint x: 10, endPoint y: 40, distance: 104.8
click at [10, 40] on div "Yamilexis Rangel External CMS Dang Law Group Managing Paralegal: Jacqueline Mal…" at bounding box center [274, 54] width 548 height 58
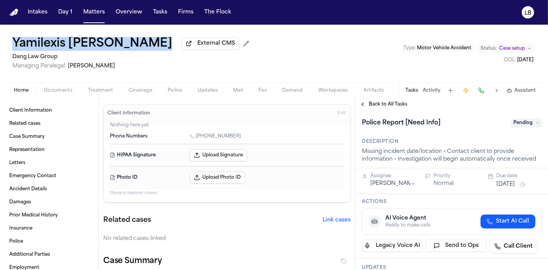
copy div "Yamilexis Rangel"
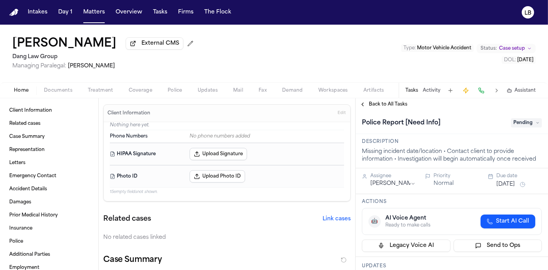
click at [62, 89] on span "Documents" at bounding box center [58, 90] width 29 height 6
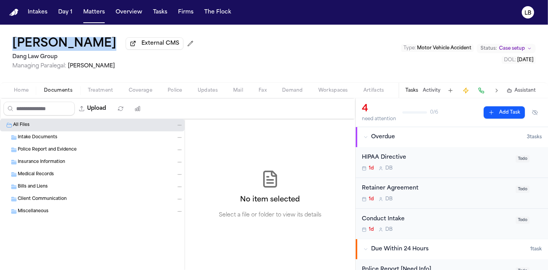
drag, startPoint x: 5, startPoint y: 44, endPoint x: 93, endPoint y: 40, distance: 87.9
click at [93, 40] on div "[PERSON_NAME] External CMS Dang Law Group Managing Paralegal: [PERSON_NAME] Typ…" at bounding box center [274, 54] width 548 height 58
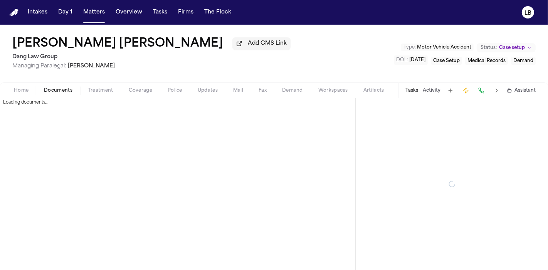
click at [54, 89] on span "Documents" at bounding box center [58, 90] width 29 height 6
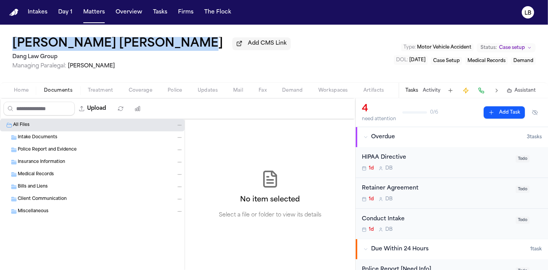
drag, startPoint x: 3, startPoint y: 37, endPoint x: 167, endPoint y: 42, distance: 164.2
click at [177, 40] on div "Rigoberto Gonzalez Morales Add CMS Link Dang Law Group Managing Paralegal: Jacq…" at bounding box center [274, 54] width 548 height 58
copy h1 "Rigoberto Gonzalez Morales"
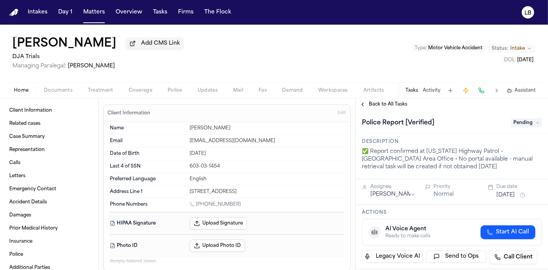
click at [53, 95] on div "Home Documents Treatment Coverage Police Updates Mail Fax Demand Workspaces Art…" at bounding box center [274, 89] width 548 height 15
click at [55, 92] on span "Documents" at bounding box center [58, 90] width 29 height 6
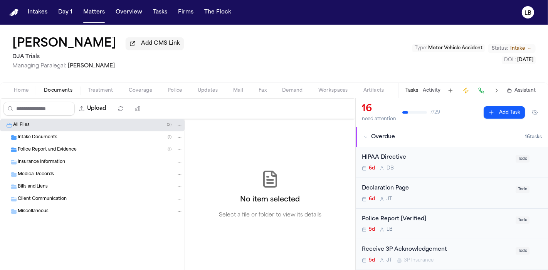
click at [47, 149] on span "Police Report and Evidence" at bounding box center [47, 150] width 59 height 7
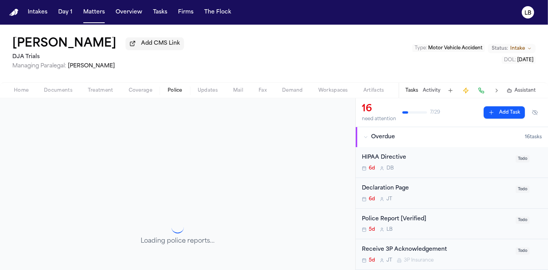
click at [173, 88] on span "Police" at bounding box center [175, 90] width 15 height 6
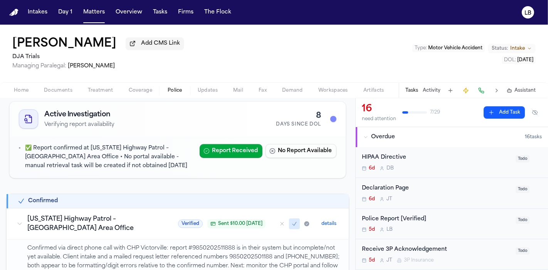
scroll to position [86, 0]
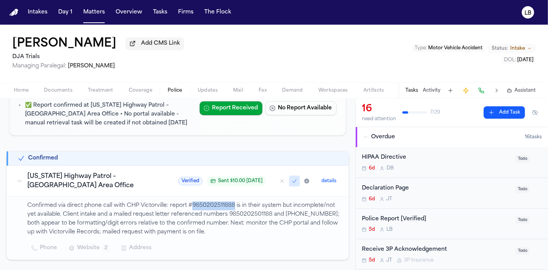
drag, startPoint x: 233, startPoint y: 204, endPoint x: 190, endPoint y: 205, distance: 42.4
click at [190, 205] on p "Confirmed via direct phone call with CHP Victorville: report #9850202511888 is …" at bounding box center [183, 218] width 312 height 35
copy p "9850202511888"
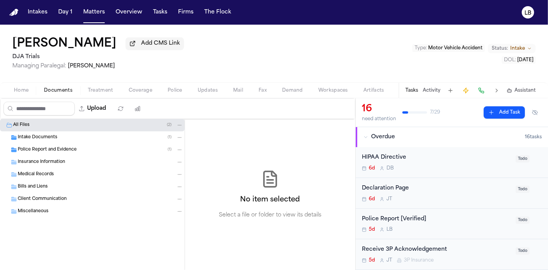
click at [70, 87] on button "Documents" at bounding box center [58, 90] width 44 height 9
click at [38, 141] on div "Intake Documents ( 1 )" at bounding box center [92, 137] width 185 height 12
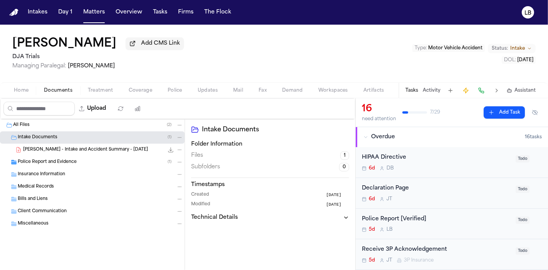
click at [50, 147] on span "C. Castera - Intake and Accident Summary - 10.7.25" at bounding box center [85, 150] width 125 height 7
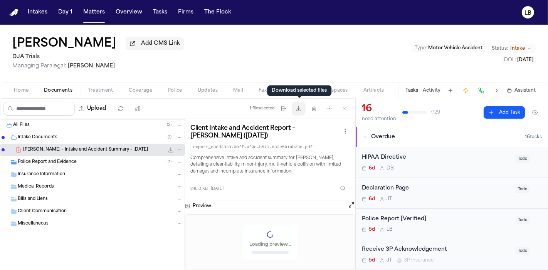
click at [299, 107] on icon "button" at bounding box center [298, 109] width 6 height 6
click at [59, 86] on button "Documents" at bounding box center [58, 90] width 44 height 9
click at [164, 94] on span "button" at bounding box center [175, 94] width 24 height 1
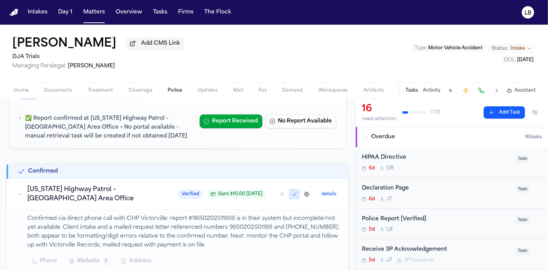
scroll to position [86, 0]
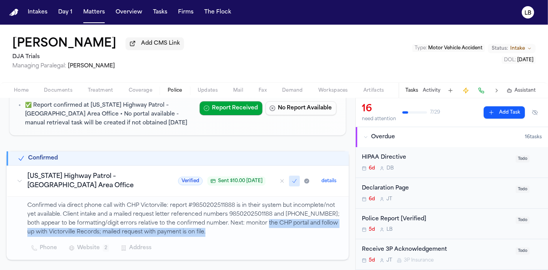
drag, startPoint x: 266, startPoint y: 220, endPoint x: 264, endPoint y: 232, distance: 12.0
click at [264, 232] on p "Confirmed via direct phone call with CHP Victorville: report #9850202511888 is …" at bounding box center [183, 218] width 312 height 35
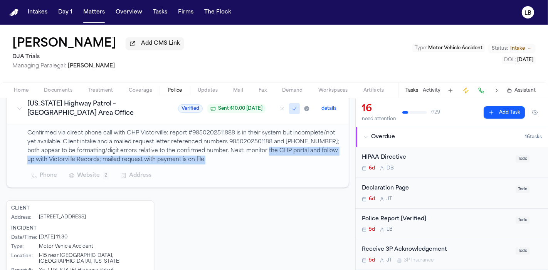
scroll to position [171, 0]
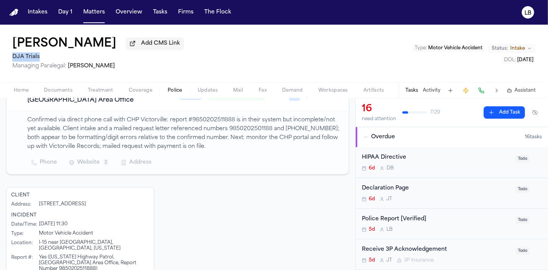
drag, startPoint x: 71, startPoint y: 53, endPoint x: 0, endPoint y: 60, distance: 71.2
click at [0, 60] on div "Cynthia Castera Add CMS Link DJA Trials Managing Paralegal: Michelle Landazabal…" at bounding box center [274, 54] width 548 height 58
copy h2 "DJA Trials"
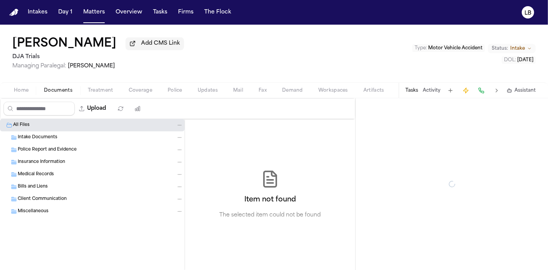
click at [50, 91] on span "Documents" at bounding box center [58, 90] width 29 height 6
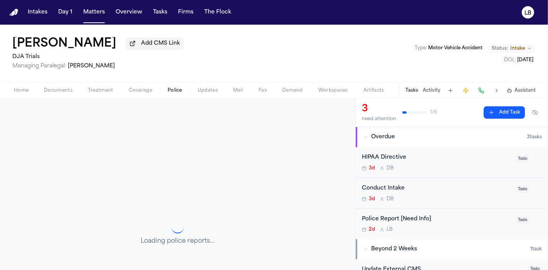
click at [178, 86] on button "Police" at bounding box center [175, 90] width 30 height 9
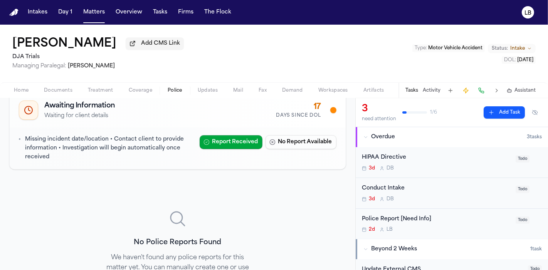
scroll to position [86, 0]
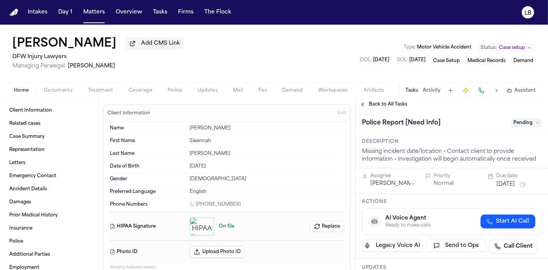
click at [49, 90] on span "Documents" at bounding box center [58, 90] width 29 height 6
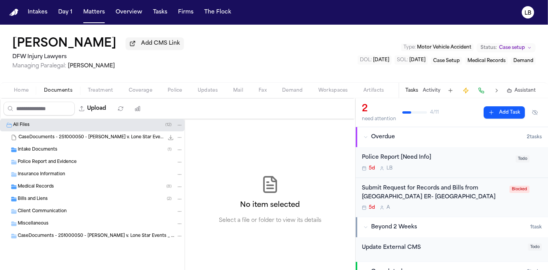
click at [70, 150] on div "Intake Documents ( 1 )" at bounding box center [100, 149] width 165 height 7
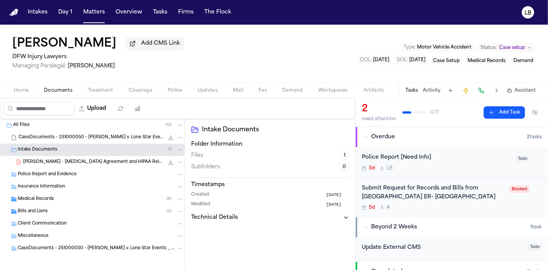
click at [81, 164] on span "[PERSON_NAME] - [MEDICAL_DATA] Agreement and HIPAA Release - [DATE]" at bounding box center [93, 162] width 141 height 7
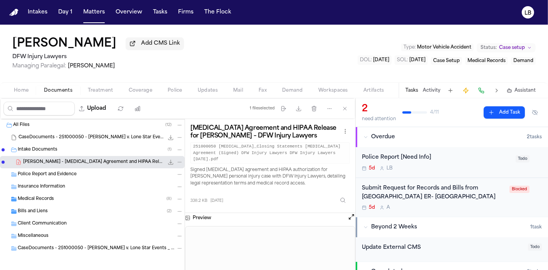
click at [85, 139] on span "CaseDocuments - 251000050 - [PERSON_NAME] v. Lone Star Events _ Sports LLC 2025…" at bounding box center [90, 137] width 145 height 7
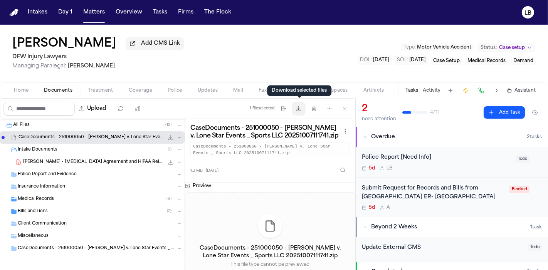
click at [301, 109] on icon "button" at bounding box center [298, 109] width 6 height 6
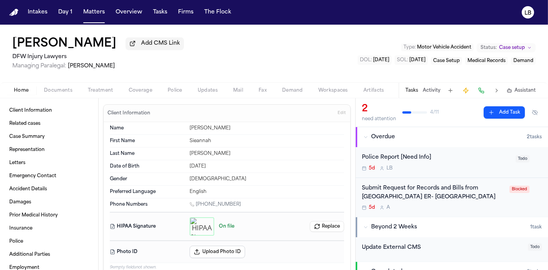
click at [27, 94] on button "Home" at bounding box center [21, 90] width 30 height 9
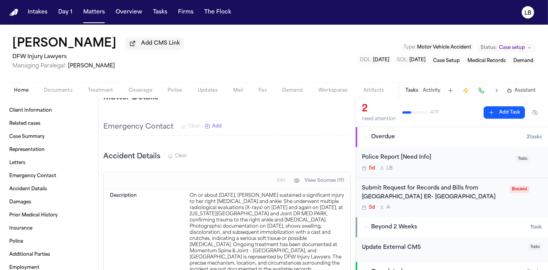
scroll to position [385, 0]
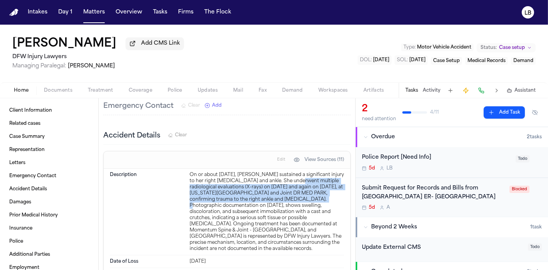
drag, startPoint x: 300, startPoint y: 170, endPoint x: 314, endPoint y: 186, distance: 20.8
click at [314, 186] on div "On or about October 2, 2025, Sieannah Griffin sustained a significant injury to…" at bounding box center [267, 212] width 154 height 80
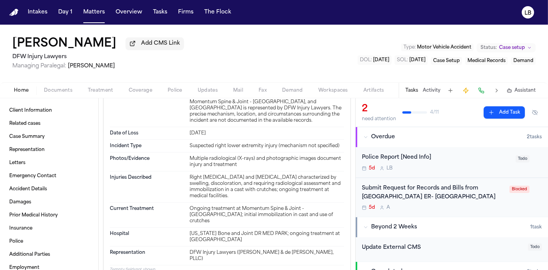
scroll to position [428, 0]
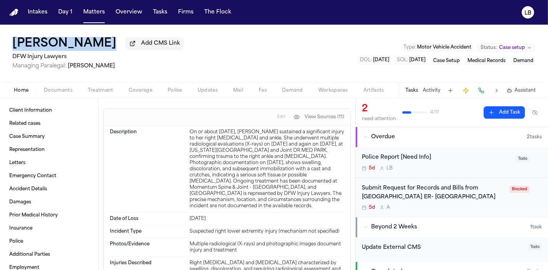
drag, startPoint x: 112, startPoint y: 42, endPoint x: 0, endPoint y: 49, distance: 112.3
click at [0, 49] on div "Sieannah Griffin Add CMS Link DFW Injury Lawyers Managing Paralegal: Violette P…" at bounding box center [274, 54] width 548 height 58
copy div "Sieannah Griffin"
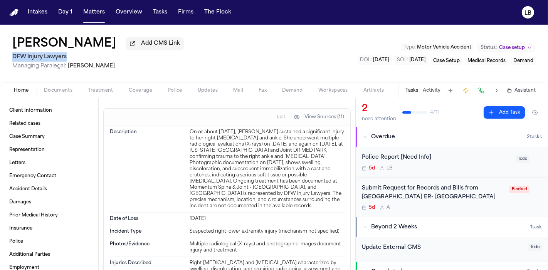
drag, startPoint x: 70, startPoint y: 59, endPoint x: 3, endPoint y: 58, distance: 66.6
click at [3, 58] on div "Sieannah Griffin Add CMS Link DFW Injury Lawyers Managing Paralegal: Violette P…" at bounding box center [274, 54] width 548 height 58
copy h2 "DFW Injury Lawyers"
drag, startPoint x: 0, startPoint y: 42, endPoint x: 106, endPoint y: 36, distance: 106.1
click at [106, 36] on div "Sieannah Griffin Add CMS Link DFW Injury Lawyers Managing Paralegal: Violette P…" at bounding box center [274, 54] width 548 height 58
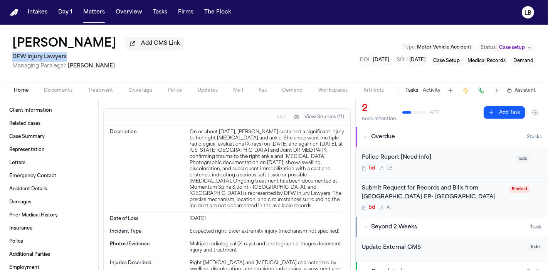
copy h1 "Sieannah Griffin"
click at [59, 58] on h2 "DFW Injury Lawyers" at bounding box center [97, 56] width 171 height 9
copy h2 "DFW Injury Lawyers"
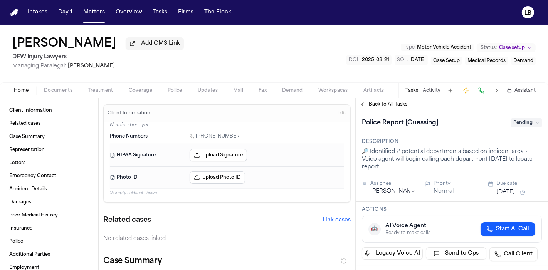
drag, startPoint x: 173, startPoint y: 43, endPoint x: 172, endPoint y: 52, distance: 8.5
drag, startPoint x: 172, startPoint y: 52, endPoint x: 116, endPoint y: 68, distance: 58.6
click at [116, 68] on span "Managing Paralegal: Violette Patino" at bounding box center [97, 66] width 171 height 8
click at [62, 86] on button "Documents" at bounding box center [58, 90] width 44 height 9
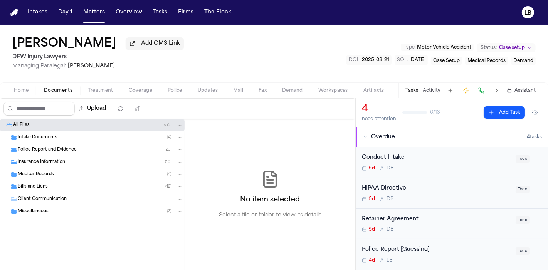
click at [72, 144] on div "Police Report and Evidence ( 23 )" at bounding box center [92, 150] width 185 height 12
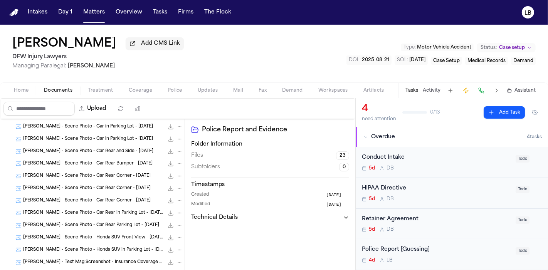
scroll to position [214, 0]
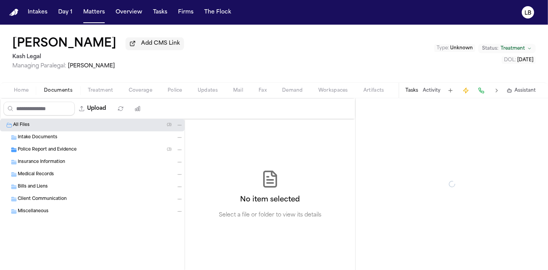
click at [71, 93] on span "Documents" at bounding box center [58, 90] width 29 height 6
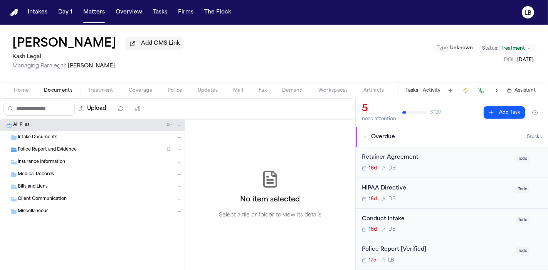
click at [76, 145] on div "Police Report and Evidence ( 3 )" at bounding box center [92, 150] width 185 height 12
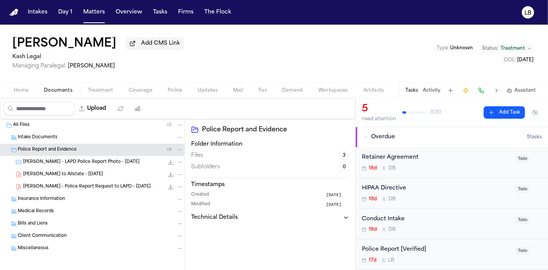
click at [95, 160] on span "[PERSON_NAME] - LAPD Police Report Photo - [DATE]" at bounding box center [81, 162] width 116 height 7
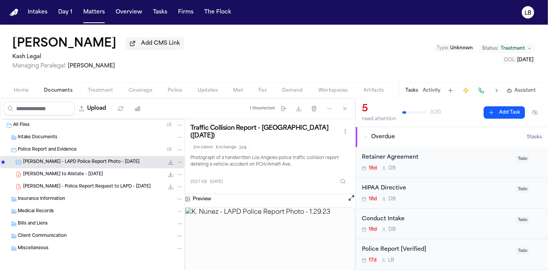
click at [271, 230] on img at bounding box center [269, 249] width 169 height 83
click at [300, 109] on icon "button" at bounding box center [298, 109] width 6 height 6
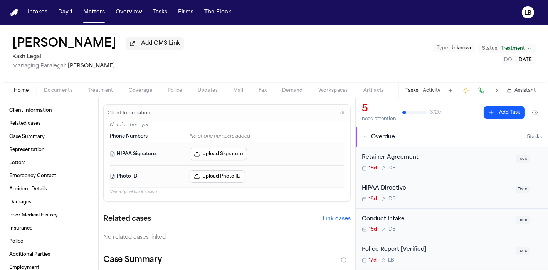
click at [30, 91] on button "Home" at bounding box center [21, 90] width 30 height 9
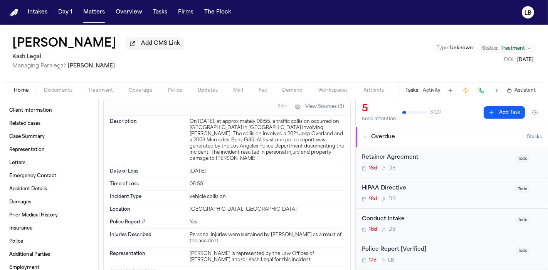
scroll to position [385, 0]
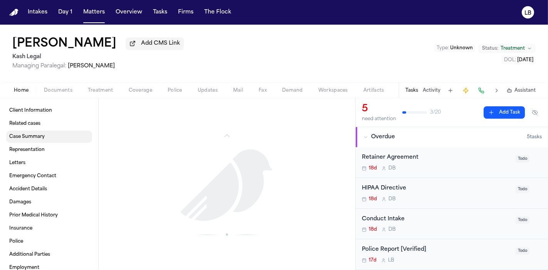
click at [23, 134] on span "Case Summary" at bounding box center [26, 137] width 35 height 6
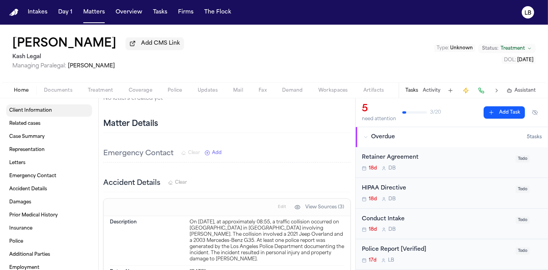
click at [32, 114] on link "Client Information" at bounding box center [49, 110] width 86 height 12
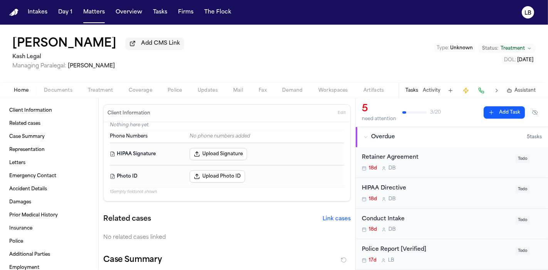
click at [49, 93] on span "Documents" at bounding box center [58, 90] width 29 height 6
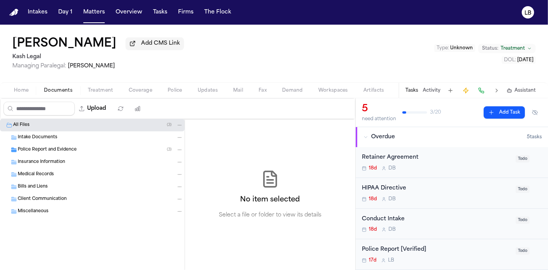
click at [56, 141] on div "Intake Documents" at bounding box center [92, 137] width 185 height 12
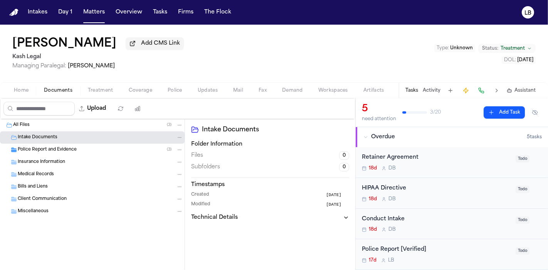
click at [56, 149] on span "Police Report and Evidence" at bounding box center [47, 150] width 59 height 7
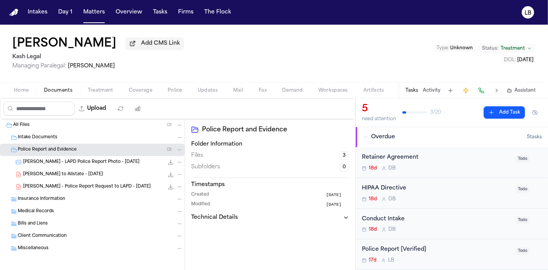
click at [54, 161] on span "K. Nunez - LAPD Police Report Photo - 1.29.23" at bounding box center [81, 162] width 116 height 7
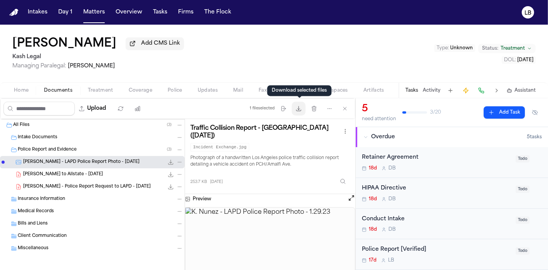
click at [299, 111] on button "Download files" at bounding box center [299, 109] width 14 height 14
click at [20, 90] on span "Home" at bounding box center [21, 90] width 15 height 6
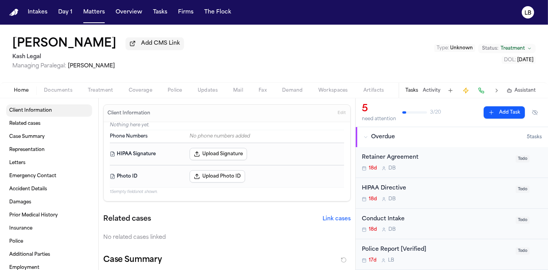
click at [52, 113] on link "Client Information" at bounding box center [49, 110] width 86 height 12
click at [42, 123] on link "Related cases" at bounding box center [49, 123] width 86 height 12
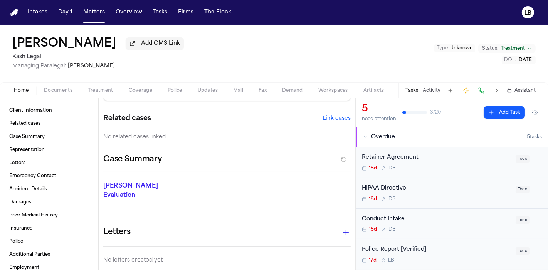
scroll to position [106, 0]
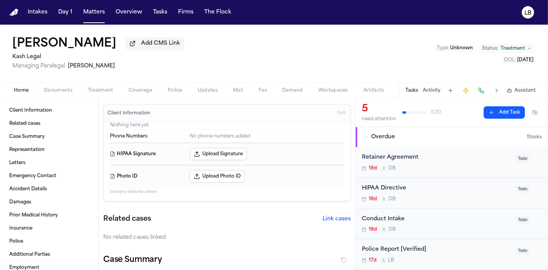
click at [48, 89] on span "Documents" at bounding box center [58, 90] width 29 height 6
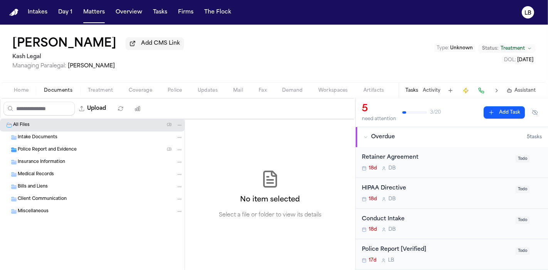
click at [79, 144] on div "Police Report and Evidence ( 3 )" at bounding box center [92, 150] width 185 height 12
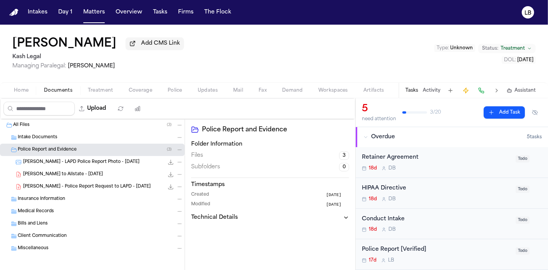
click at [96, 190] on div "K. Nunez - Police Report Request to LAPD - 10.10.25 181.2 KB • PDF" at bounding box center [92, 187] width 185 height 12
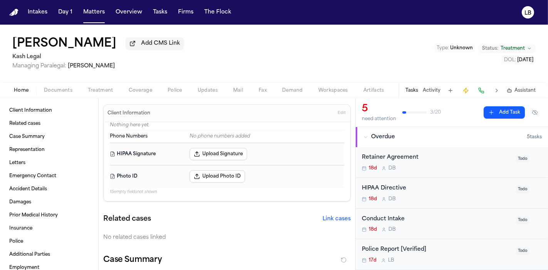
click at [31, 86] on button "Home" at bounding box center [21, 90] width 30 height 9
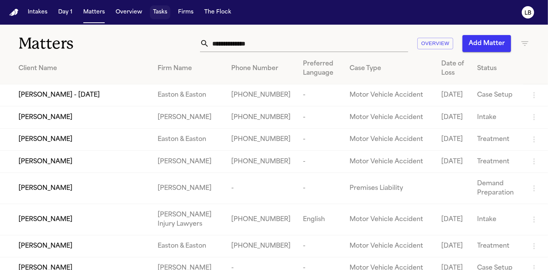
click at [165, 7] on button "Tasks" at bounding box center [160, 12] width 20 height 14
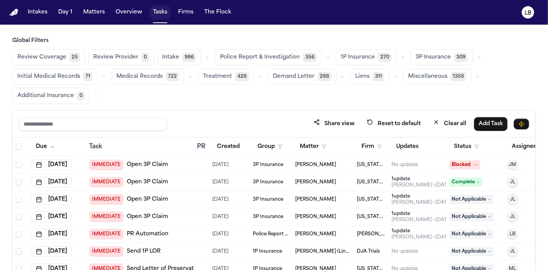
click at [159, 5] on button "Tasks" at bounding box center [160, 12] width 20 height 14
drag, startPoint x: 478, startPoint y: 89, endPoint x: 535, endPoint y: 112, distance: 61.5
click at [547, 87] on div "Global Filters Review Coverage 25 Review Provider 0 Intake 986 Police Report & …" at bounding box center [274, 180] width 548 height 286
click at [517, 149] on button "Assignee" at bounding box center [528, 147] width 42 height 14
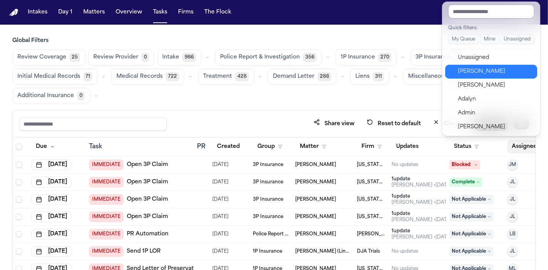
click at [490, 74] on div "[PERSON_NAME]" at bounding box center [495, 71] width 75 height 9
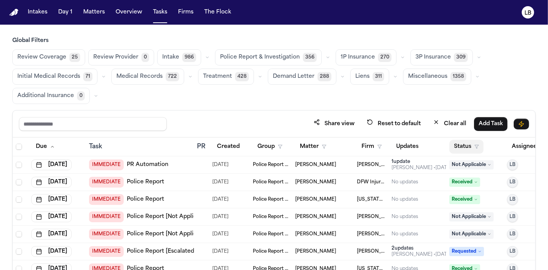
click at [471, 148] on button "Status" at bounding box center [466, 147] width 34 height 14
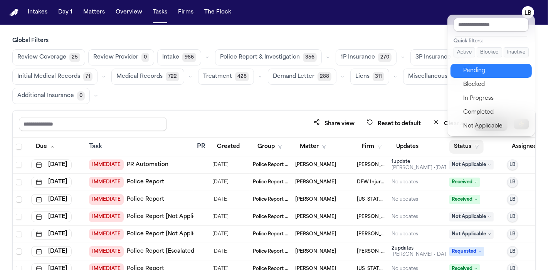
click at [480, 68] on div "Pending" at bounding box center [495, 70] width 64 height 9
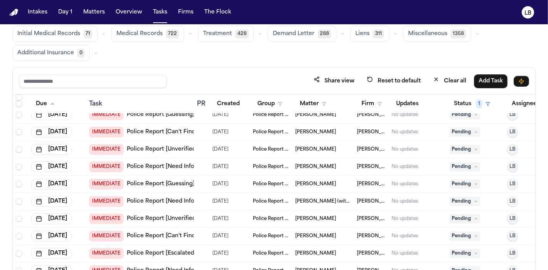
scroll to position [43, 0]
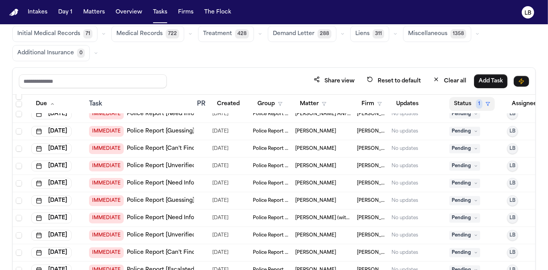
click at [482, 100] on button "Status 1" at bounding box center [471, 104] width 45 height 14
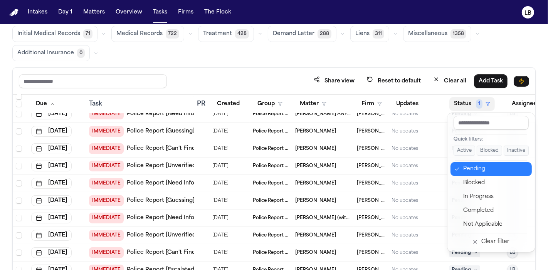
click at [465, 169] on div "Pending" at bounding box center [495, 168] width 64 height 9
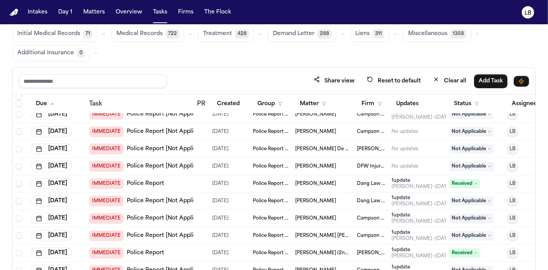
scroll to position [128, 0]
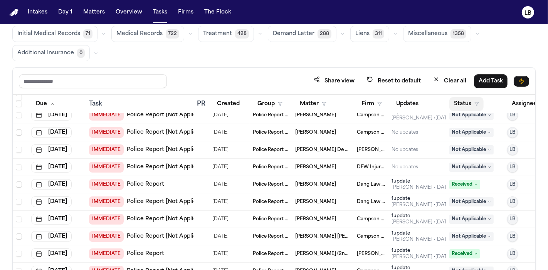
click at [468, 103] on button "Status" at bounding box center [466, 104] width 34 height 14
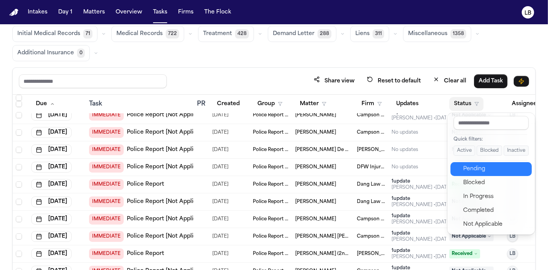
click at [483, 171] on div "Pending" at bounding box center [495, 168] width 64 height 9
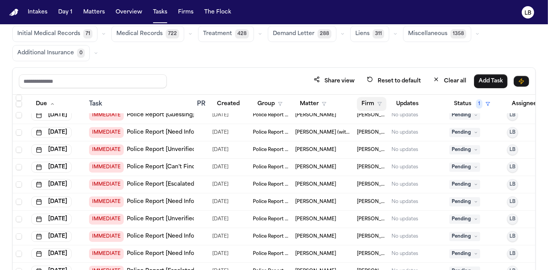
click at [363, 101] on button "Firm" at bounding box center [372, 104] width 30 height 14
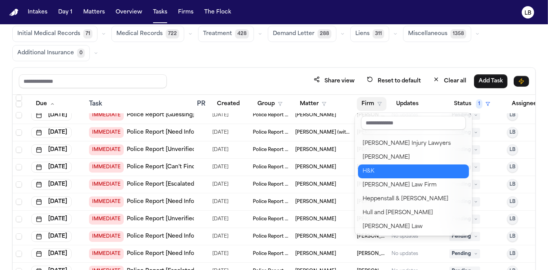
scroll to position [446, 0]
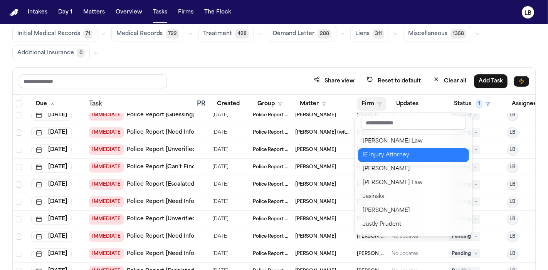
click at [423, 148] on button "IE Injury Attorney" at bounding box center [413, 155] width 111 height 14
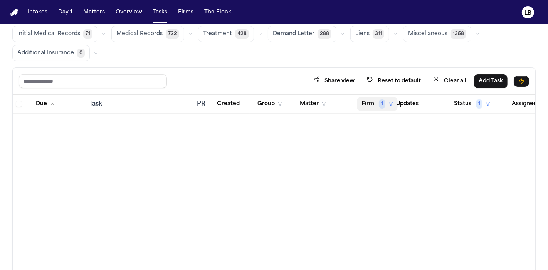
click at [379, 106] on span "1" at bounding box center [382, 103] width 7 height 9
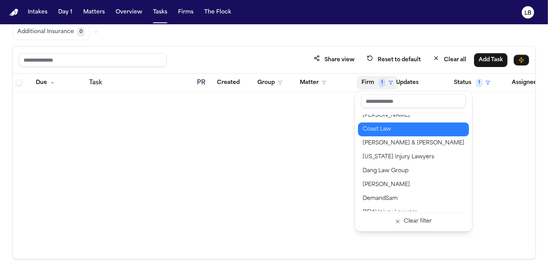
scroll to position [171, 0]
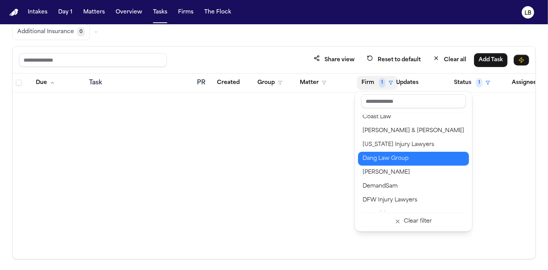
click at [381, 159] on div "Dang Law Group" at bounding box center [413, 158] width 102 height 9
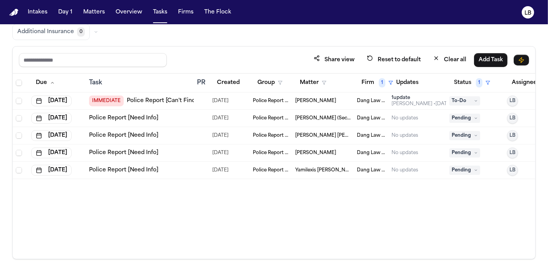
click at [149, 98] on link "Police Report [Can't Find]" at bounding box center [162, 101] width 70 height 8
click at [287, 115] on span "Police Report & Investigation" at bounding box center [271, 118] width 36 height 6
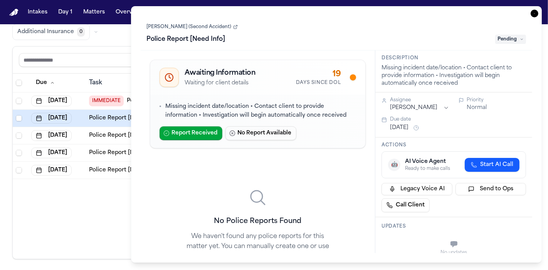
click at [214, 25] on link "Adan Gomez (Second Accident)" at bounding box center [192, 27] width 91 height 6
drag, startPoint x: 193, startPoint y: 42, endPoint x: 284, endPoint y: 41, distance: 90.5
click at [284, 41] on div "Police Report [Need Info]" at bounding box center [319, 39] width 344 height 12
click at [535, 10] on icon "button" at bounding box center [534, 14] width 8 height 8
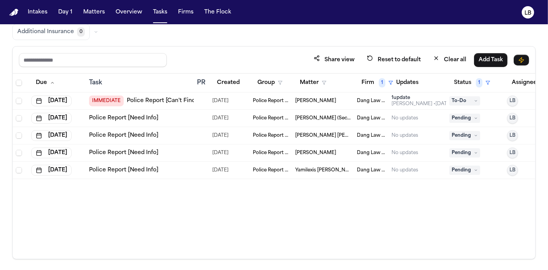
click at [155, 117] on link "Police Report [Need Info]" at bounding box center [123, 118] width 69 height 8
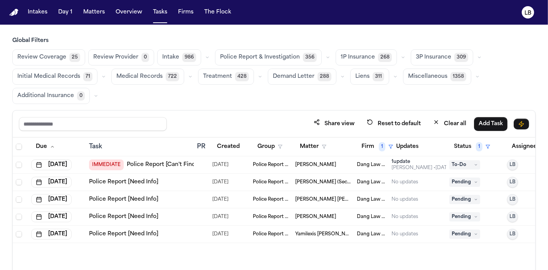
click at [324, 165] on span "Vidal Benitez Lopez" at bounding box center [315, 165] width 41 height 6
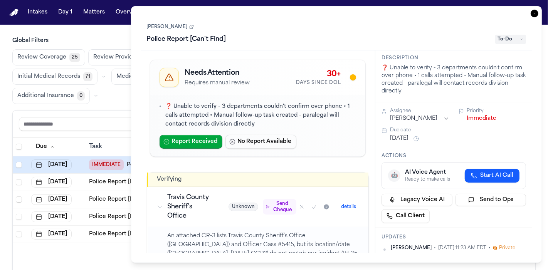
click at [192, 26] on link "Vidal Benitez Lopez" at bounding box center [170, 27] width 47 height 6
click at [536, 13] on icon "button" at bounding box center [534, 14] width 8 height 8
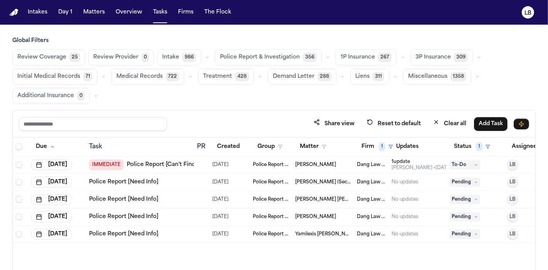
click at [163, 165] on link "Police Report [Can't Find]" at bounding box center [162, 165] width 70 height 8
click at [376, 144] on button "Firm 1" at bounding box center [377, 147] width 41 height 14
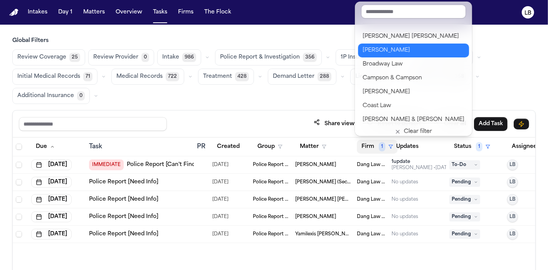
scroll to position [86, 0]
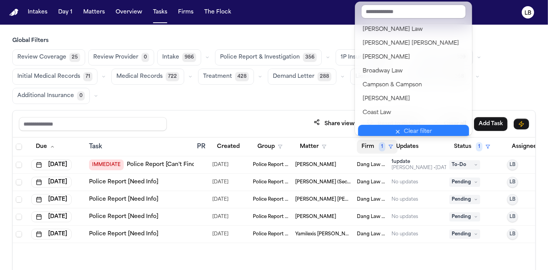
click at [435, 129] on button "Clear filter" at bounding box center [413, 132] width 111 height 14
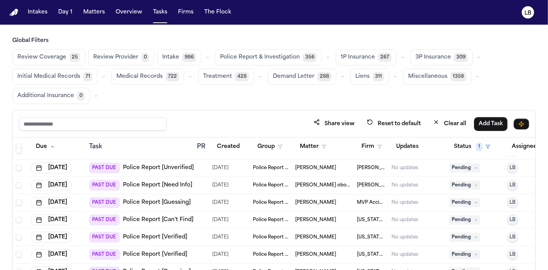
scroll to position [2312, 0]
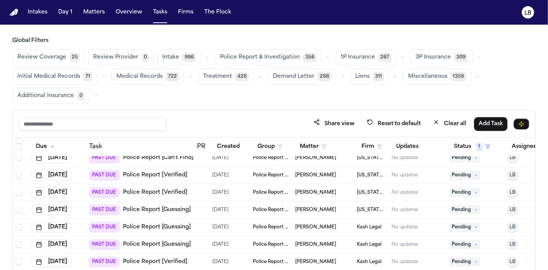
click at [165, 173] on link "Police Report [Verified]" at bounding box center [155, 175] width 64 height 8
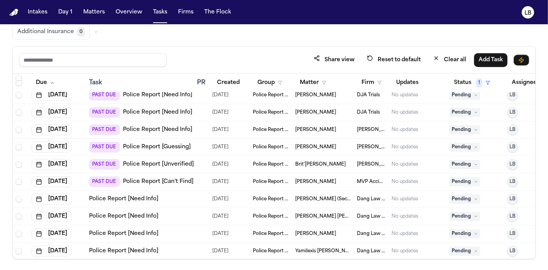
scroll to position [4641, 0]
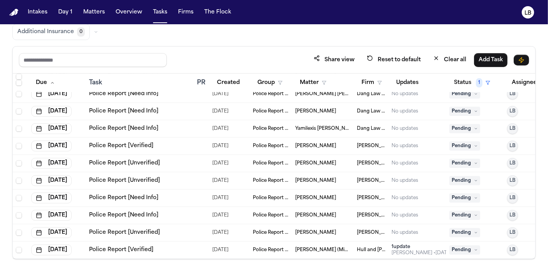
click at [134, 246] on link "Police Report [Verified]" at bounding box center [121, 250] width 64 height 8
click at [228, 123] on span "[DATE]" at bounding box center [220, 128] width 16 height 11
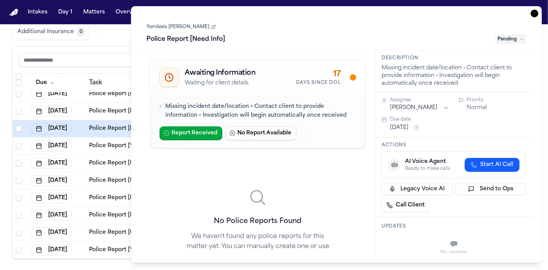
click at [158, 27] on link "Yamilexis Rangel" at bounding box center [181, 27] width 69 height 6
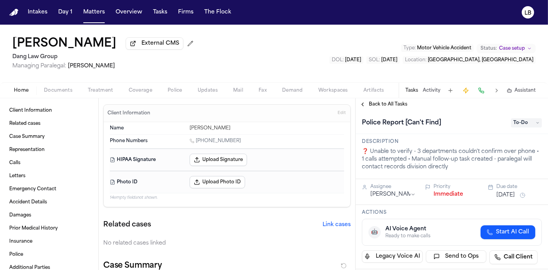
click at [57, 95] on div "Home Documents Treatment Coverage Police Updates Mail Fax Demand Workspaces Art…" at bounding box center [274, 89] width 548 height 15
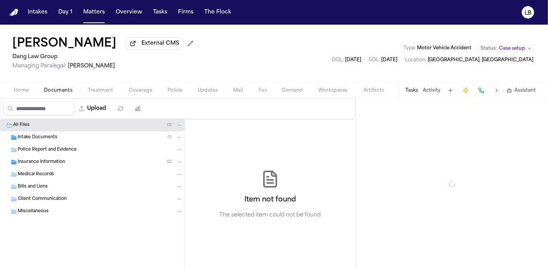
click at [59, 91] on span "Documents" at bounding box center [58, 90] width 29 height 6
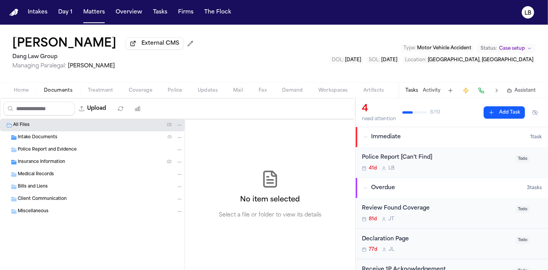
click at [167, 49] on button "External CMS" at bounding box center [155, 43] width 58 height 12
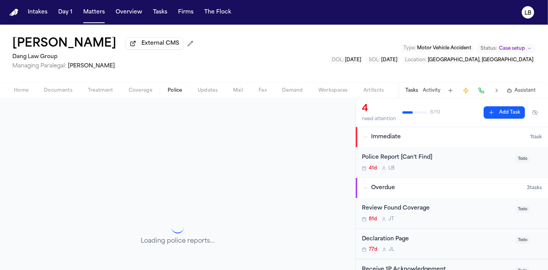
click at [182, 91] on button "Police" at bounding box center [175, 90] width 30 height 9
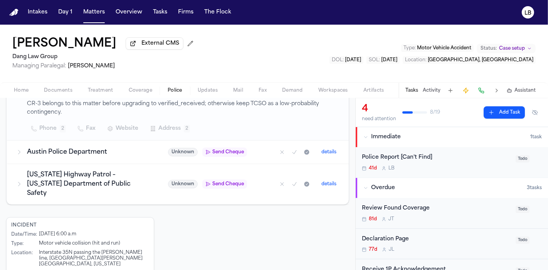
scroll to position [234, 0]
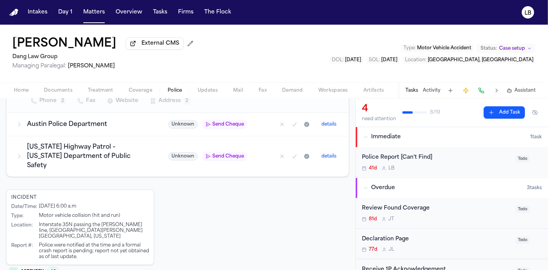
drag, startPoint x: 37, startPoint y: 195, endPoint x: 100, endPoint y: 197, distance: 62.8
click at [100, 204] on div "Date/Time : 7/21/2025 at 6:00 a.m" at bounding box center [80, 207] width 138 height 6
drag, startPoint x: 37, startPoint y: 205, endPoint x: 122, endPoint y: 202, distance: 84.8
click at [122, 213] on div "Type : Motor vehicle collision (hit and run)" at bounding box center [80, 216] width 138 height 6
drag, startPoint x: 38, startPoint y: 215, endPoint x: 76, endPoint y: 215, distance: 37.8
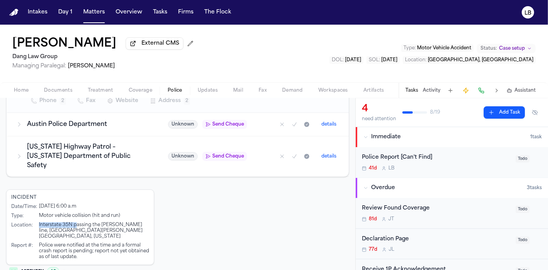
click at [76, 222] on div "Location : Interstate 35N passing the Anderson line, Austin, Travis County, Tex…" at bounding box center [80, 230] width 138 height 17
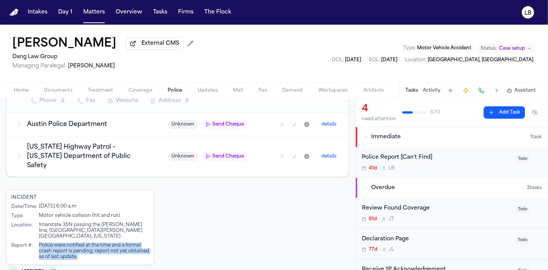
drag, startPoint x: 39, startPoint y: 230, endPoint x: 101, endPoint y: 239, distance: 62.4
click at [100, 243] on div "Police were notified at the time and a formal crash report is pending; report n…" at bounding box center [94, 251] width 110 height 17
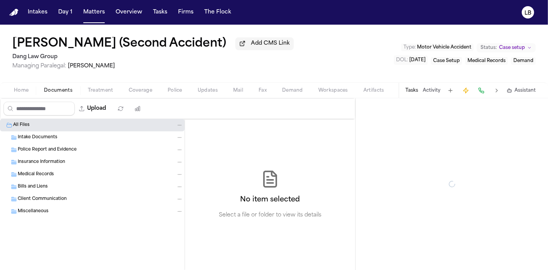
click at [56, 95] on span "button" at bounding box center [58, 94] width 38 height 1
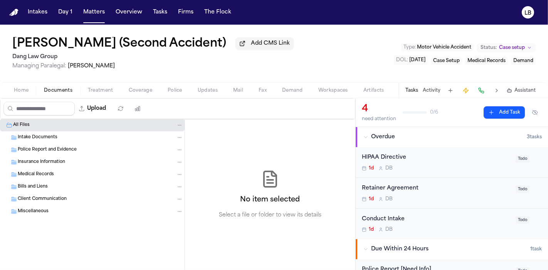
click at [55, 132] on div "Intake Documents" at bounding box center [92, 137] width 185 height 12
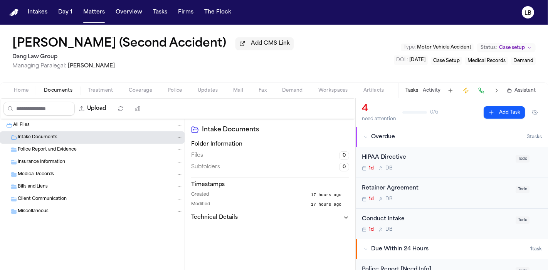
click at [22, 90] on span "Home" at bounding box center [21, 90] width 15 height 6
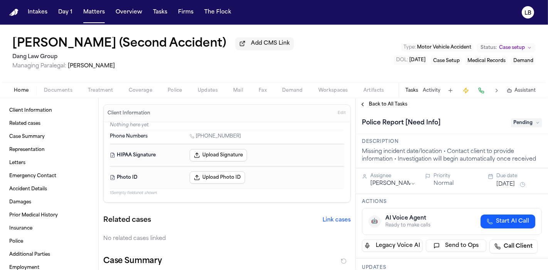
drag, startPoint x: 159, startPoint y: 64, endPoint x: 68, endPoint y: 75, distance: 92.3
click at [68, 75] on div "[PERSON_NAME] (Second Accident) Add CMS Link Dang Law Group Managing Paralegal:…" at bounding box center [274, 54] width 548 height 58
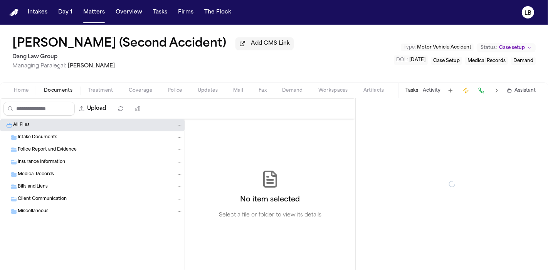
click at [59, 95] on span "button" at bounding box center [58, 94] width 38 height 1
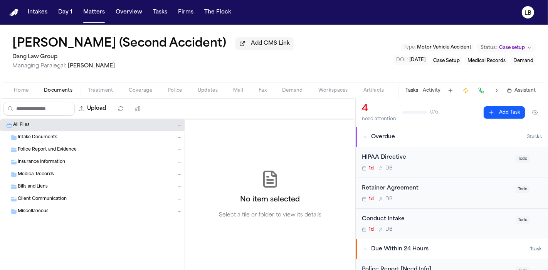
click at [258, 40] on span "Add CMS Link" at bounding box center [270, 44] width 39 height 8
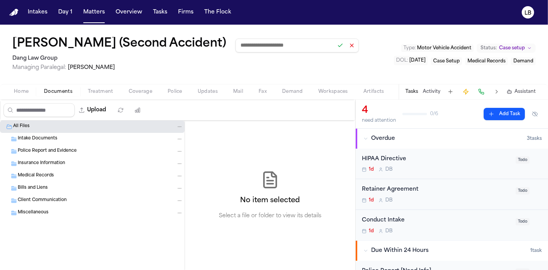
click at [374, 46] on div "[PERSON_NAME] (Second Accident) Dang Law Group Managing Paralegal: [PERSON_NAME…" at bounding box center [274, 54] width 548 height 59
click at [346, 46] on button at bounding box center [351, 45] width 11 height 11
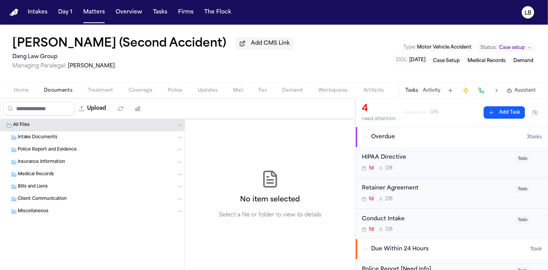
drag, startPoint x: 164, startPoint y: 65, endPoint x: 68, endPoint y: 67, distance: 95.6
click at [68, 67] on span "Managing Paralegal: [PERSON_NAME]" at bounding box center [152, 66] width 281 height 8
drag, startPoint x: 67, startPoint y: 52, endPoint x: 143, endPoint y: 56, distance: 75.3
click at [139, 54] on div "Adan Gomez (Second Accident) Add CMS Link Dang Law Group Managing Paralegal: Ja…" at bounding box center [152, 53] width 281 height 33
click at [65, 148] on span "Police Report and Evidence" at bounding box center [47, 150] width 59 height 7
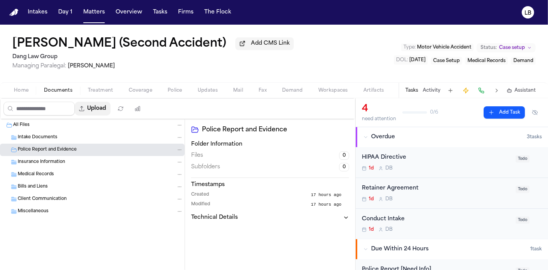
click at [105, 106] on button "Upload" at bounding box center [93, 109] width 36 height 14
select select "**********"
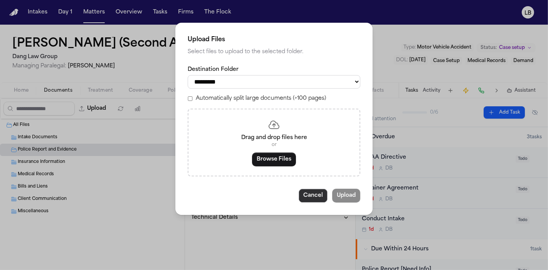
click at [322, 196] on button "Cancel" at bounding box center [313, 196] width 29 height 14
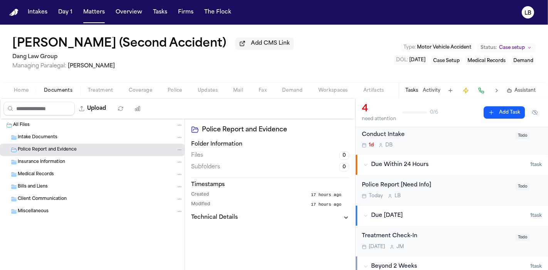
scroll to position [114, 0]
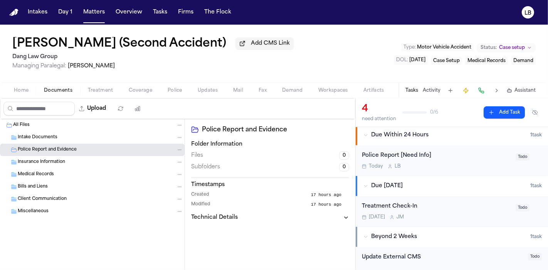
click at [473, 164] on div "Today L B" at bounding box center [436, 166] width 149 height 6
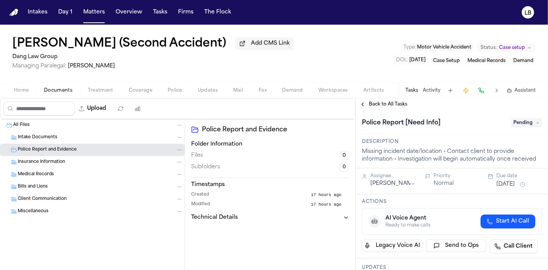
click at [413, 91] on button "Tasks" at bounding box center [411, 90] width 13 height 6
click at [525, 121] on span "Pending" at bounding box center [526, 122] width 31 height 9
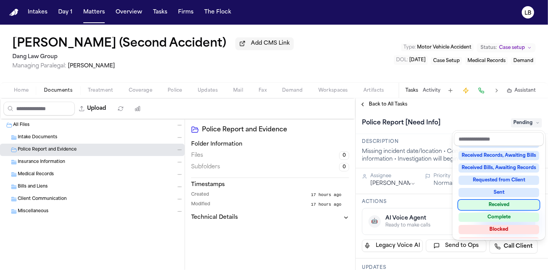
scroll to position [120, 0]
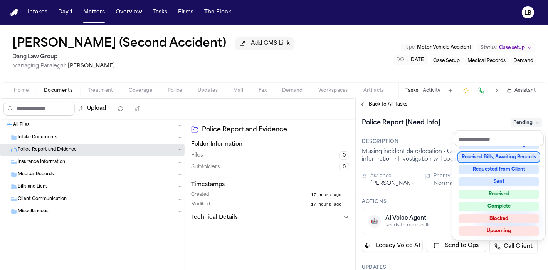
click at [296, 61] on div "Adan Gomez (Second Accident) Add CMS Link Dang Law Group Managing Paralegal: Ja…" at bounding box center [274, 147] width 548 height 245
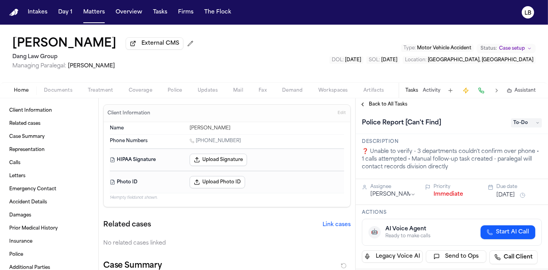
click at [177, 92] on span "Police" at bounding box center [175, 90] width 15 height 6
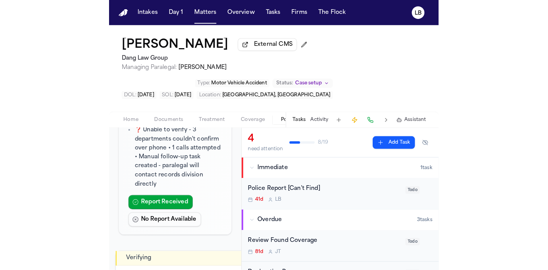
scroll to position [90, 0]
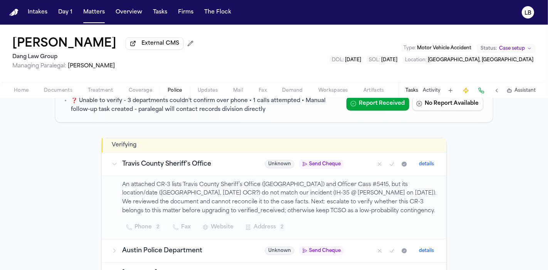
click at [171, 13] on div "Intakes Day 1 Matters Overview Tasks Firms The Flock" at bounding box center [130, 12] width 210 height 14
click at [168, 12] on div "Intakes Day 1 Matters Overview Tasks Firms The Flock" at bounding box center [130, 12] width 210 height 14
click at [163, 12] on button "Tasks" at bounding box center [160, 12] width 20 height 14
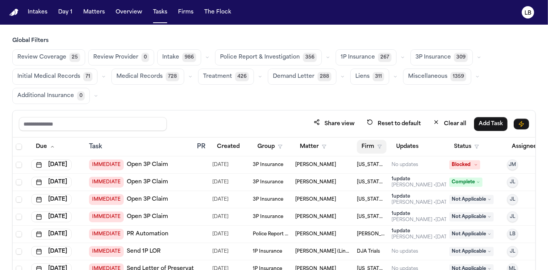
click at [376, 149] on button "Firm" at bounding box center [372, 147] width 30 height 14
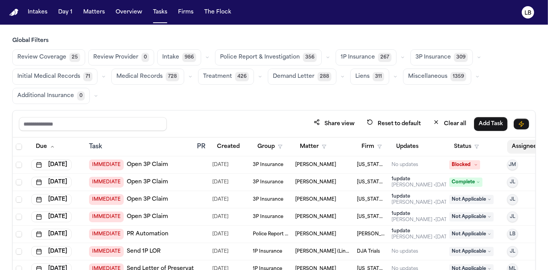
click at [518, 147] on button "Assignee" at bounding box center [528, 147] width 42 height 14
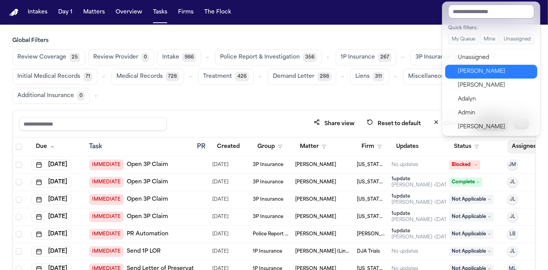
click at [494, 71] on div "[PERSON_NAME]" at bounding box center [495, 71] width 75 height 9
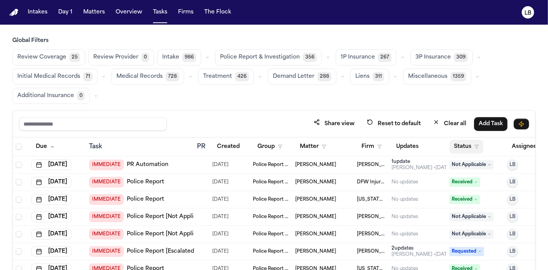
click at [471, 142] on button "Status" at bounding box center [466, 147] width 34 height 14
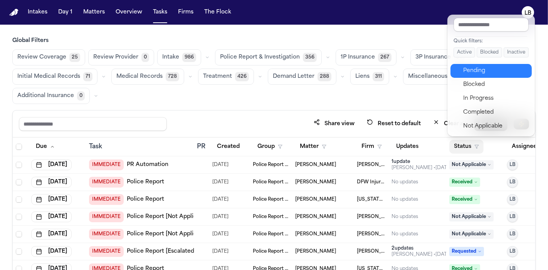
click at [481, 73] on div "Pending" at bounding box center [495, 70] width 64 height 9
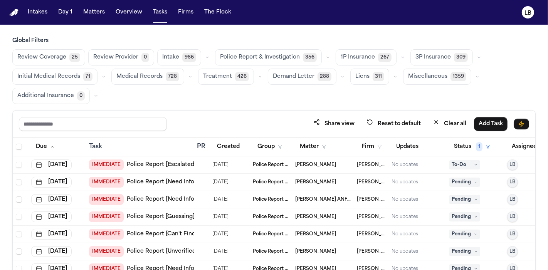
click at [168, 216] on link "Police Report [Guessing]" at bounding box center [161, 217] width 68 height 8
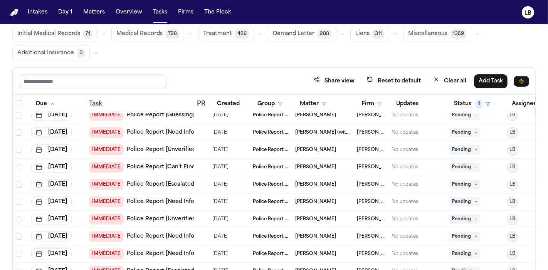
scroll to position [257, 0]
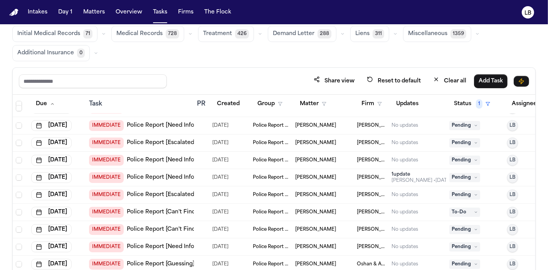
click at [305, 209] on span "Marco Mena" at bounding box center [315, 212] width 41 height 6
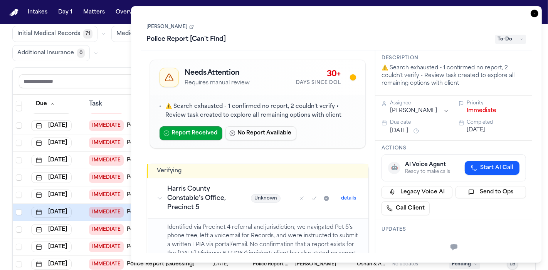
click at [174, 29] on link "Marco Mena" at bounding box center [170, 27] width 47 height 6
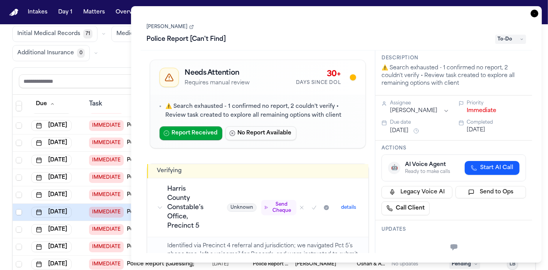
click at [534, 12] on icon "button" at bounding box center [534, 14] width 8 height 8
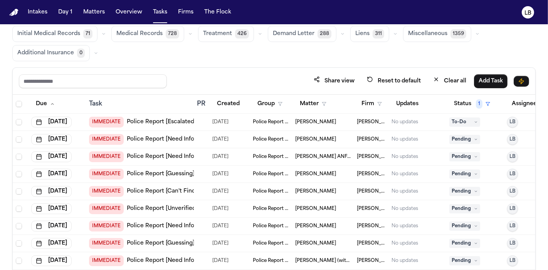
click at [159, 121] on link "Police Report [Escalated]" at bounding box center [161, 122] width 69 height 8
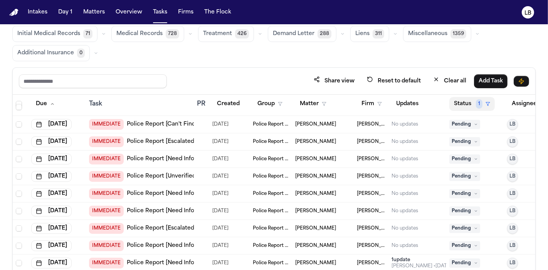
click at [472, 99] on button "Status 1" at bounding box center [471, 104] width 45 height 14
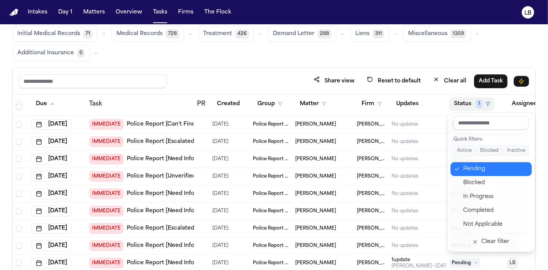
click at [485, 166] on div "Pending" at bounding box center [495, 168] width 64 height 9
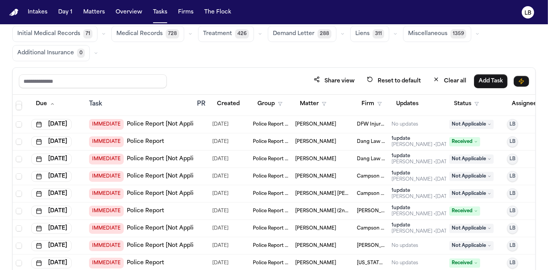
click at [465, 94] on div "Share view Reset to default Clear all Add Task Due Task PR Created Group Matter…" at bounding box center [273, 173] width 523 height 213
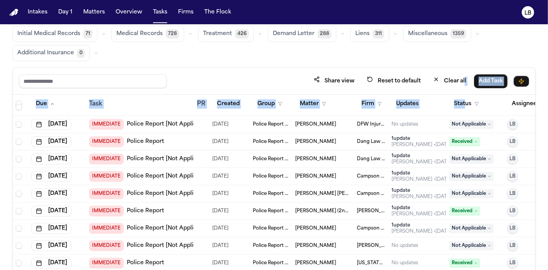
scroll to position [165, 0]
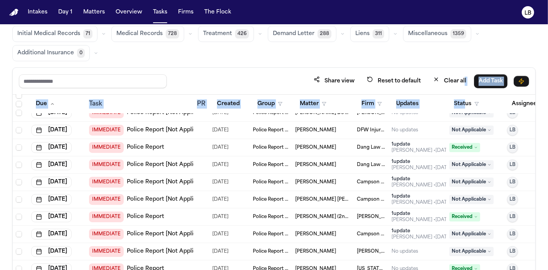
click at [178, 131] on link "Police Report [Not Applicable]" at bounding box center [169, 130] width 84 height 8
click at [472, 103] on button "Status" at bounding box center [466, 104] width 34 height 14
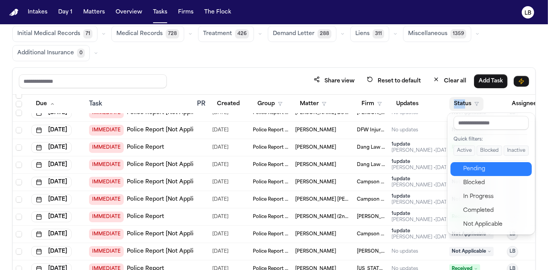
click at [490, 166] on div "Pending" at bounding box center [495, 168] width 64 height 9
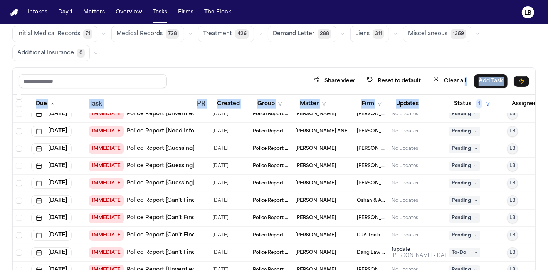
scroll to position [814, 0]
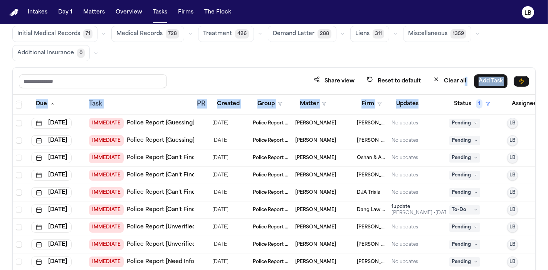
click at [187, 192] on link "Police Report [Can't Find]" at bounding box center [162, 193] width 70 height 8
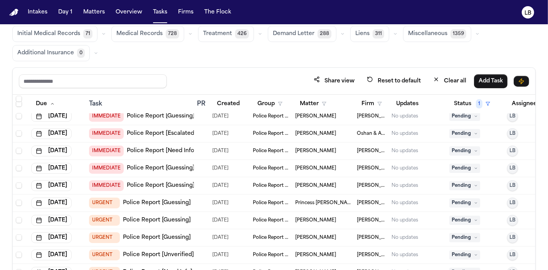
click at [318, 131] on span "LeeAnn Nash" at bounding box center [315, 134] width 41 height 6
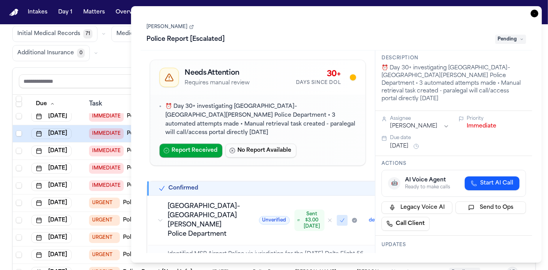
click at [175, 24] on link "LeeAnn Nash" at bounding box center [170, 27] width 47 height 6
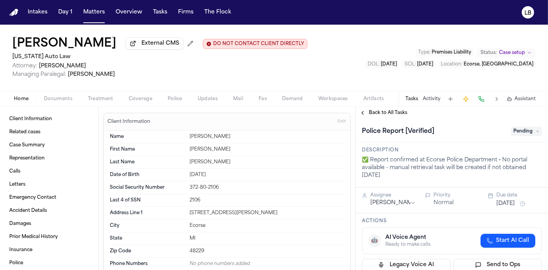
click at [57, 103] on span "button" at bounding box center [58, 103] width 38 height 1
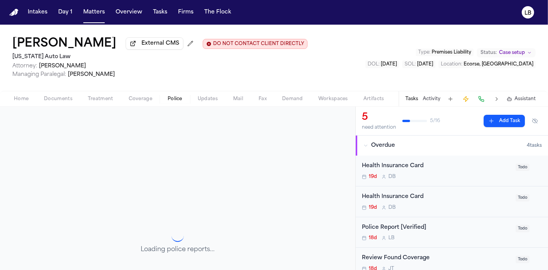
click at [168, 101] on span "Police" at bounding box center [175, 99] width 15 height 6
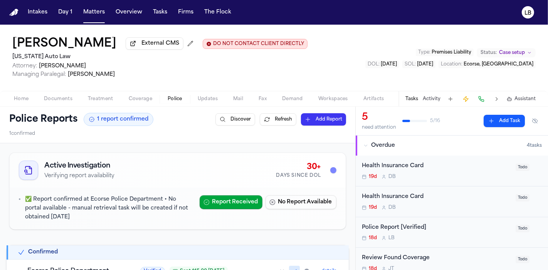
scroll to position [43, 0]
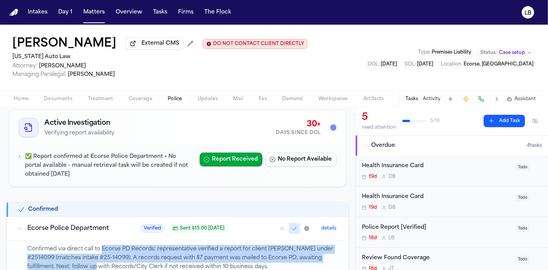
drag, startPoint x: 101, startPoint y: 249, endPoint x: 98, endPoint y: 262, distance: 12.8
click at [96, 267] on div "Confirmed via direct call to Ecorse PD Records: representative verified a repor…" at bounding box center [183, 267] width 312 height 45
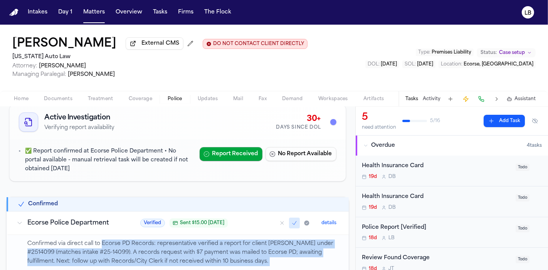
click at [107, 243] on p "Confirmed via direct call to Ecorse PD Records: representative verified a repor…" at bounding box center [183, 253] width 312 height 26
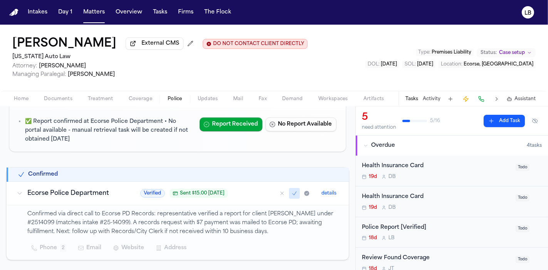
scroll to position [91, 0]
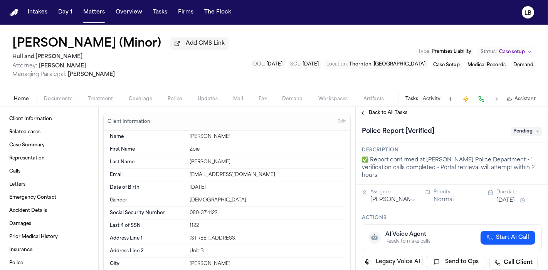
click at [177, 97] on span "Police" at bounding box center [175, 99] width 15 height 6
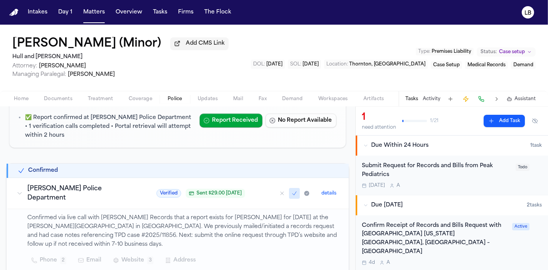
scroll to position [86, 0]
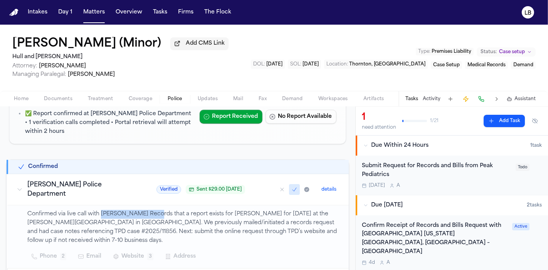
drag, startPoint x: 101, startPoint y: 205, endPoint x: 154, endPoint y: 205, distance: 53.9
click at [154, 210] on p "Confirmed via live call with [PERSON_NAME] Records that a report exists for [PE…" at bounding box center [183, 227] width 312 height 35
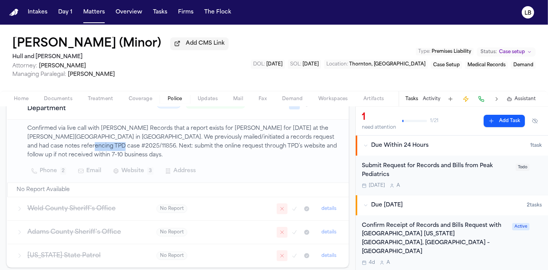
drag, startPoint x: 54, startPoint y: 135, endPoint x: 80, endPoint y: 140, distance: 26.7
click at [80, 140] on p "Confirmed via live call with [PERSON_NAME] Records that a report exists for [PE…" at bounding box center [183, 141] width 312 height 35
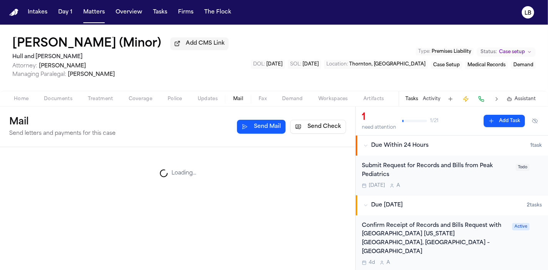
click at [244, 101] on button "Mail" at bounding box center [237, 98] width 25 height 9
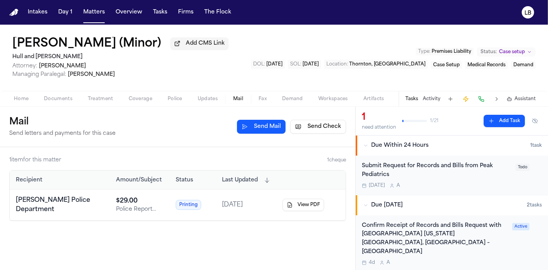
click at [236, 99] on span "Mail" at bounding box center [238, 99] width 10 height 6
click at [312, 129] on button "Send Check" at bounding box center [318, 127] width 56 height 14
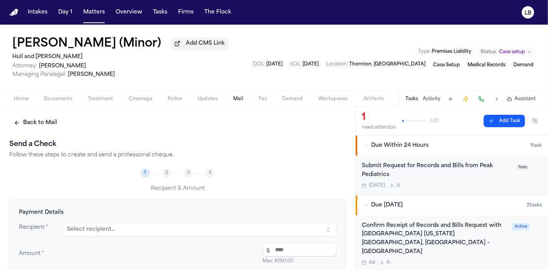
click at [126, 227] on button "Select recipient..." at bounding box center [199, 230] width 274 height 14
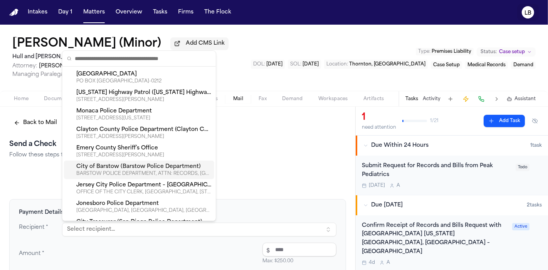
click at [529, 16] on icon "LB" at bounding box center [528, 12] width 12 height 12
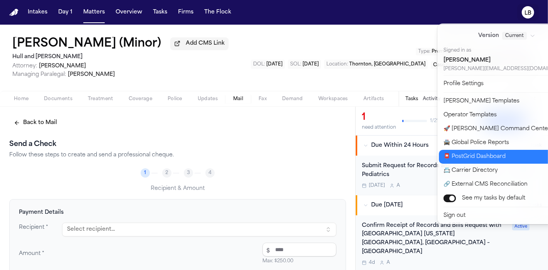
click at [480, 157] on button "📮 PostGrid Dashboard" at bounding box center [511, 157] width 145 height 14
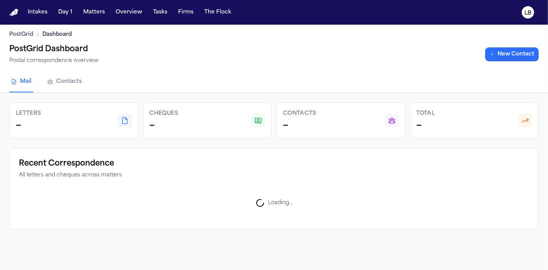
click at [523, 48] on link "New Contact" at bounding box center [512, 54] width 54 height 14
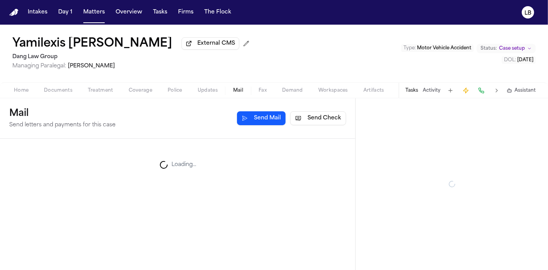
click at [238, 90] on span "Mail" at bounding box center [238, 90] width 10 height 6
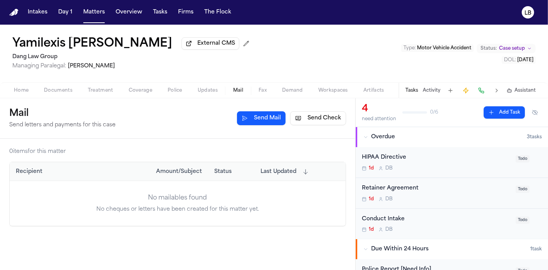
click at [342, 120] on button "Send Check" at bounding box center [318, 118] width 56 height 14
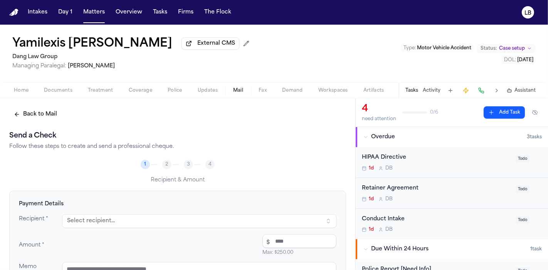
click at [72, 220] on button "Select recipient..." at bounding box center [199, 221] width 274 height 14
click at [297, 198] on div "Payment Details Recipient * Select recipient... Amount * $ Max: $ 250.00 Memo O…" at bounding box center [177, 250] width 337 height 119
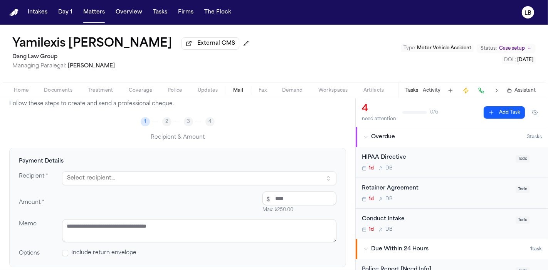
click at [175, 175] on button "Select recipient..." at bounding box center [199, 178] width 274 height 14
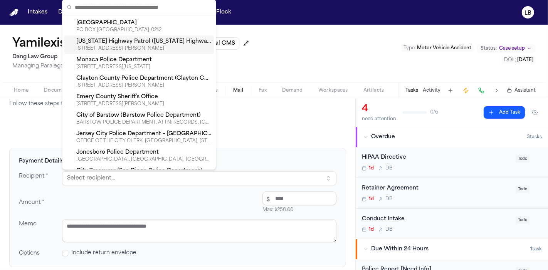
click at [96, 20] on div "Saint Louis Airport Authority" at bounding box center [143, 23] width 135 height 8
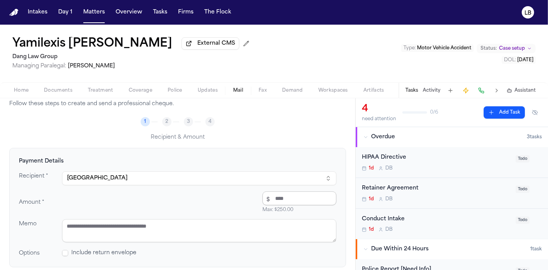
click at [288, 197] on input "number" at bounding box center [299, 198] width 74 height 14
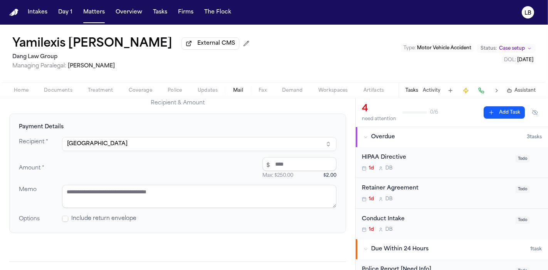
scroll to position [86, 0]
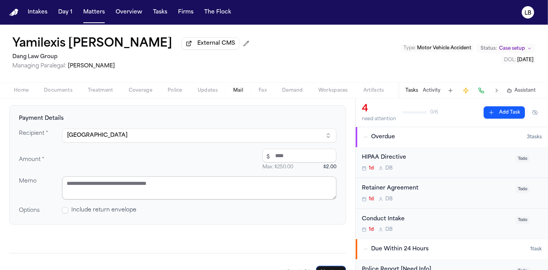
type input "****"
click at [117, 188] on textarea at bounding box center [199, 187] width 274 height 23
drag, startPoint x: 129, startPoint y: 195, endPoint x: 49, endPoint y: 188, distance: 80.0
click at [49, 188] on div "**********" at bounding box center [177, 187] width 317 height 23
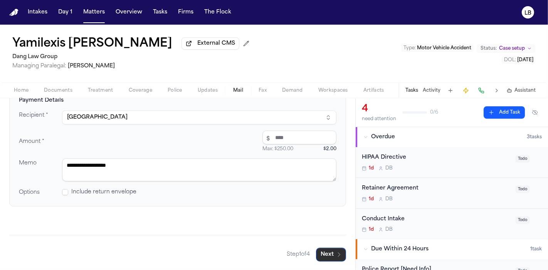
type textarea "**********"
click at [336, 256] on icon "button" at bounding box center [339, 255] width 6 height 6
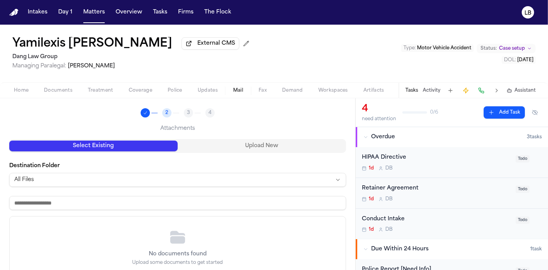
scroll to position [0, 0]
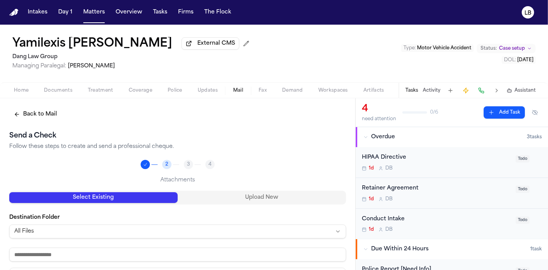
click at [247, 200] on button "Upload New" at bounding box center [262, 197] width 168 height 11
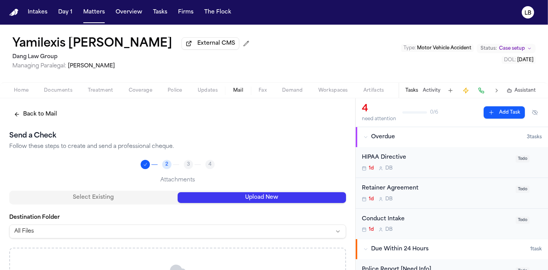
scroll to position [43, 0]
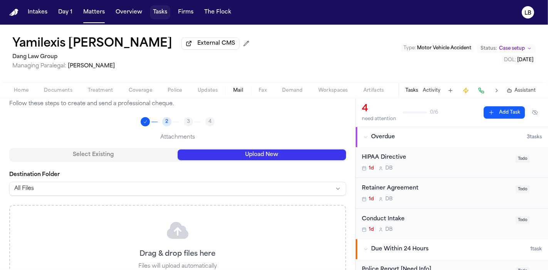
click at [153, 7] on button "Tasks" at bounding box center [160, 12] width 20 height 14
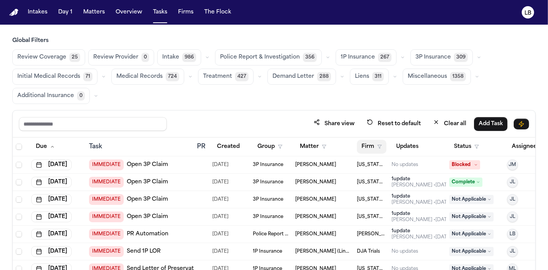
click at [372, 146] on button "Firm" at bounding box center [372, 147] width 30 height 14
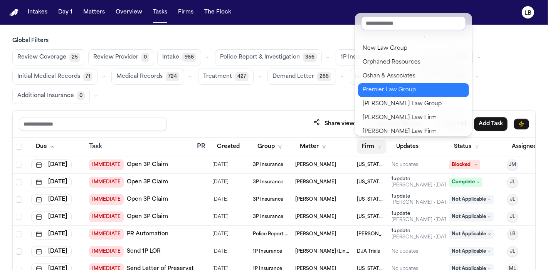
scroll to position [856, 0]
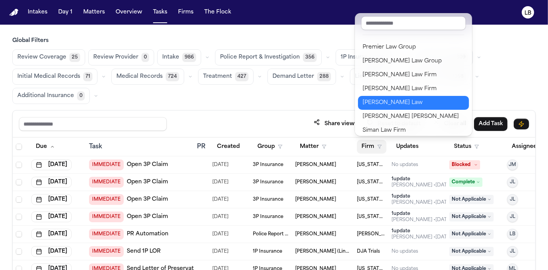
click at [408, 99] on div "Sedaghat Law" at bounding box center [413, 102] width 102 height 9
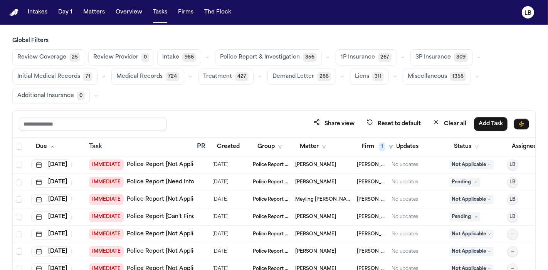
click at [161, 177] on div "IMMEDIATE Police Report [Need Info]" at bounding box center [142, 182] width 107 height 11
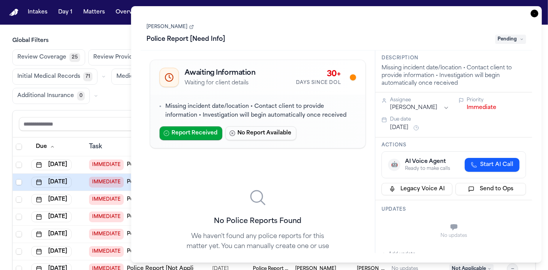
click at [167, 27] on link "Peter Chin" at bounding box center [170, 27] width 47 height 6
click at [534, 14] on icon "button" at bounding box center [534, 14] width 8 height 8
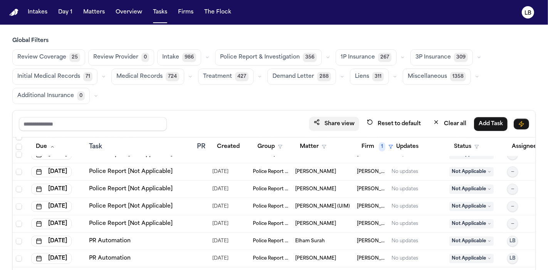
scroll to position [2040, 0]
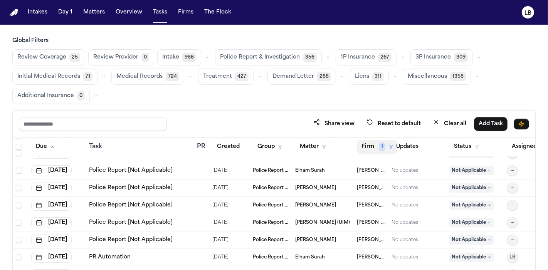
click at [380, 149] on span "1" at bounding box center [382, 146] width 7 height 9
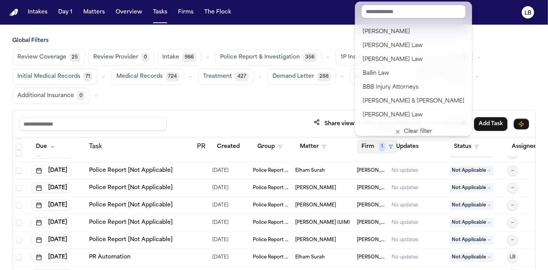
click at [380, 149] on span "1" at bounding box center [382, 146] width 7 height 9
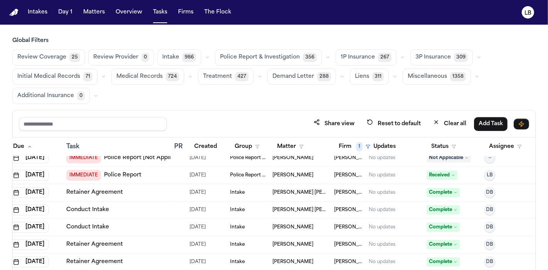
scroll to position [128, 29]
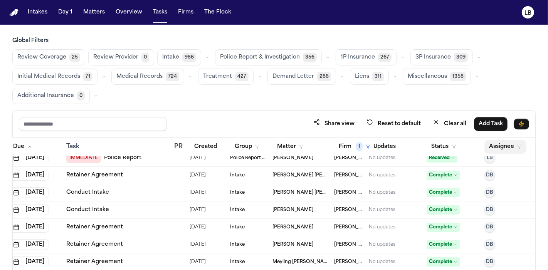
click at [514, 150] on button "Assignee" at bounding box center [505, 147] width 42 height 14
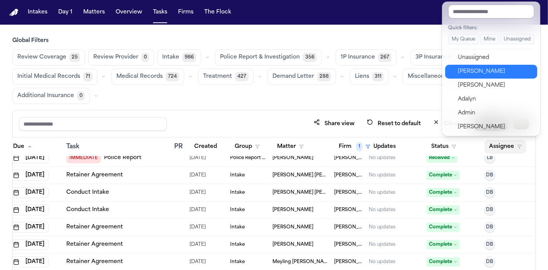
click at [519, 71] on div "[PERSON_NAME]" at bounding box center [495, 71] width 75 height 9
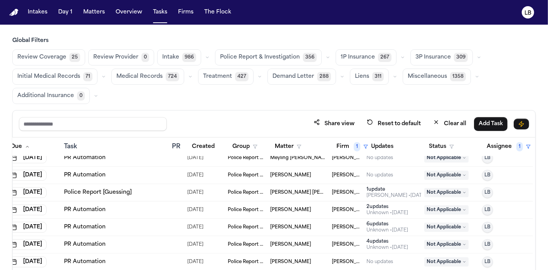
scroll to position [203, 29]
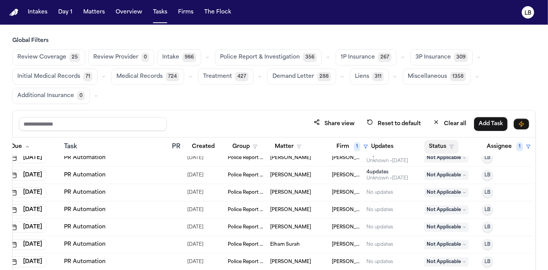
click at [447, 140] on button "Status" at bounding box center [441, 147] width 34 height 14
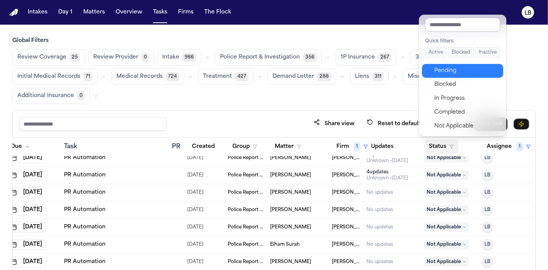
click at [455, 74] on div "Pending" at bounding box center [466, 70] width 64 height 9
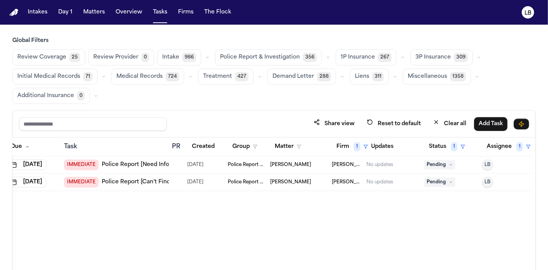
scroll to position [0, 24]
click at [453, 148] on span "1" at bounding box center [455, 146] width 7 height 9
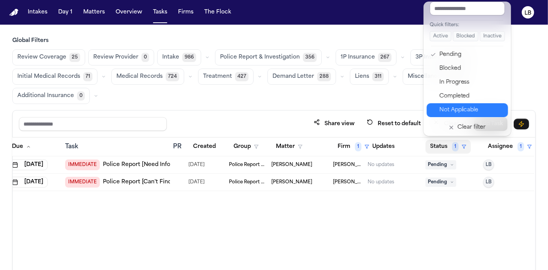
scroll to position [4, 0]
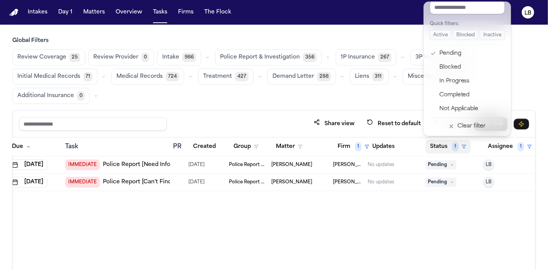
click at [365, 220] on div "Due Task PR Created Group Matter Firm 1 Updates Status 1 Assignee 1 Aug 22, 202…" at bounding box center [274, 230] width 522 height 185
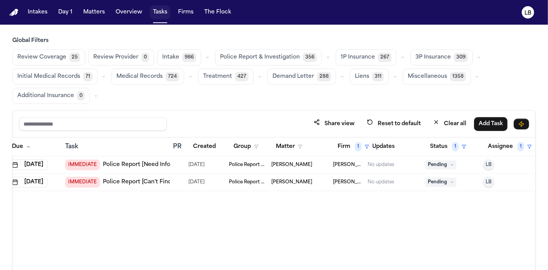
click at [153, 15] on button "Tasks" at bounding box center [160, 12] width 20 height 14
click at [97, 15] on button "Matters" at bounding box center [94, 12] width 28 height 14
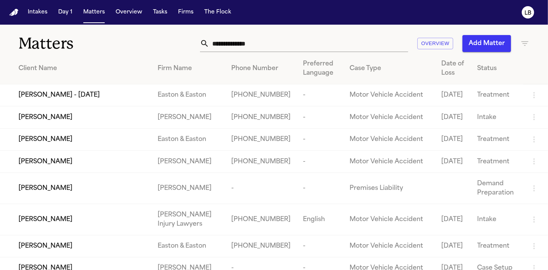
click at [304, 42] on input "text" at bounding box center [308, 43] width 199 height 17
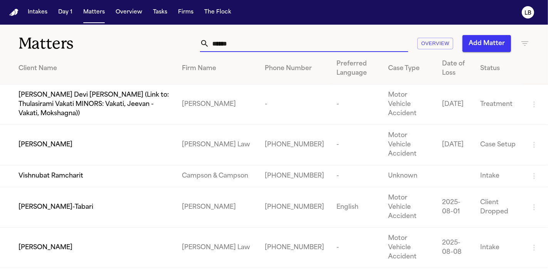
type input "******"
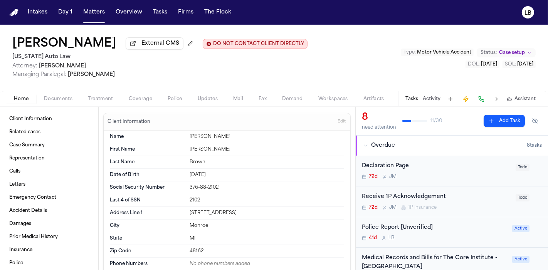
click at [442, 98] on div "Tasks Activity Assistant" at bounding box center [469, 98] width 143 height 15
click at [431, 98] on button "Activity" at bounding box center [432, 99] width 18 height 6
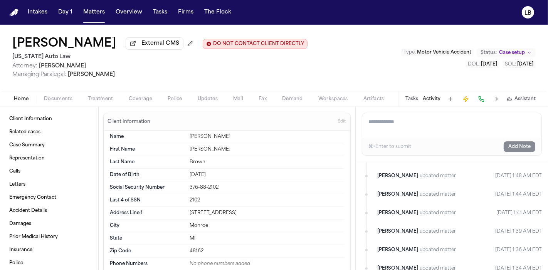
scroll to position [188, 0]
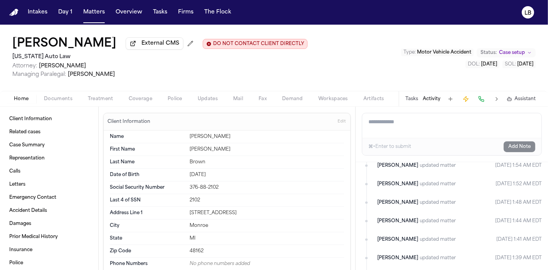
click at [411, 102] on button "Tasks" at bounding box center [411, 99] width 13 height 6
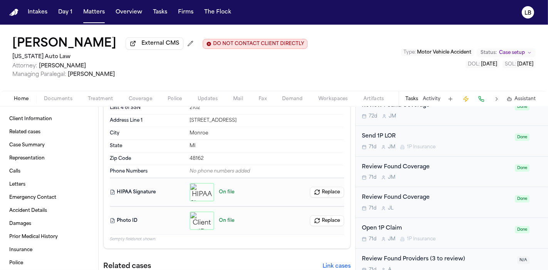
scroll to position [128, 0]
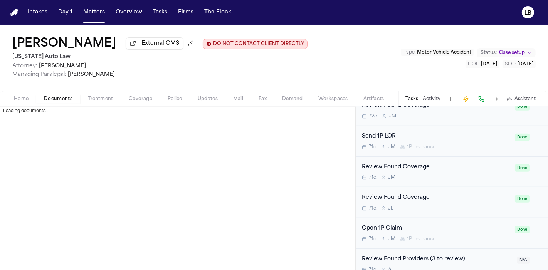
click at [64, 96] on span "Documents" at bounding box center [58, 99] width 29 height 6
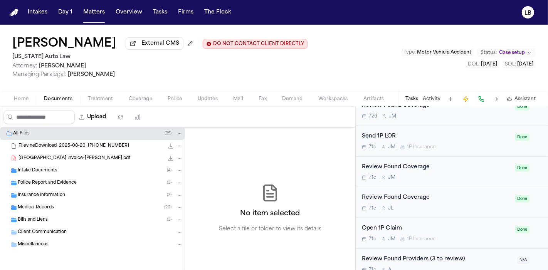
click at [96, 167] on div "Intake Documents ( 4 )" at bounding box center [100, 170] width 165 height 7
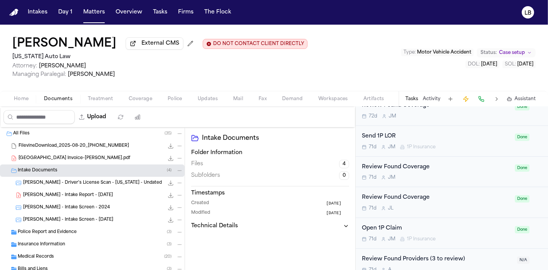
click at [111, 183] on span "S. Brown - Driver's License Scan - Michigan - Undated" at bounding box center [92, 183] width 139 height 7
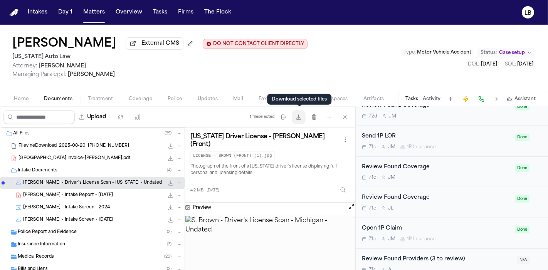
click at [297, 116] on icon "button" at bounding box center [298, 117] width 6 height 6
click at [23, 96] on span "Home" at bounding box center [21, 99] width 15 height 6
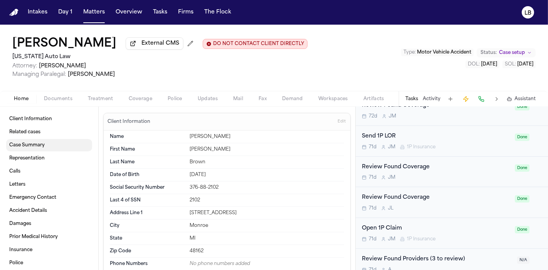
click at [45, 149] on link "Case Summary" at bounding box center [49, 145] width 86 height 12
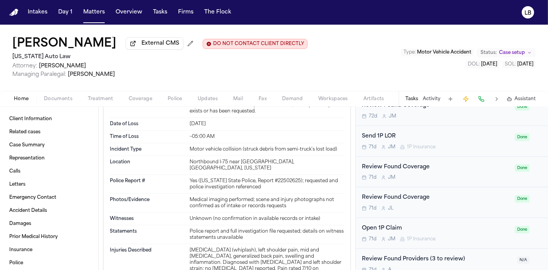
scroll to position [1379, 0]
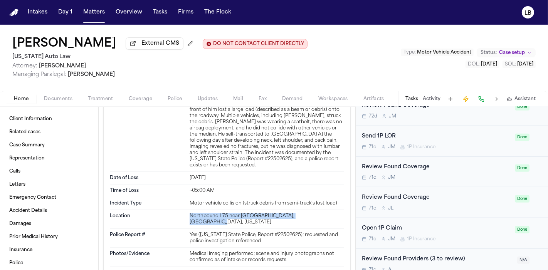
drag, startPoint x: 187, startPoint y: 200, endPoint x: 322, endPoint y: 195, distance: 135.7
click at [322, 210] on div "Location Northbound I-75 near Fort Street, Rockwood, Michigan" at bounding box center [227, 219] width 234 height 19
copy div "Northbound I-75 near Fort Street, Rockwood, Michigan"
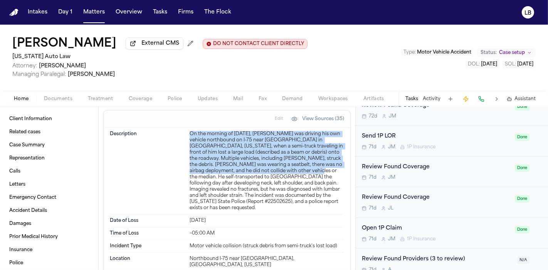
drag, startPoint x: 187, startPoint y: 117, endPoint x: 289, endPoint y: 153, distance: 108.2
click at [289, 153] on div "On the morning of July 2, 2025, Shamar Brown was driving his own vehicle northb…" at bounding box center [267, 171] width 154 height 80
copy div "On the morning of July 2, 2025, Shamar Brown was driving his own vehicle northb…"
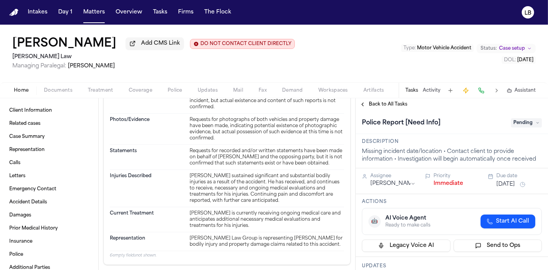
scroll to position [685, 0]
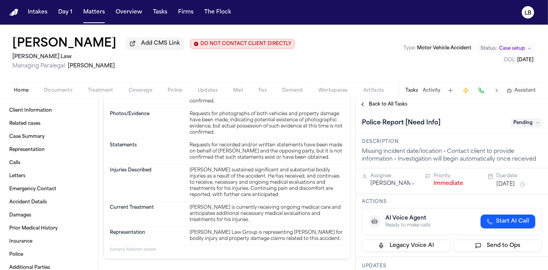
click at [53, 92] on span "Documents" at bounding box center [58, 90] width 29 height 6
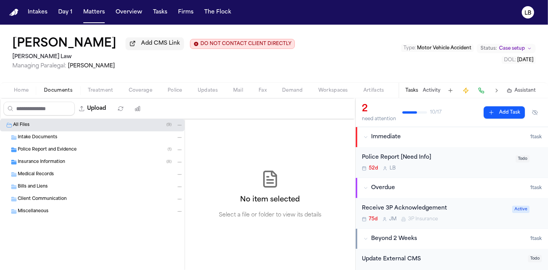
click at [38, 147] on span "Police Report and Evidence" at bounding box center [47, 150] width 59 height 7
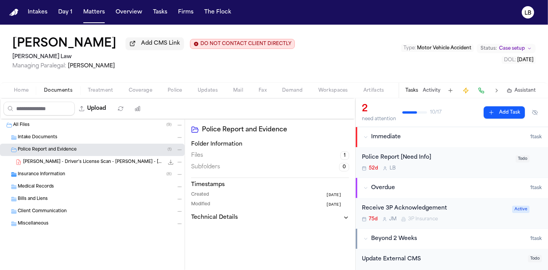
click at [67, 163] on span "[PERSON_NAME] - Driver's License Scan - [PERSON_NAME] - [DATE]" at bounding box center [93, 162] width 141 height 7
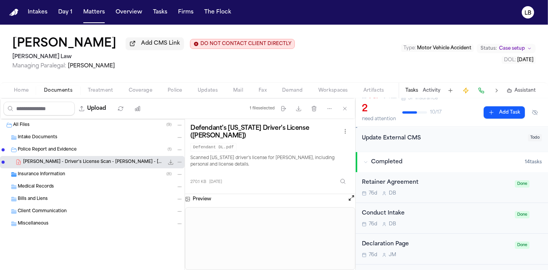
scroll to position [128, 0]
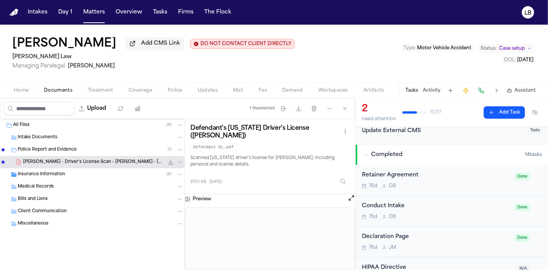
click at [60, 88] on span "Documents" at bounding box center [58, 90] width 29 height 6
click at [112, 90] on span "Treatment" at bounding box center [100, 90] width 25 height 6
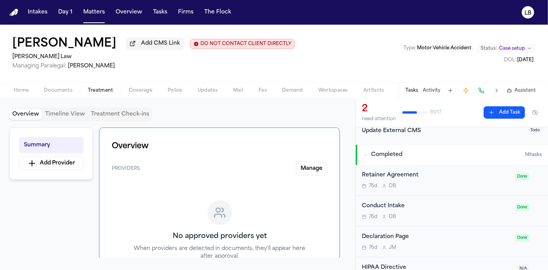
click at [62, 88] on span "Documents" at bounding box center [58, 90] width 29 height 6
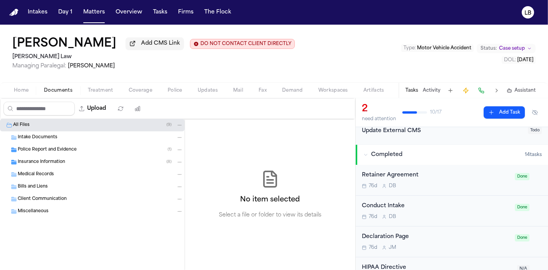
click at [22, 88] on span "Home" at bounding box center [21, 90] width 15 height 6
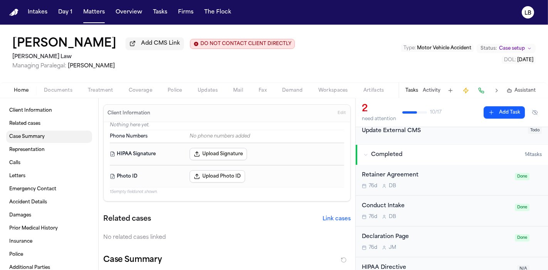
click at [50, 136] on link "Case Summary" at bounding box center [49, 137] width 86 height 12
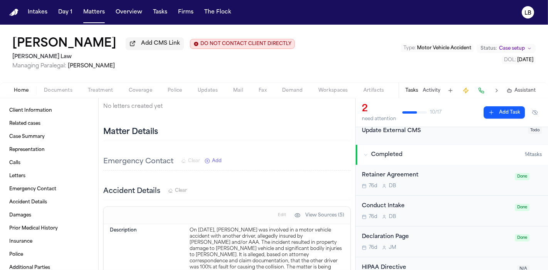
scroll to position [488, 0]
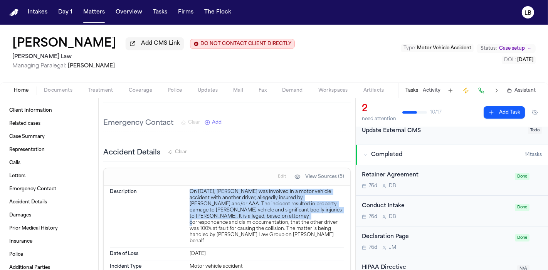
drag, startPoint x: 182, startPoint y: 168, endPoint x: 260, endPoint y: 197, distance: 82.6
click at [260, 197] on div "Description On July 26, 2025, Peter Chin was involved in a motor vehicle accide…" at bounding box center [227, 217] width 234 height 62
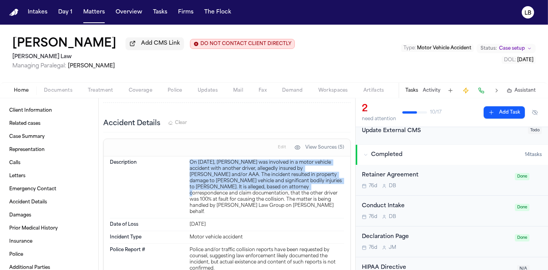
scroll to position [531, 0]
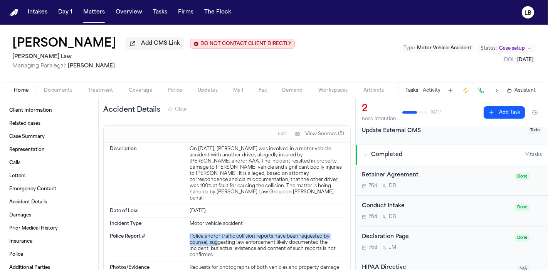
drag, startPoint x: 188, startPoint y: 212, endPoint x: 222, endPoint y: 216, distance: 34.5
click at [216, 233] on div "Police and/or traffic collision reports have been requested by counsel, suggest…" at bounding box center [267, 245] width 154 height 25
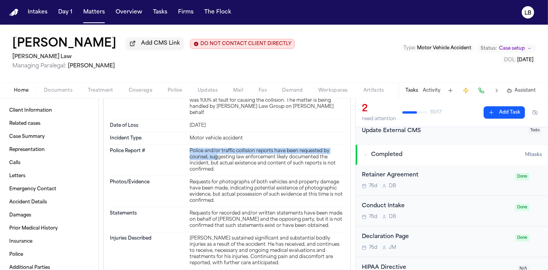
scroll to position [574, 0]
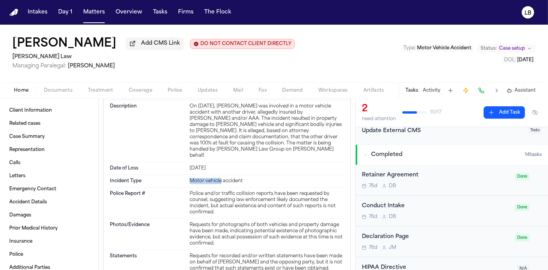
drag, startPoint x: 218, startPoint y: 153, endPoint x: 177, endPoint y: 153, distance: 40.5
click at [177, 175] on div "Incident Type Motor vehicle accident" at bounding box center [227, 181] width 234 height 13
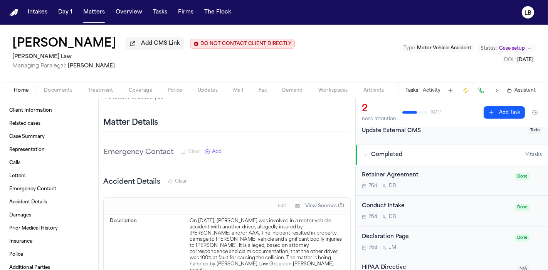
scroll to position [445, 0]
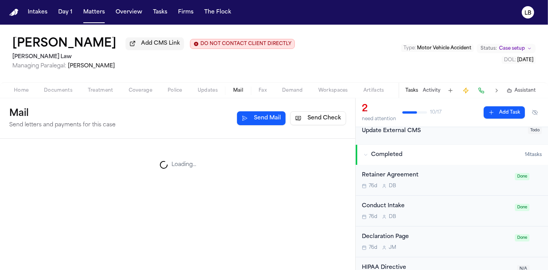
click at [245, 91] on button "Mail" at bounding box center [237, 90] width 25 height 9
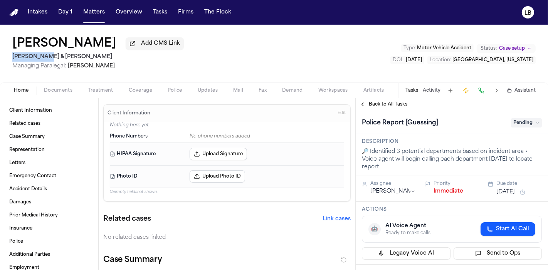
drag, startPoint x: 44, startPoint y: 59, endPoint x: 176, endPoint y: 7, distance: 141.6
click at [11, 59] on div "[PERSON_NAME] Add CMS Link [PERSON_NAME] & [PERSON_NAME] Managing Paralegal: [P…" at bounding box center [274, 54] width 548 height 58
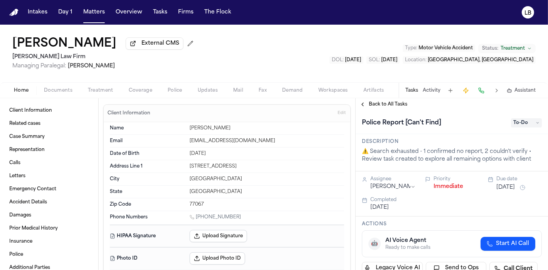
drag, startPoint x: 127, startPoint y: 70, endPoint x: 69, endPoint y: 71, distance: 57.8
click at [69, 71] on div "[PERSON_NAME] External CMS [PERSON_NAME] Law Firm Managing Paralegal: [PERSON_N…" at bounding box center [274, 54] width 548 height 58
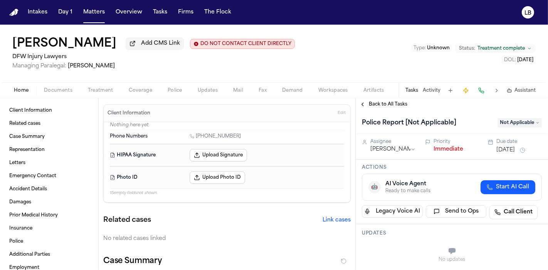
click at [60, 90] on span "Documents" at bounding box center [58, 90] width 29 height 6
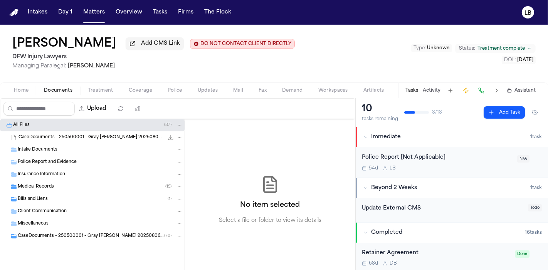
click at [68, 149] on div "Intake Documents" at bounding box center [100, 149] width 165 height 7
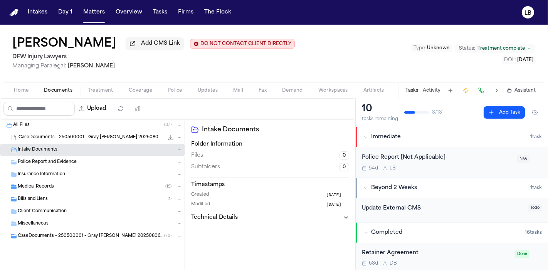
click at [432, 160] on div "Police Report [Not Applicable]" at bounding box center [437, 157] width 151 height 9
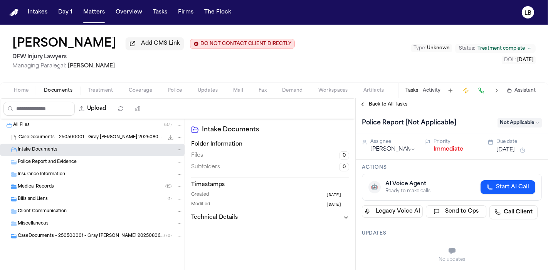
click at [524, 123] on span "Not Applicable" at bounding box center [519, 122] width 44 height 9
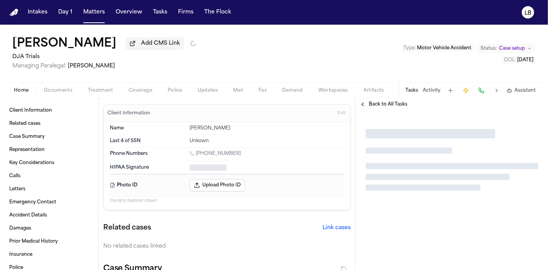
type textarea "*"
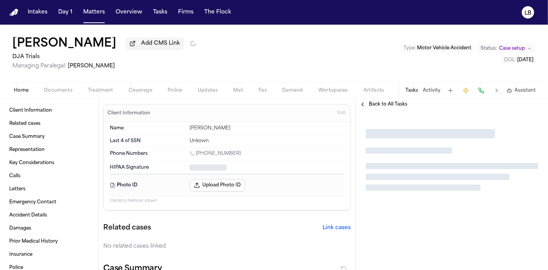
type textarea "*"
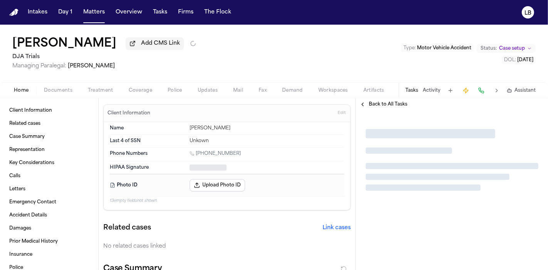
type textarea "*"
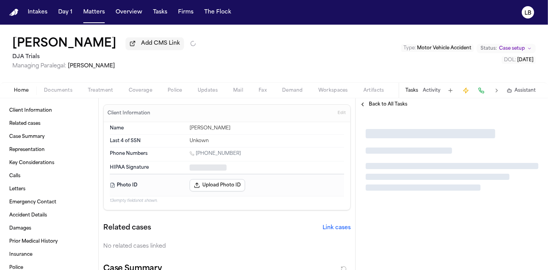
type textarea "*"
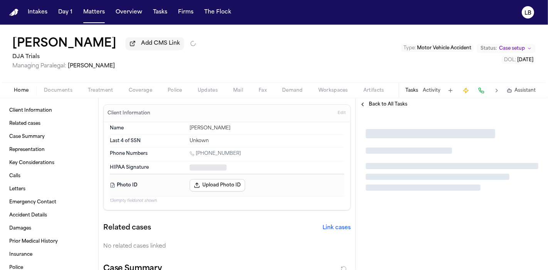
type textarea "*"
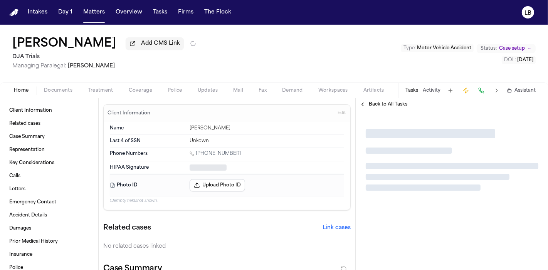
type textarea "*"
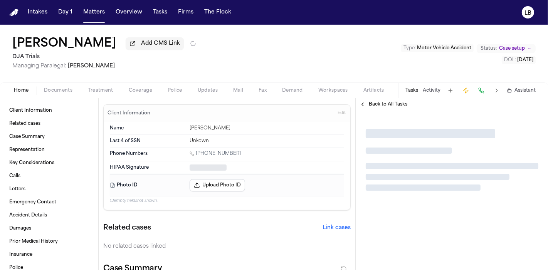
type textarea "*"
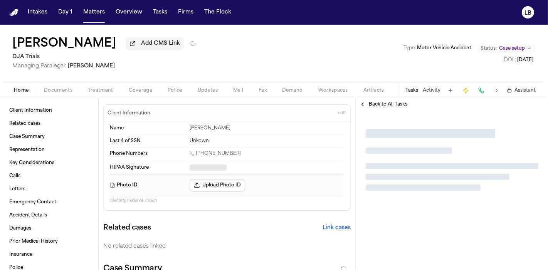
type textarea "*"
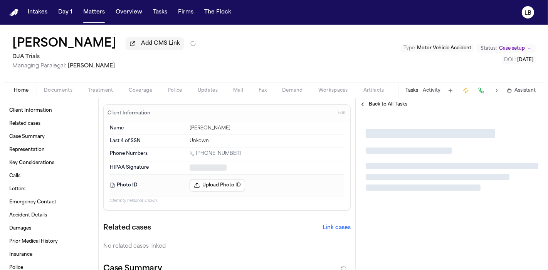
type textarea "*"
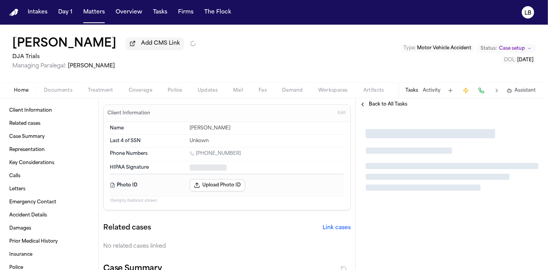
type textarea "*"
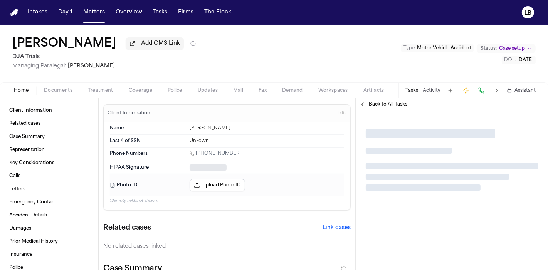
type textarea "*"
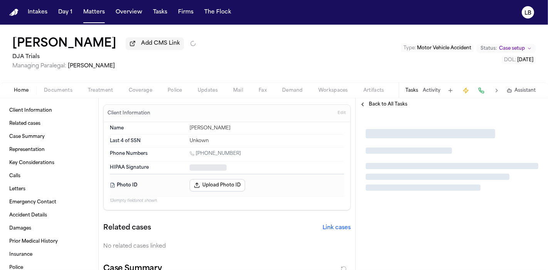
type textarea "*"
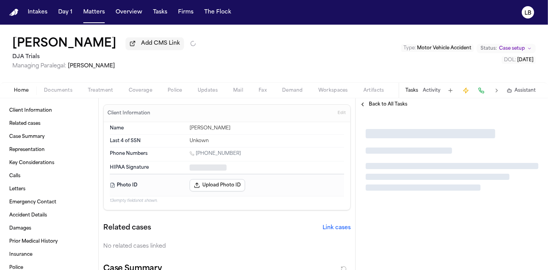
type textarea "*"
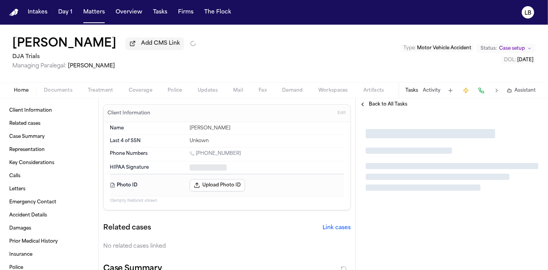
type textarea "*"
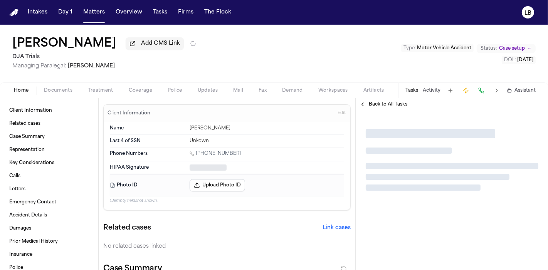
type textarea "*"
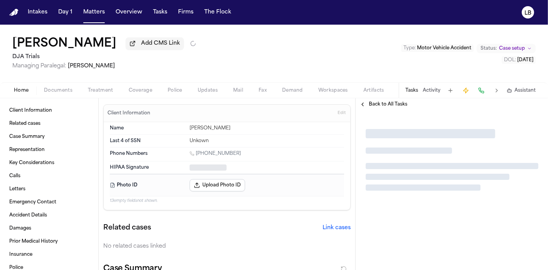
type textarea "*"
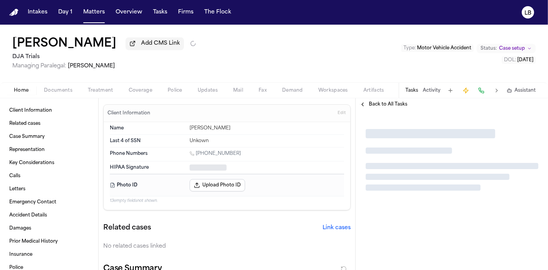
type textarea "*"
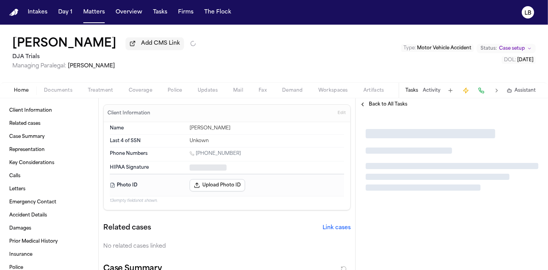
type textarea "*"
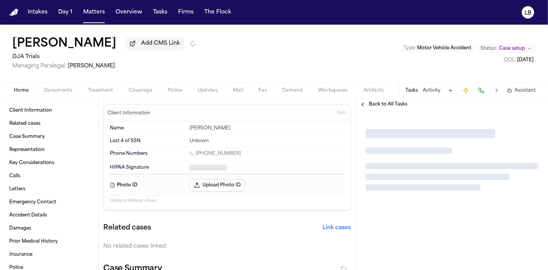
type textarea "*"
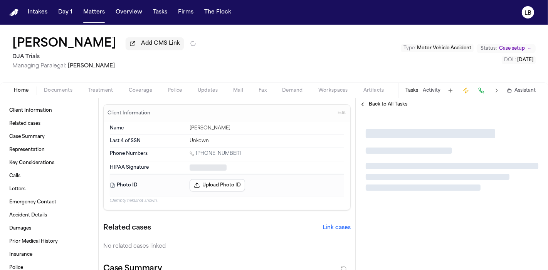
type textarea "*"
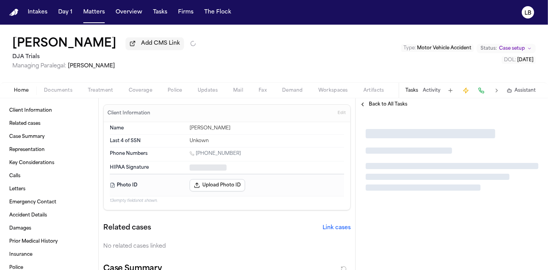
type textarea "*"
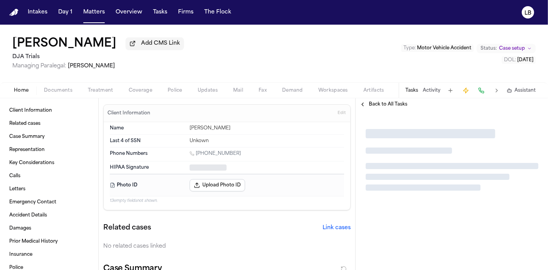
type textarea "*"
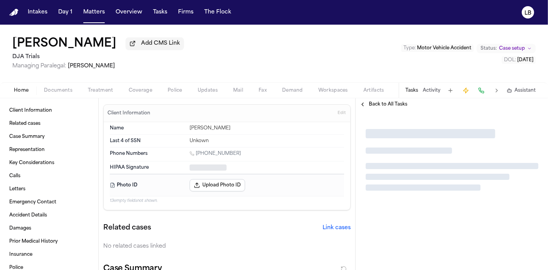
type textarea "*"
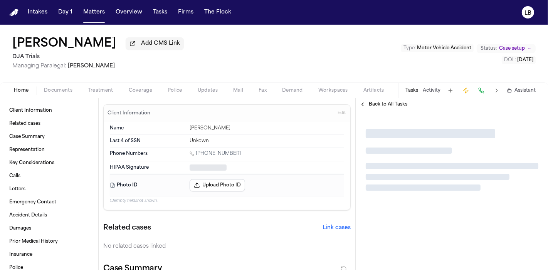
type textarea "*"
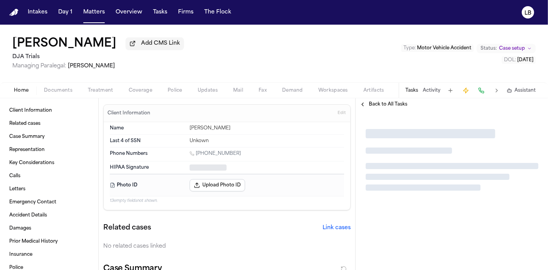
type textarea "*"
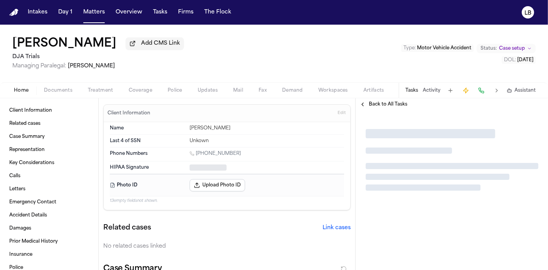
type textarea "*"
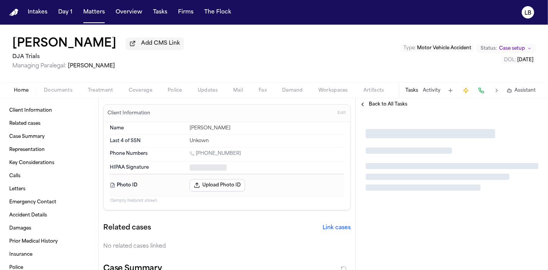
type textarea "*"
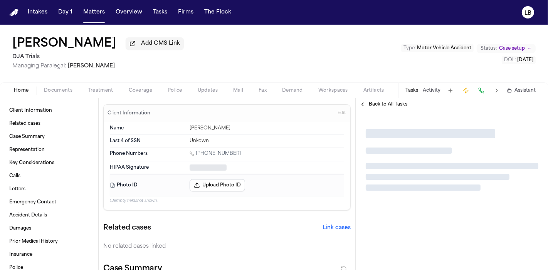
type textarea "*"
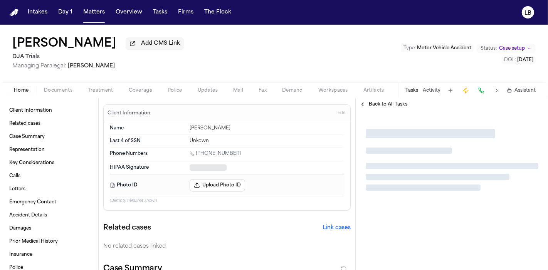
type textarea "*"
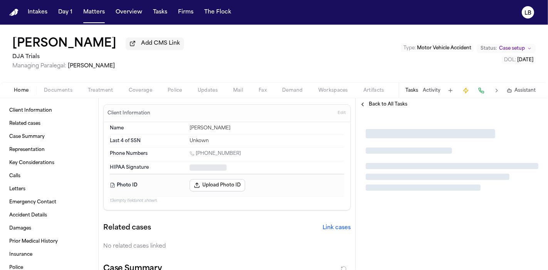
type textarea "*"
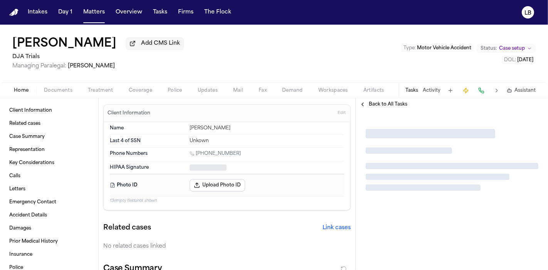
type textarea "*"
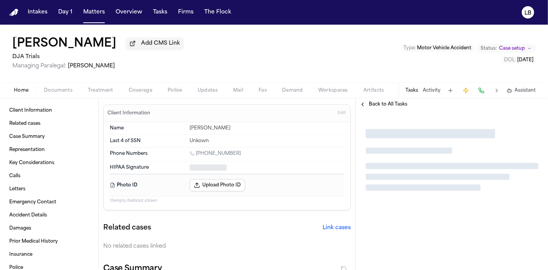
type textarea "*"
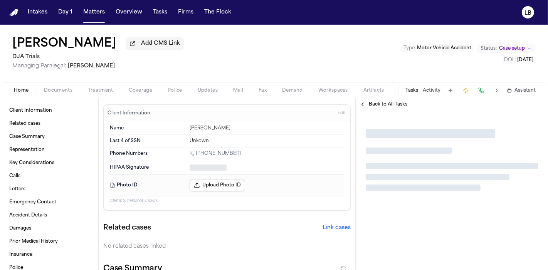
type textarea "*"
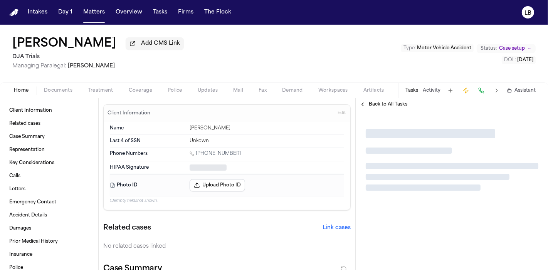
type textarea "*"
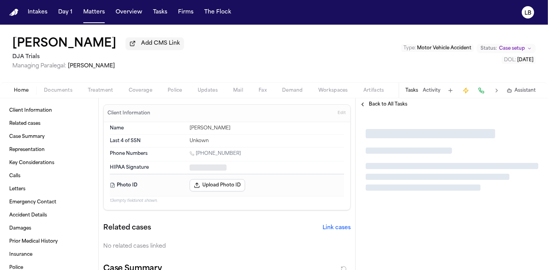
type textarea "*"
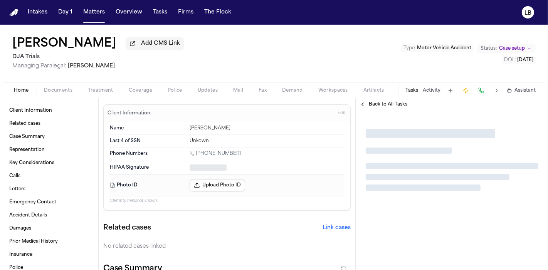
type textarea "*"
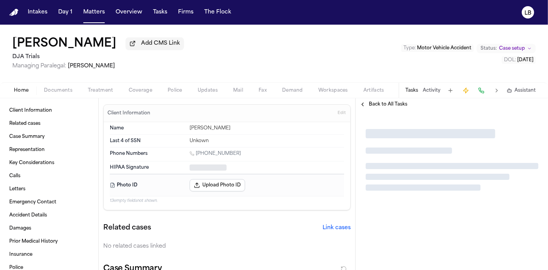
type textarea "*"
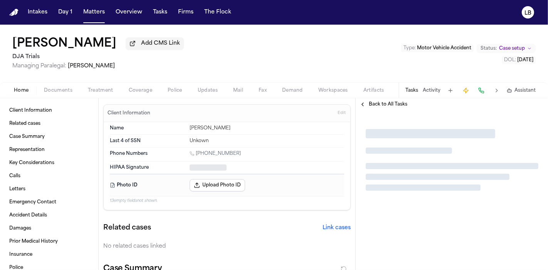
type textarea "*"
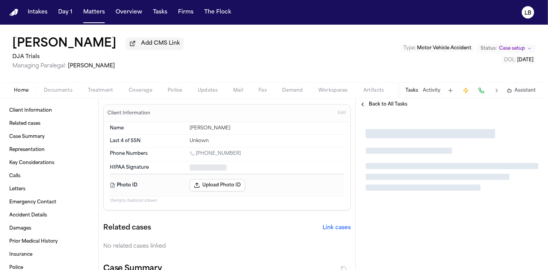
type textarea "*"
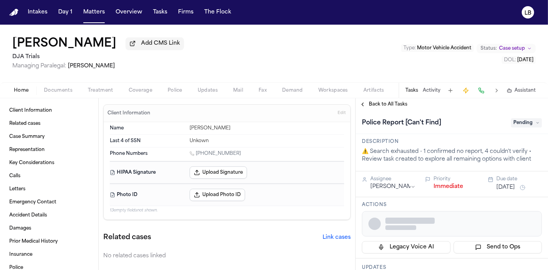
type textarea "*"
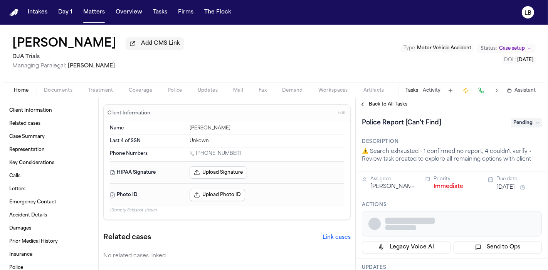
type textarea "*"
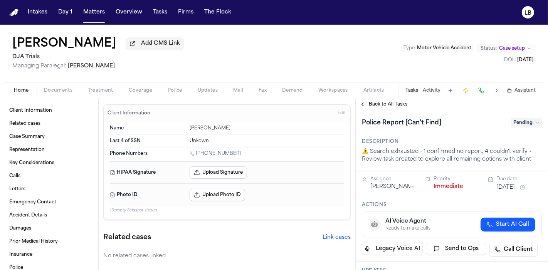
click at [535, 124] on div "Police Report [Can't Find] Pending" at bounding box center [452, 122] width 192 height 23
click at [535, 124] on icon at bounding box center [537, 123] width 4 height 4
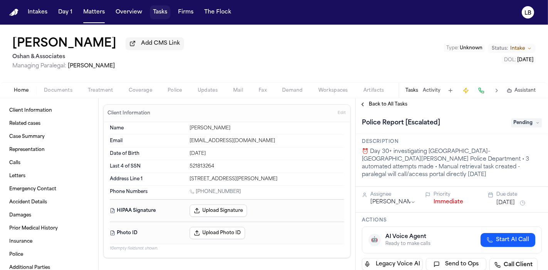
click at [151, 10] on button "Tasks" at bounding box center [160, 12] width 20 height 14
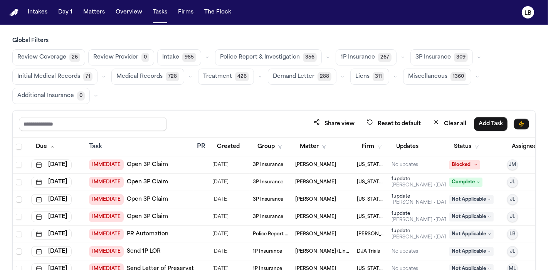
scroll to position [214, 0]
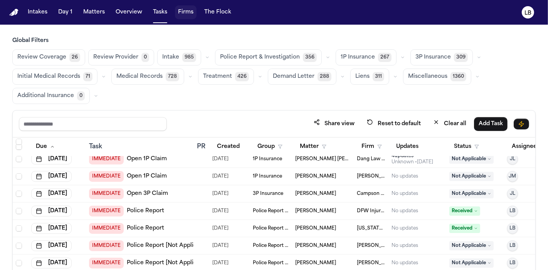
click at [186, 12] on button "Firms" at bounding box center [186, 12] width 22 height 14
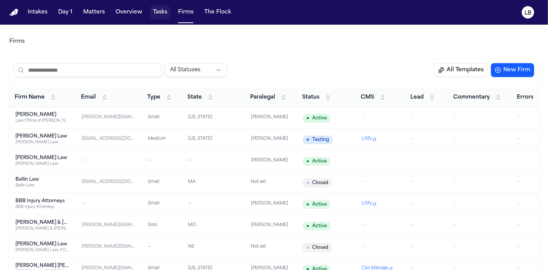
click at [158, 16] on button "Tasks" at bounding box center [160, 12] width 20 height 14
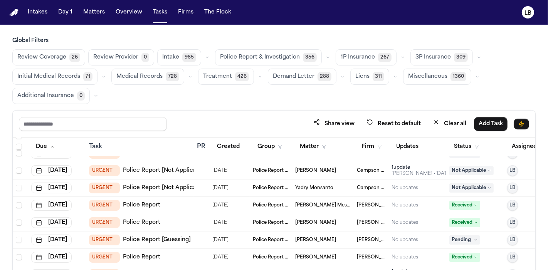
scroll to position [22451, 0]
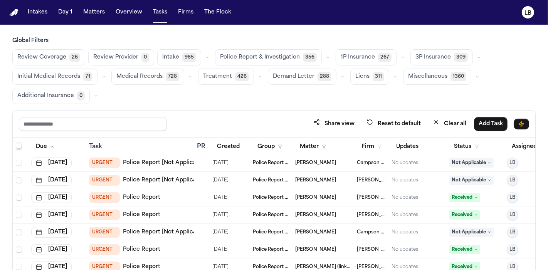
click at [500, 85] on div "Review Coverage 26 Review Provider 0 Intake 985 Police Report & Investigation 3…" at bounding box center [273, 76] width 523 height 55
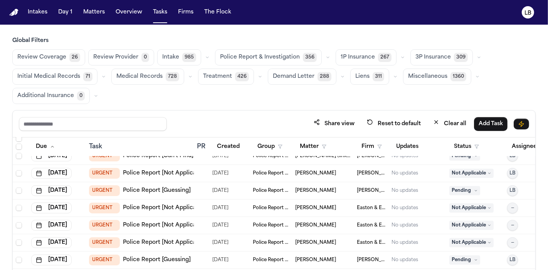
scroll to position [22708, 0]
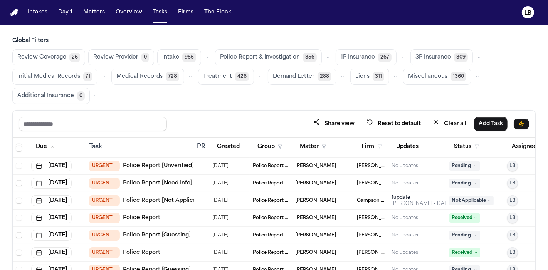
click at [151, 211] on td "URGENT Police Report" at bounding box center [140, 218] width 108 height 17
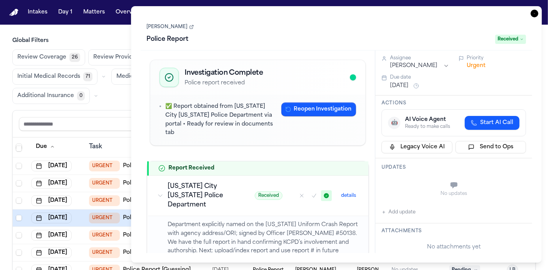
click at [166, 29] on link "[PERSON_NAME]" at bounding box center [170, 27] width 47 height 6
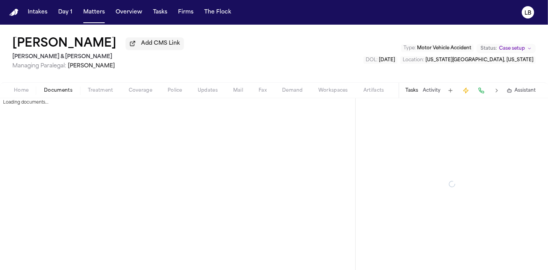
click at [50, 93] on button "Documents" at bounding box center [58, 90] width 44 height 9
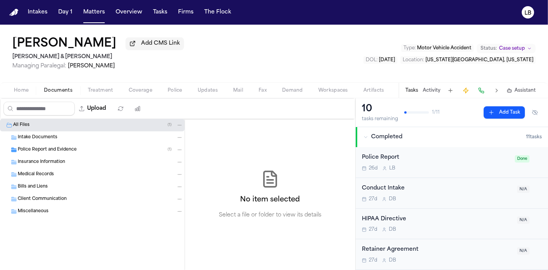
click at [89, 153] on div "Police Report and Evidence ( 1 )" at bounding box center [92, 150] width 185 height 12
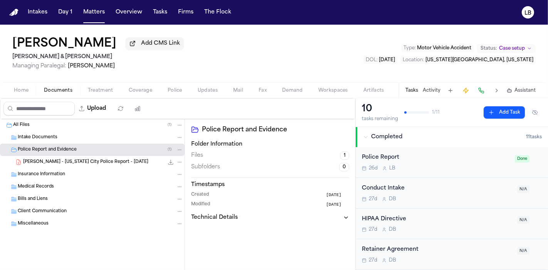
click at [95, 165] on div "[PERSON_NAME] - [US_STATE] City Police Report - [DATE] 150.0 KB • PDF" at bounding box center [103, 162] width 160 height 8
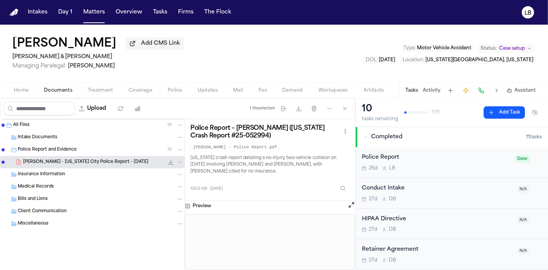
click at [425, 158] on div "Police Report" at bounding box center [436, 157] width 148 height 9
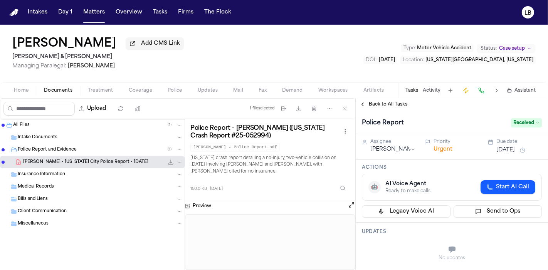
click at [535, 121] on icon at bounding box center [537, 123] width 4 height 4
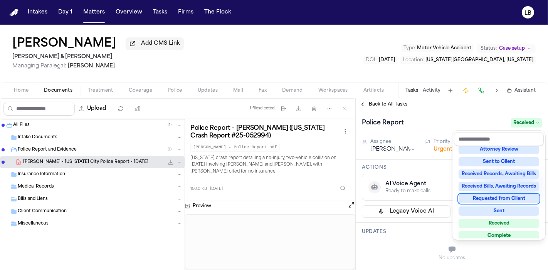
scroll to position [120, 0]
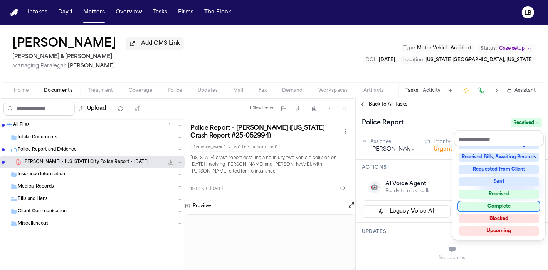
click at [511, 206] on div "Complete" at bounding box center [498, 206] width 81 height 9
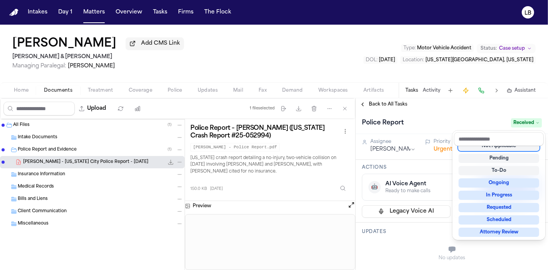
scroll to position [3, 0]
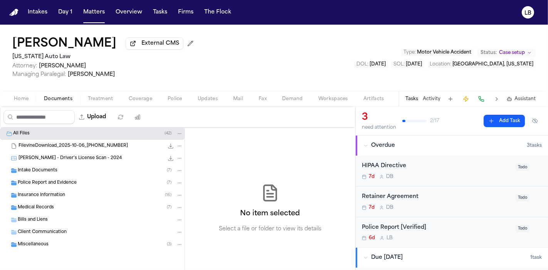
click at [75, 176] on div "Intake Documents ( 7 )" at bounding box center [92, 170] width 185 height 12
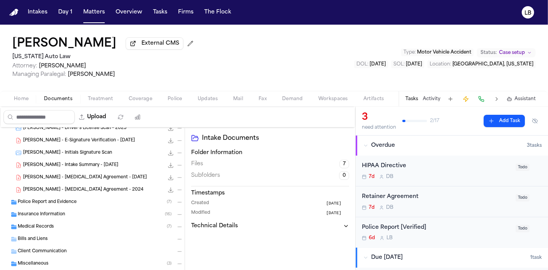
scroll to position [84, 0]
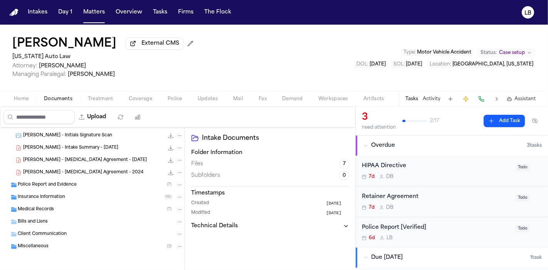
click at [71, 183] on span "Police Report and Evidence" at bounding box center [47, 185] width 59 height 7
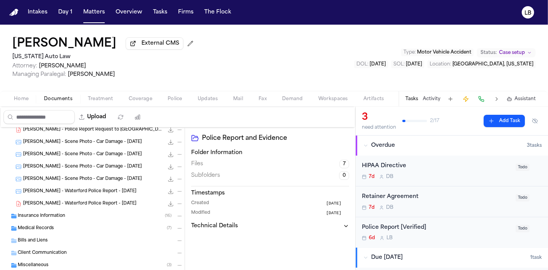
scroll to position [171, 0]
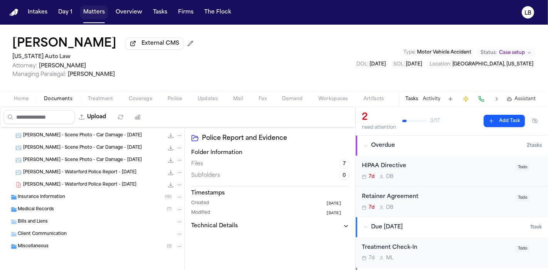
click at [91, 15] on button "Matters" at bounding box center [94, 12] width 28 height 14
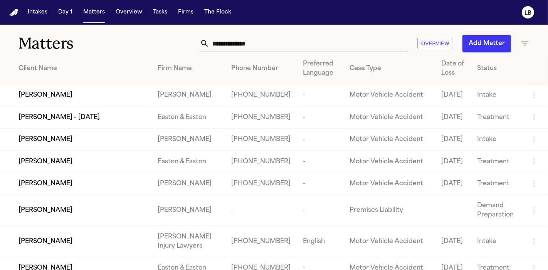
click at [161, 12] on button "Tasks" at bounding box center [160, 12] width 20 height 14
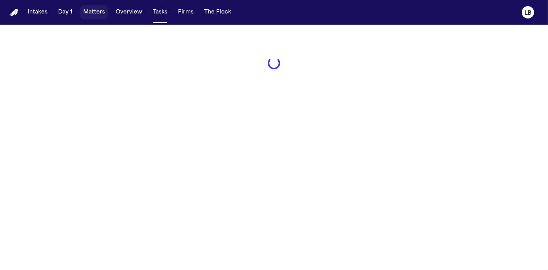
click at [92, 18] on button "Matters" at bounding box center [94, 12] width 28 height 14
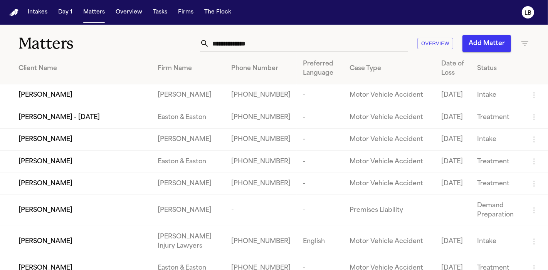
click at [296, 45] on input "text" at bounding box center [308, 43] width 199 height 17
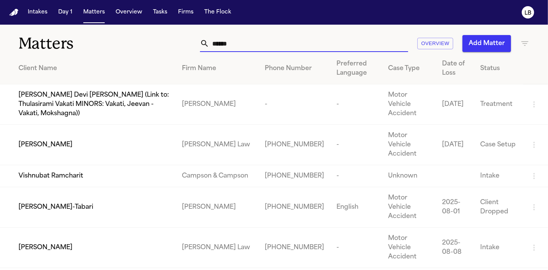
type input "******"
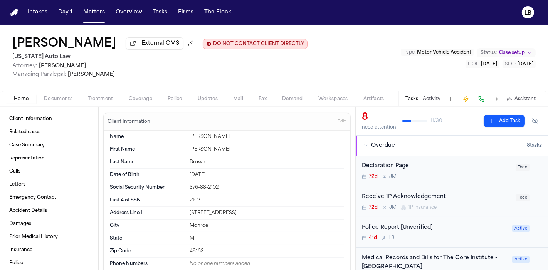
click at [0, 101] on div "Home Documents Treatment Coverage Police Updates Mail Fax Demand Workspaces Art…" at bounding box center [274, 98] width 548 height 15
click at [65, 101] on span "Documents" at bounding box center [58, 99] width 29 height 6
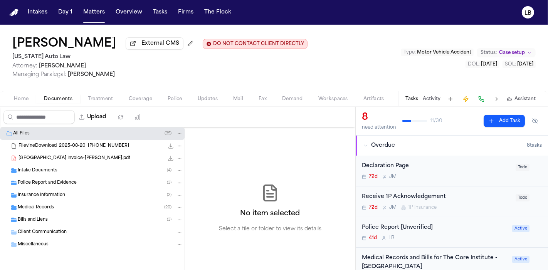
click at [101, 176] on div "Intake Documents ( 4 )" at bounding box center [92, 170] width 185 height 12
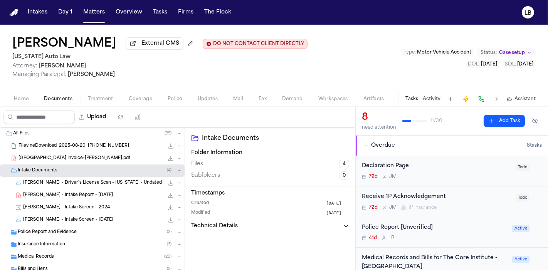
click at [99, 225] on div "S. Brown - Intake Screen - 7.2.25 169.4 KB • JPG" at bounding box center [92, 220] width 185 height 12
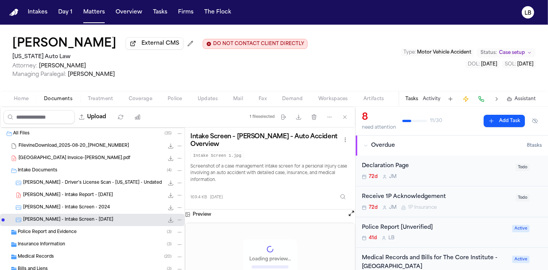
click at [96, 233] on div "Police Report and Evidence ( 3 )" at bounding box center [100, 232] width 165 height 7
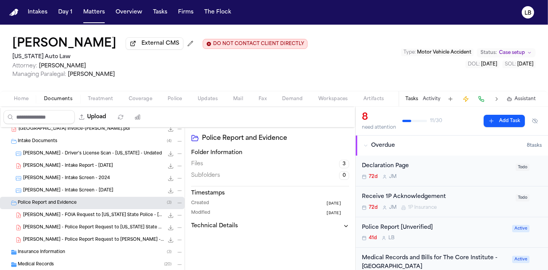
scroll to position [43, 0]
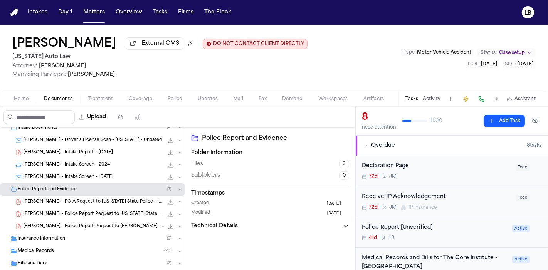
click at [168, 203] on icon "File: S. Brown - FOIA Request to Michigan State Police - 9.23.25" at bounding box center [171, 202] width 6 height 6
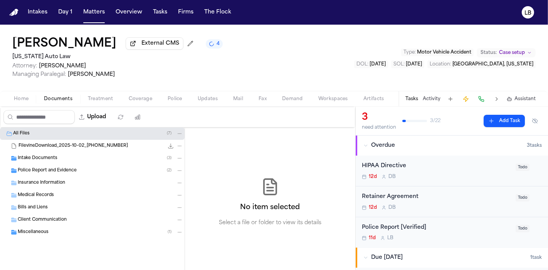
click at [66, 172] on span "Police Report and Evidence" at bounding box center [47, 171] width 59 height 7
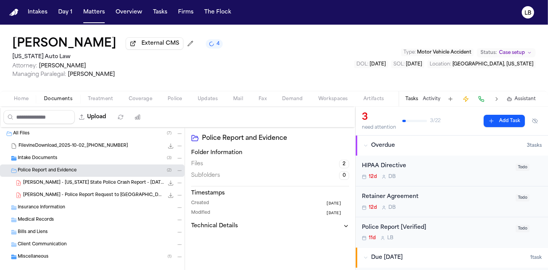
click at [110, 185] on span "[PERSON_NAME] - [US_STATE] State Police Crash Report - [DATE]" at bounding box center [93, 183] width 141 height 7
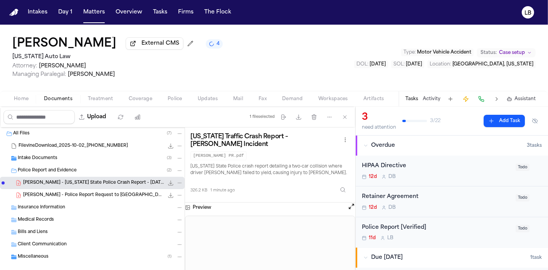
click at [114, 195] on span "[PERSON_NAME] - Police Report Request to [GEOGRAPHIC_DATA][PERSON_NAME] - [DATE]" at bounding box center [93, 195] width 141 height 7
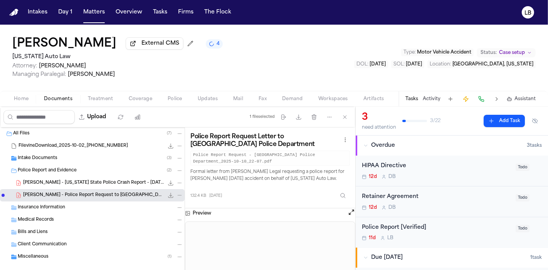
click at [113, 183] on span "[PERSON_NAME] - [US_STATE] State Police Crash Report - [DATE]" at bounding box center [93, 183] width 141 height 7
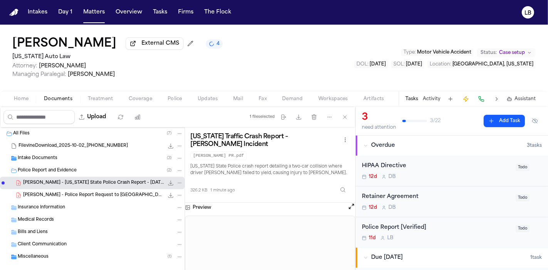
click at [450, 236] on div "11d L B" at bounding box center [436, 238] width 149 height 6
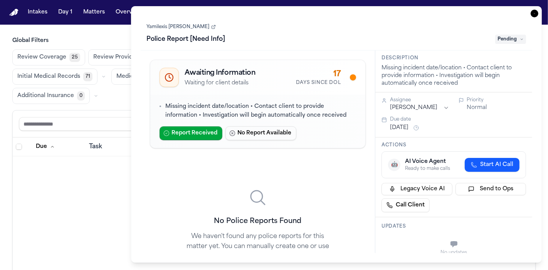
scroll to position [4641, 0]
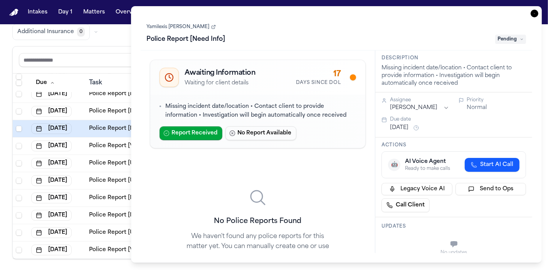
click at [533, 13] on icon "button" at bounding box center [534, 14] width 8 height 8
